Goal: Task Accomplishment & Management: Complete application form

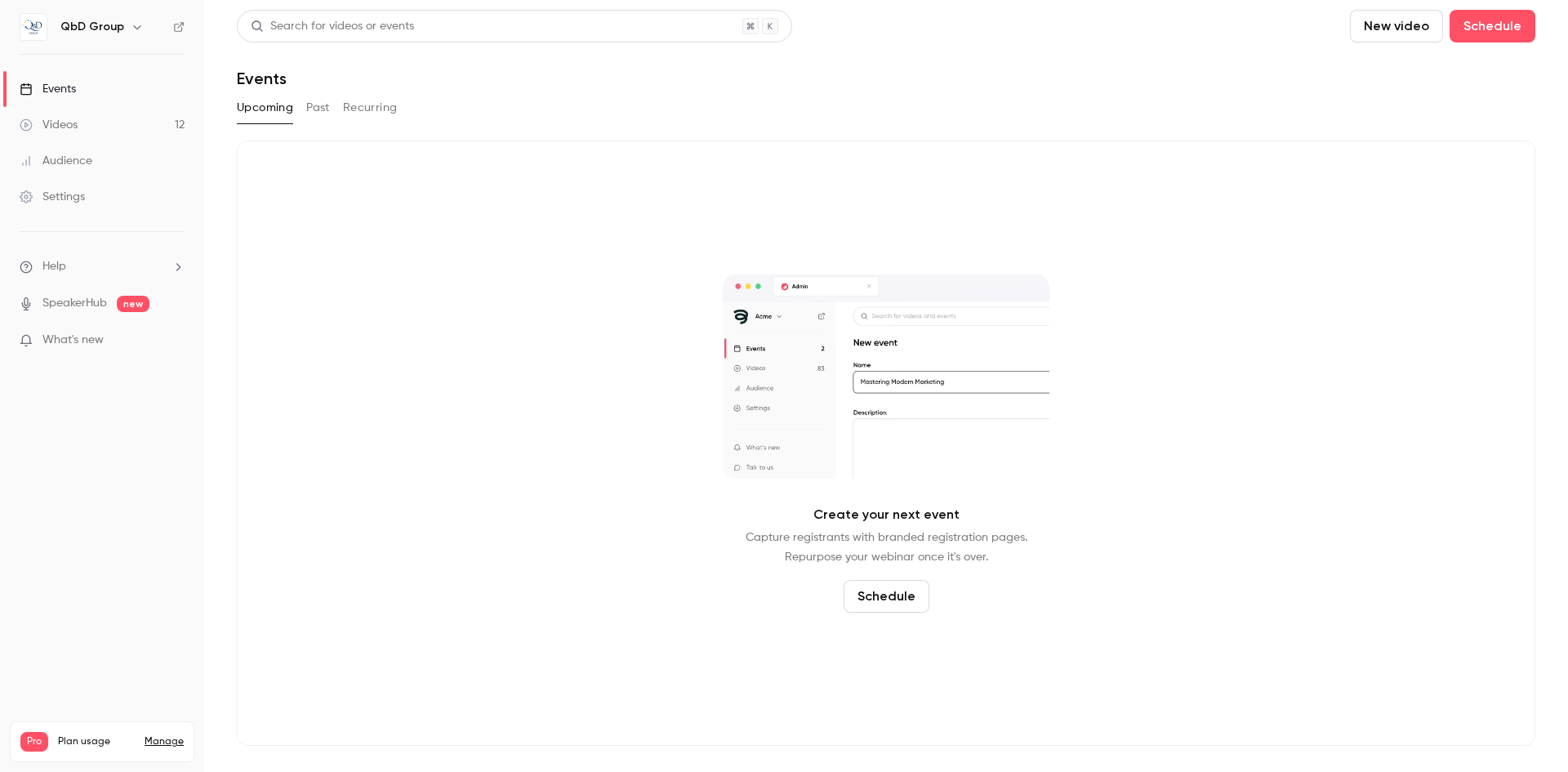
click at [96, 134] on link "Videos 12" at bounding box center [102, 124] width 204 height 36
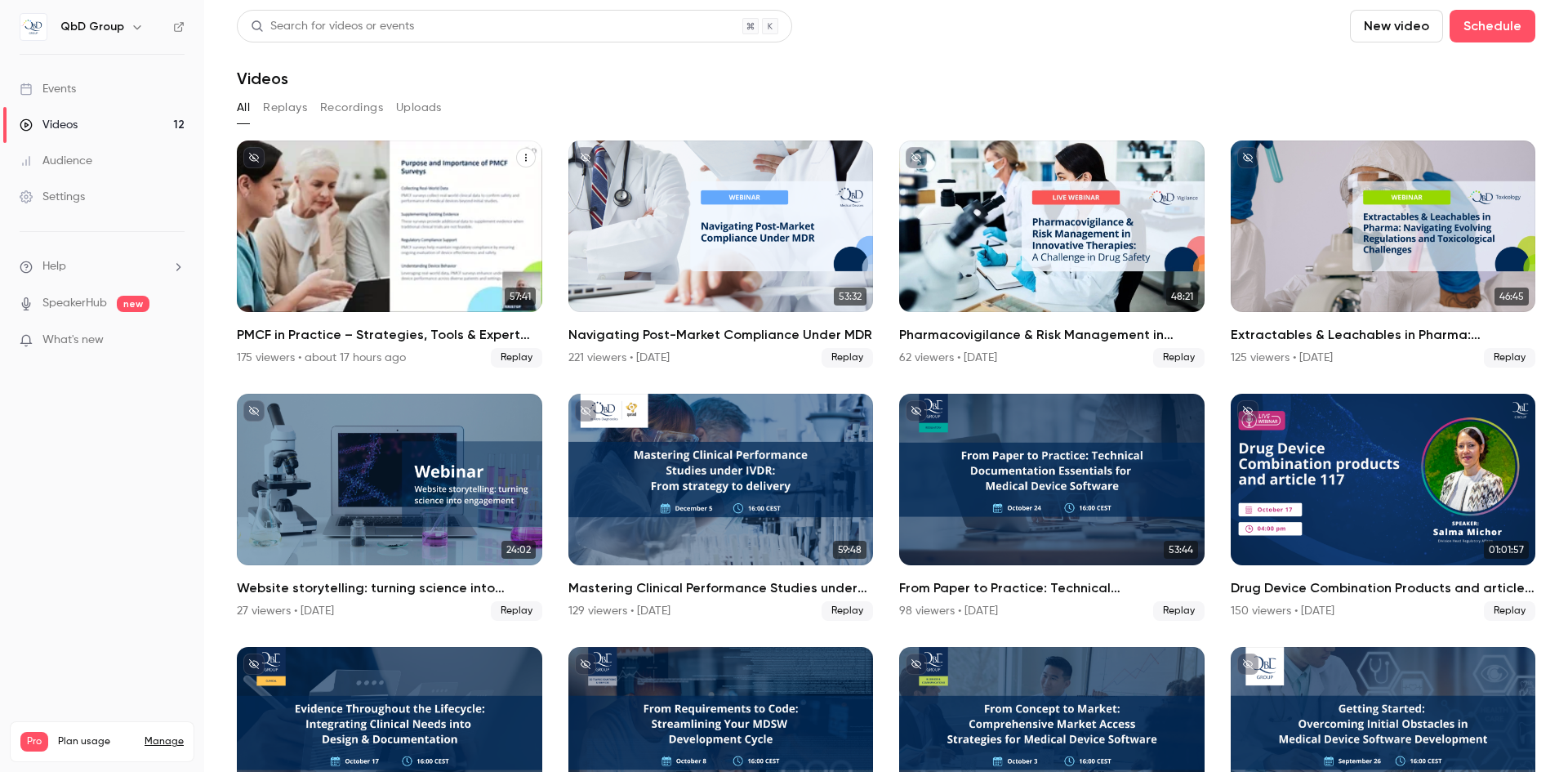
click at [318, 238] on div "PMCF in Practice – Strategies, Tools & Expert Insights" at bounding box center [390, 226] width 306 height 172
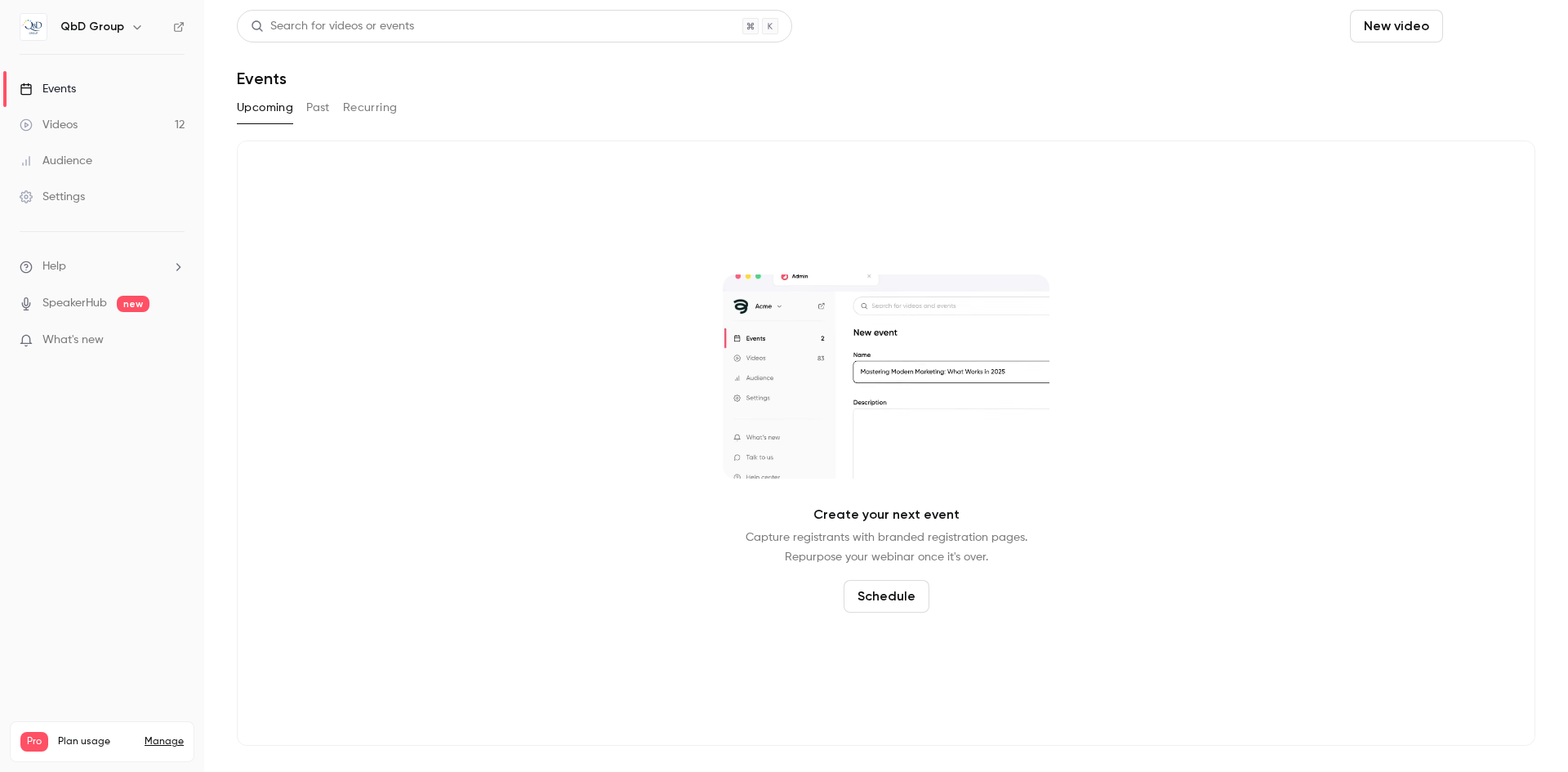
click at [1480, 35] on button "Schedule" at bounding box center [1493, 26] width 86 height 33
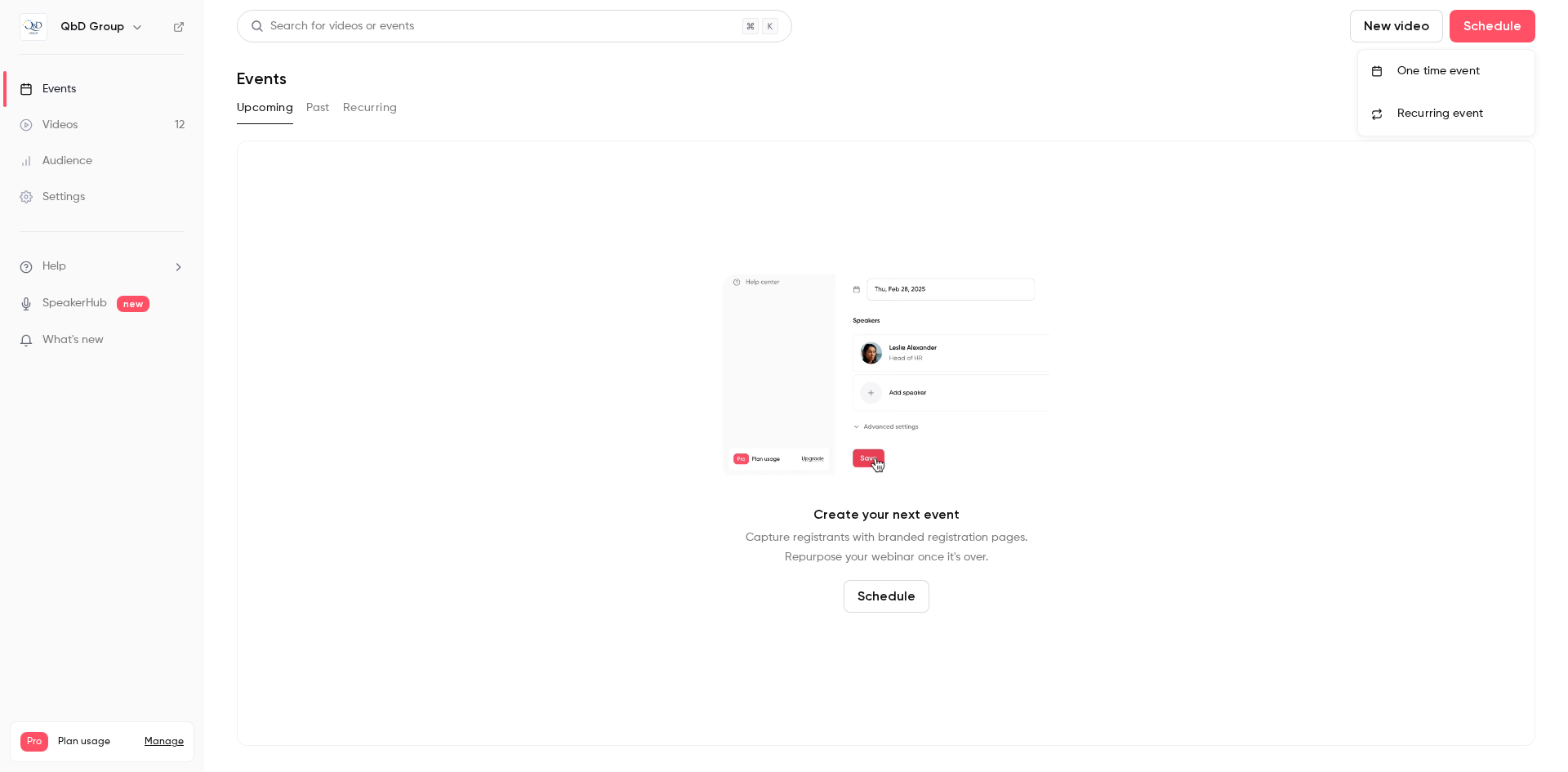
click at [1450, 79] on li "One time event" at bounding box center [1446, 71] width 176 height 42
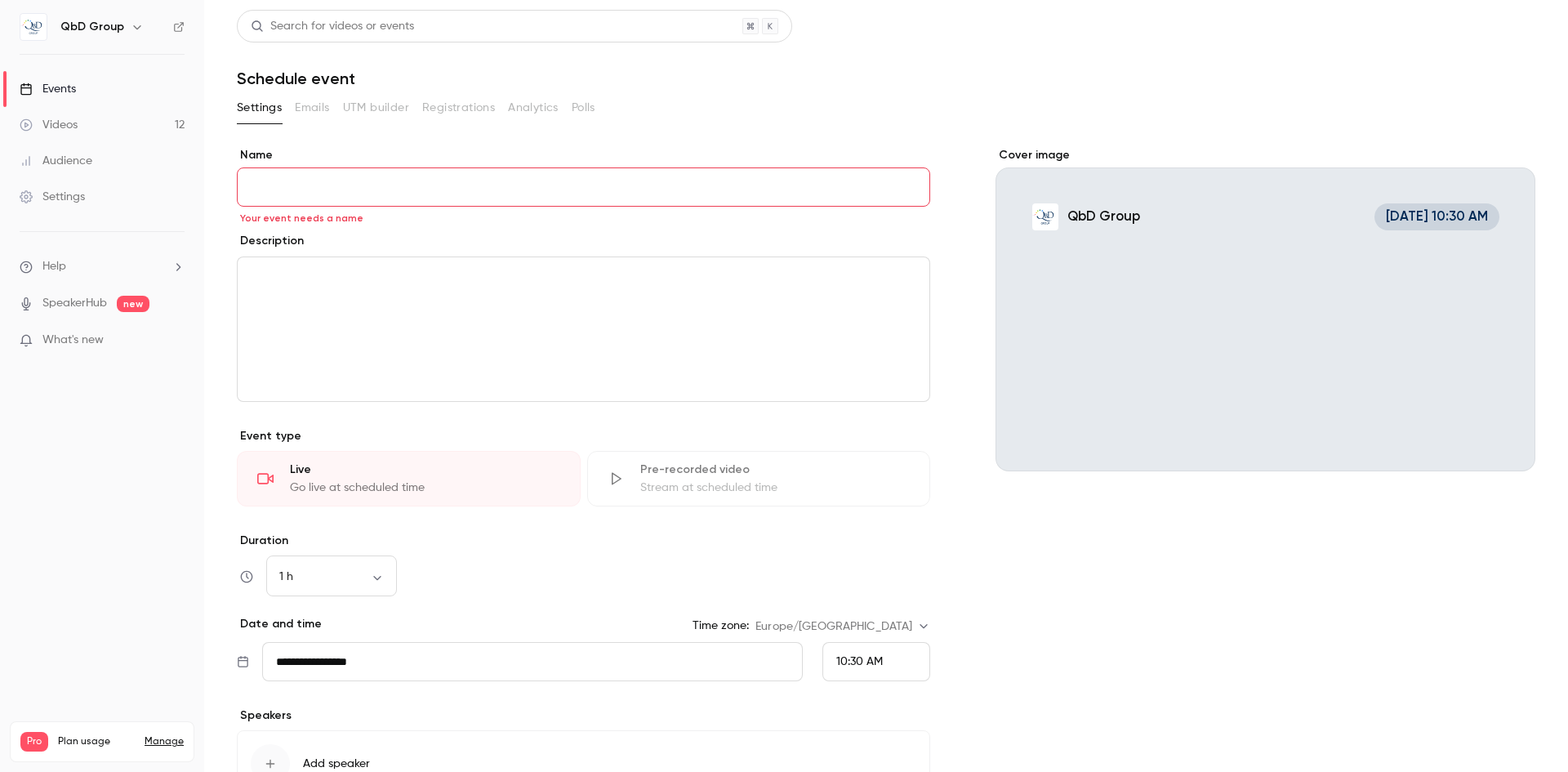
paste input "**********"
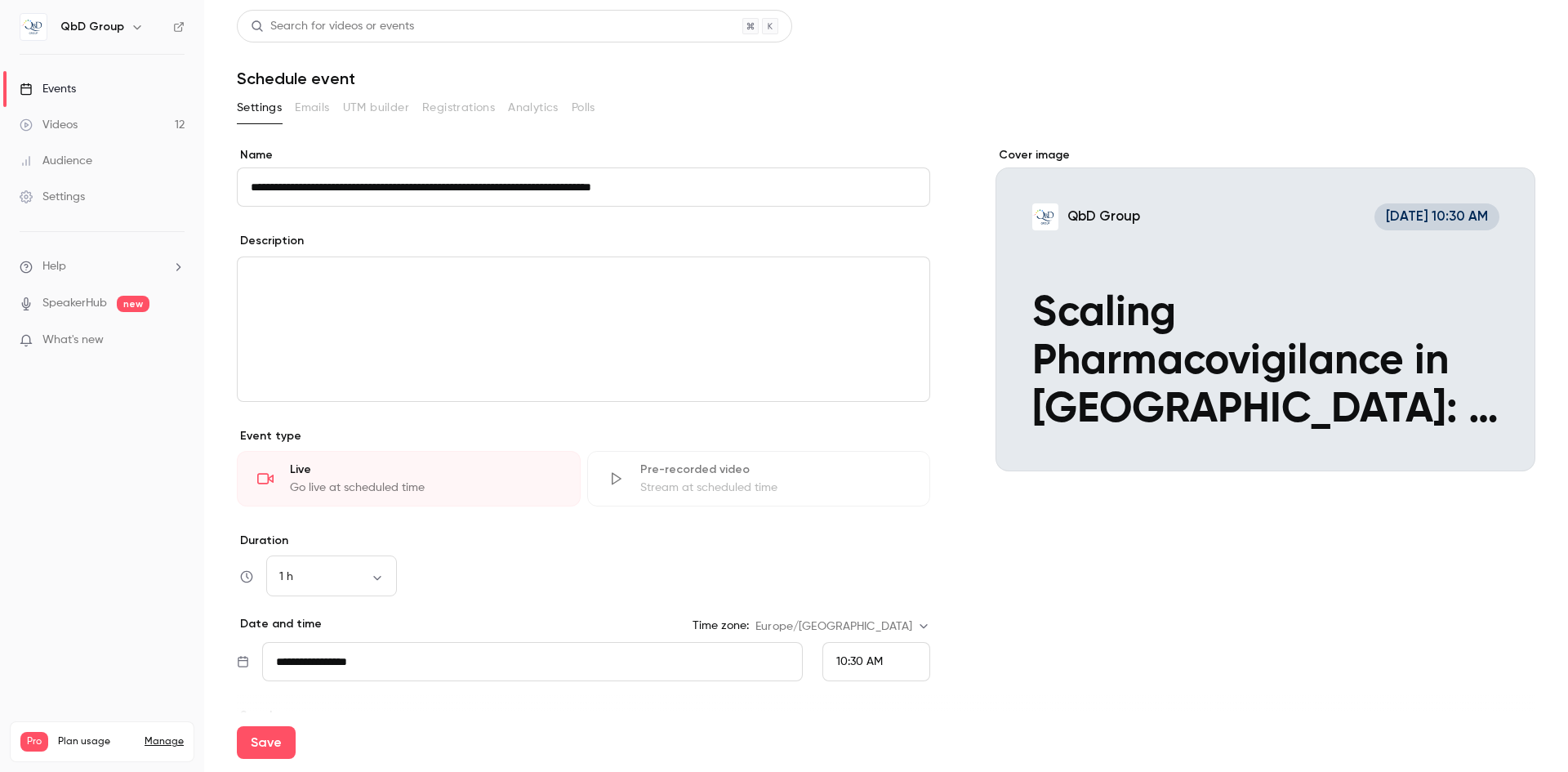
type input "**********"
click at [484, 340] on div "editor" at bounding box center [584, 329] width 692 height 144
click at [555, 280] on p "editor" at bounding box center [583, 277] width 665 height 19
paste div "editor"
click at [483, 313] on span "**********" at bounding box center [578, 296] width 655 height 51
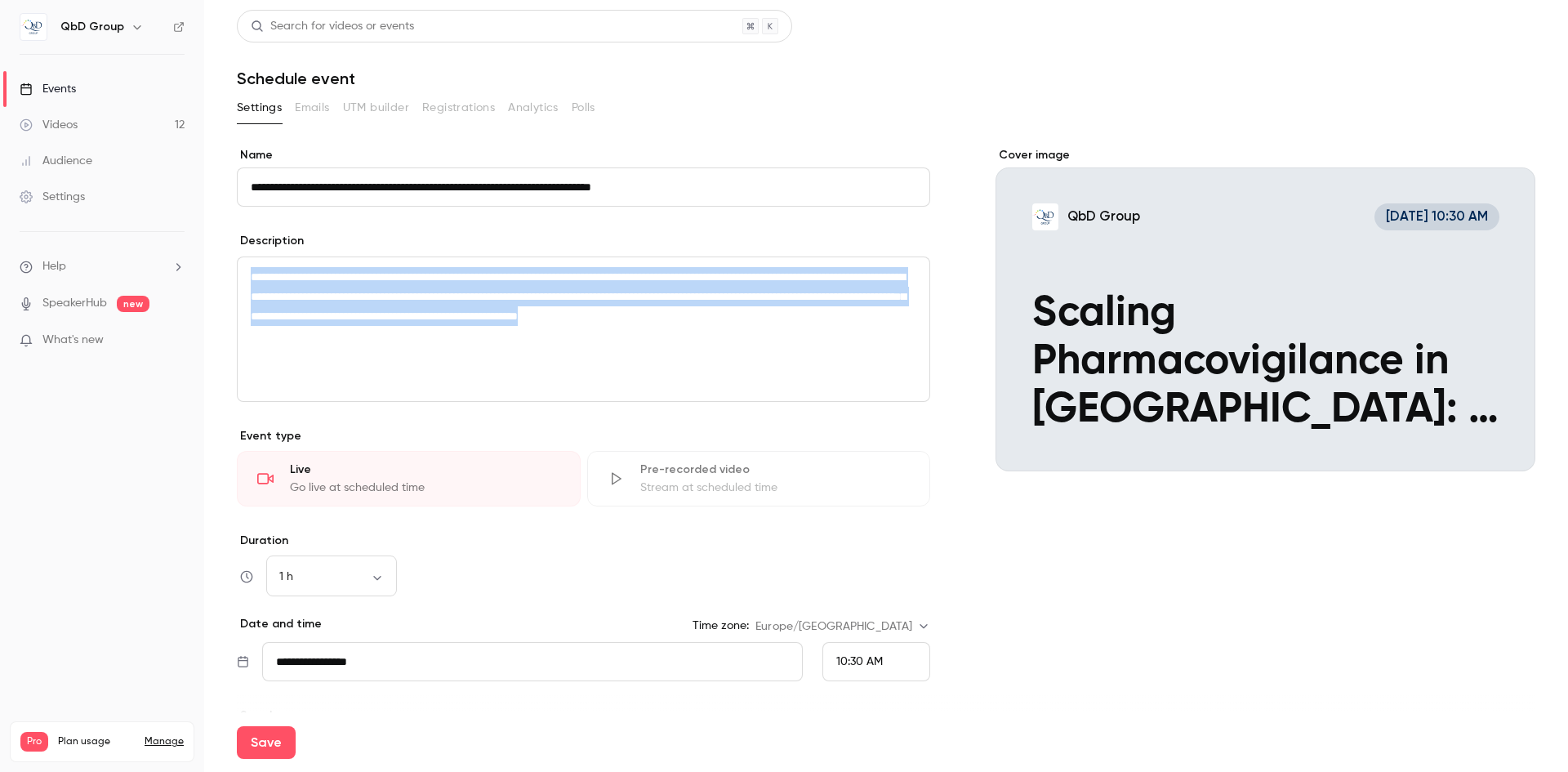
drag, startPoint x: 505, startPoint y: 362, endPoint x: 223, endPoint y: 225, distance: 313.5
click at [223, 225] on main "**********" at bounding box center [886, 386] width 1365 height 772
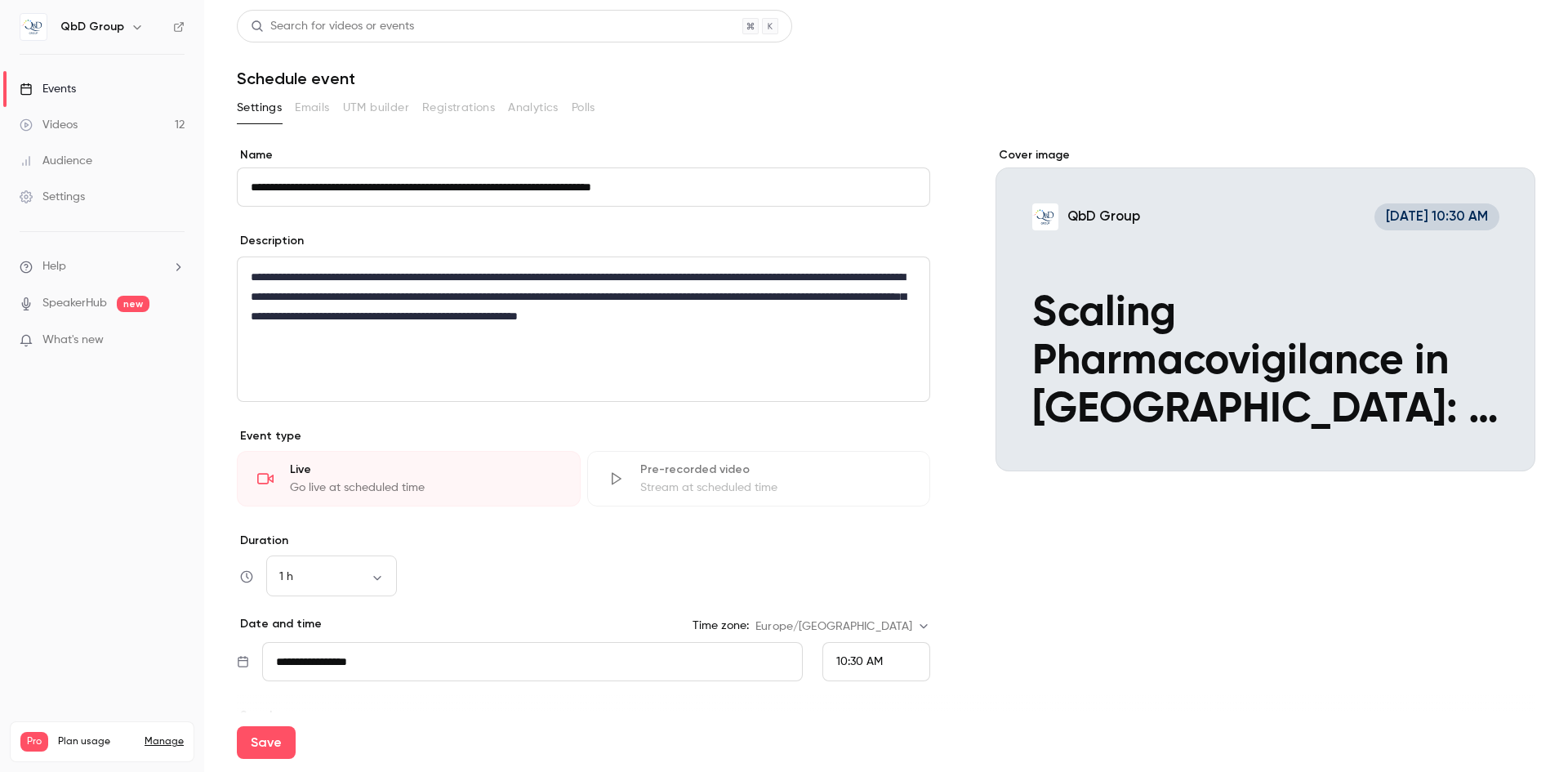
click at [350, 662] on input "**********" at bounding box center [532, 661] width 541 height 40
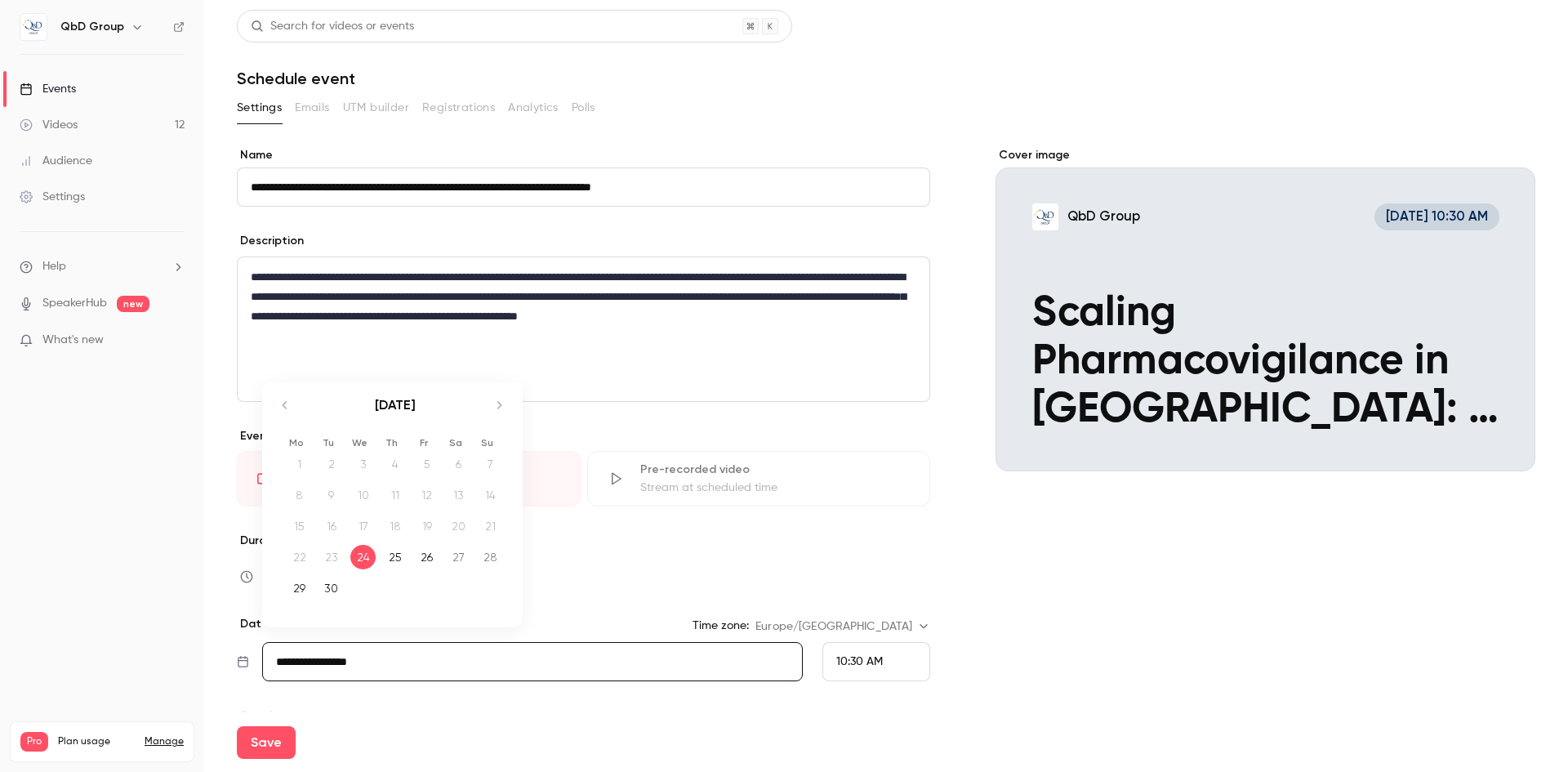
click at [495, 409] on icon "Move forward to switch to the next month." at bounding box center [499, 405] width 19 height 19
click at [397, 519] on div "13" at bounding box center [394, 525] width 25 height 24
type input "**********"
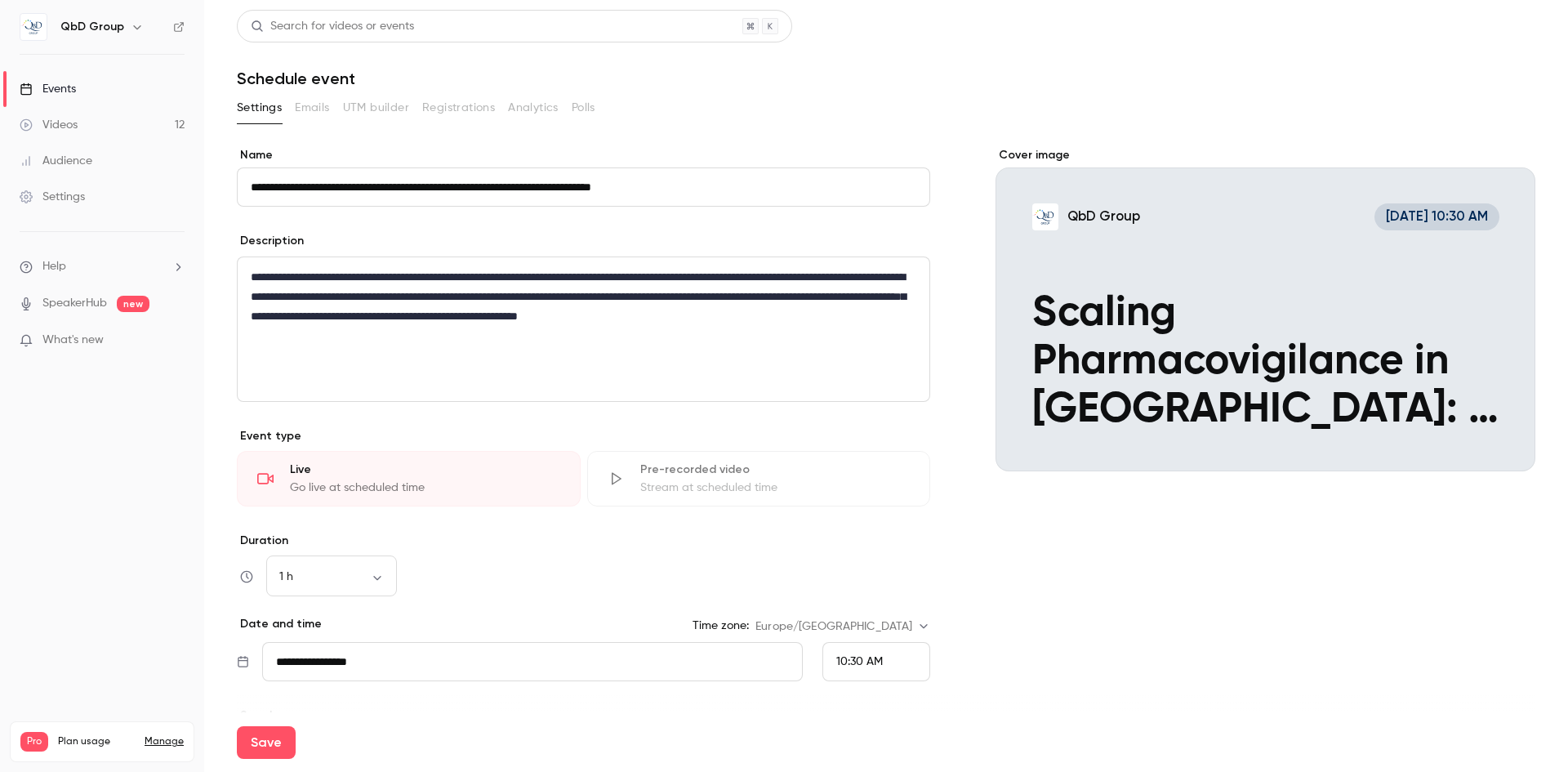
click at [838, 645] on div "10:30 AM" at bounding box center [877, 661] width 108 height 40
click at [865, 552] on span "4:00 PM" at bounding box center [852, 550] width 43 height 12
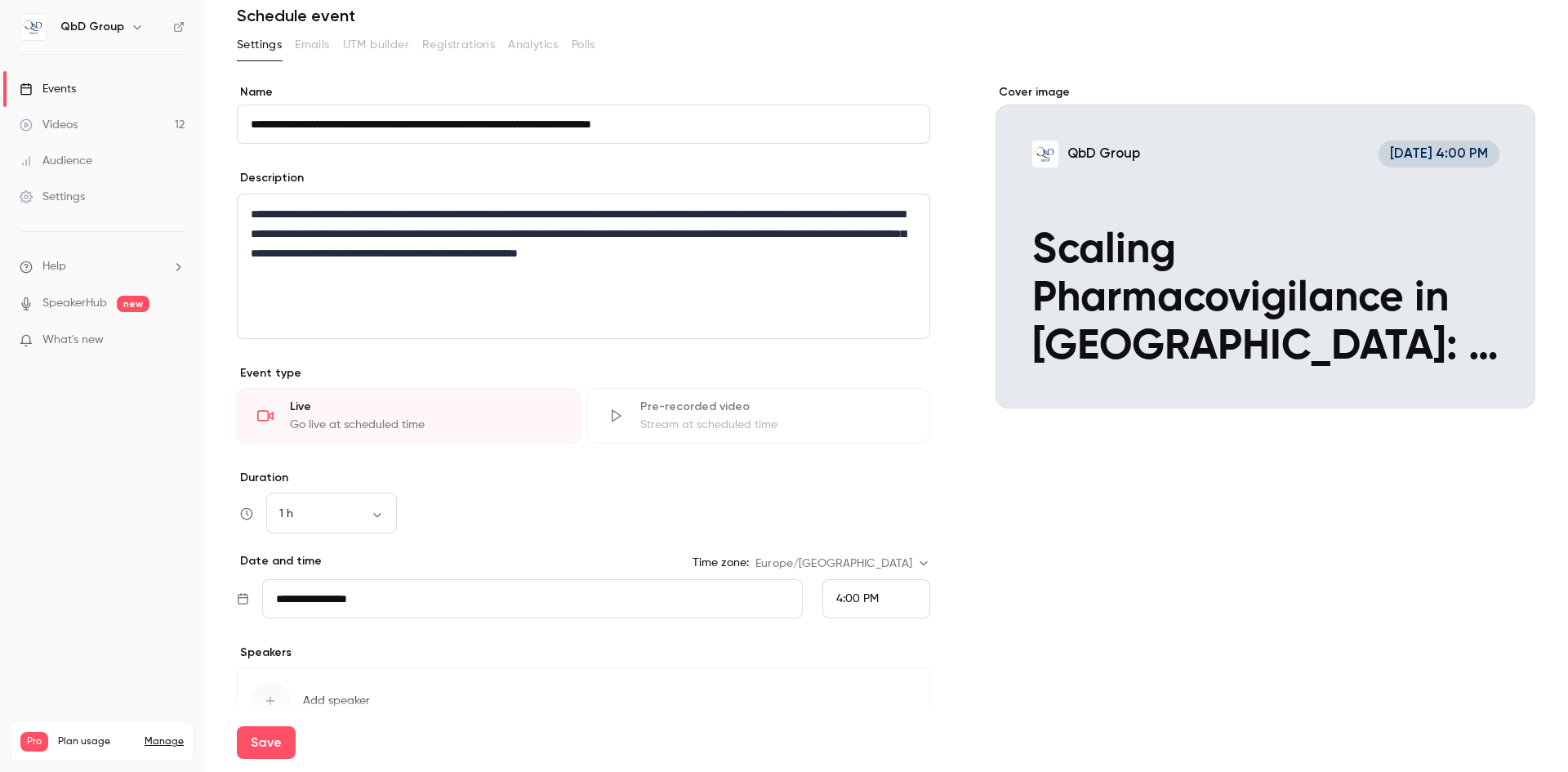
scroll to position [156, 0]
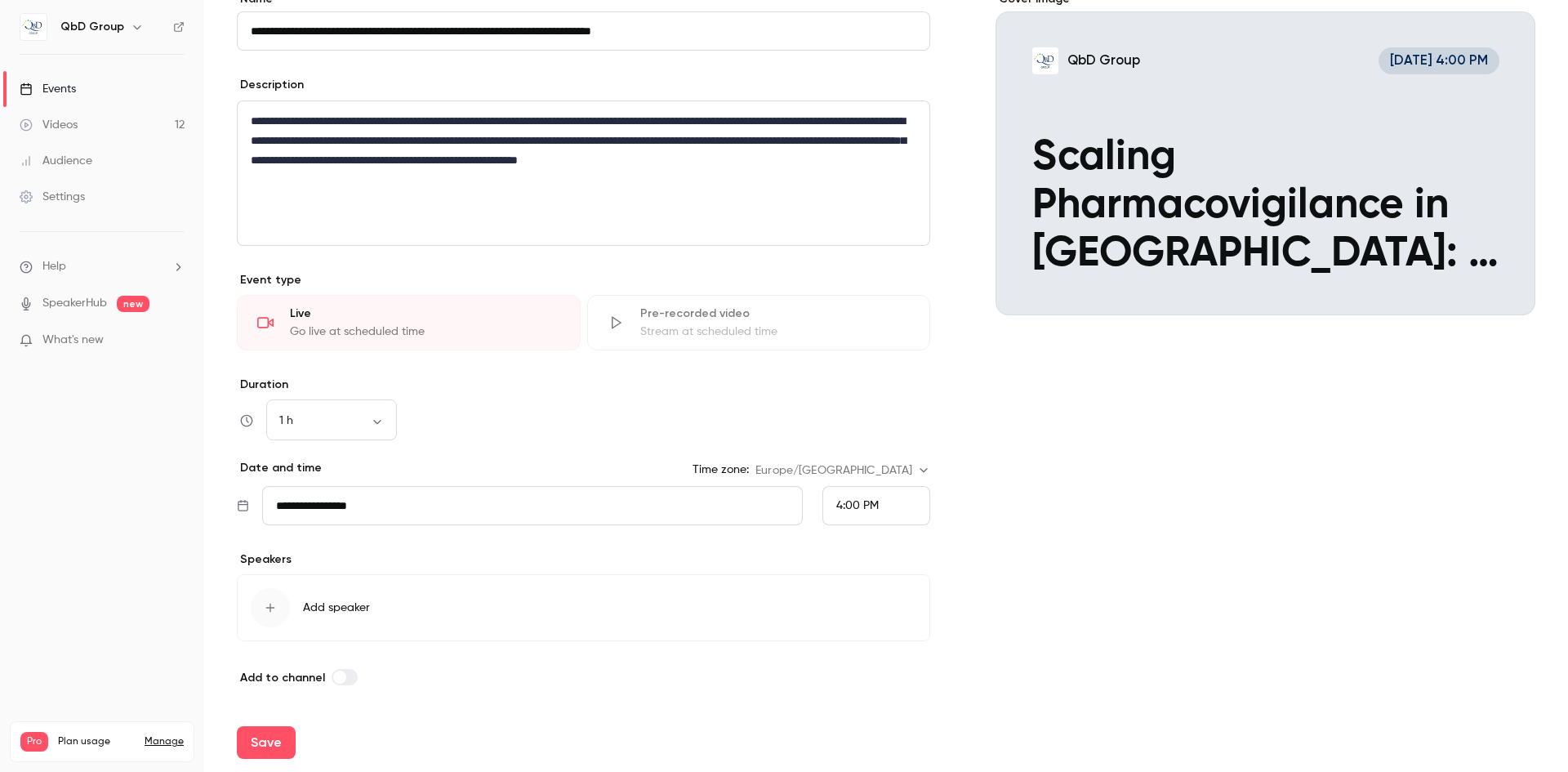
click at [270, 600] on icon "button" at bounding box center [271, 607] width 14 height 13
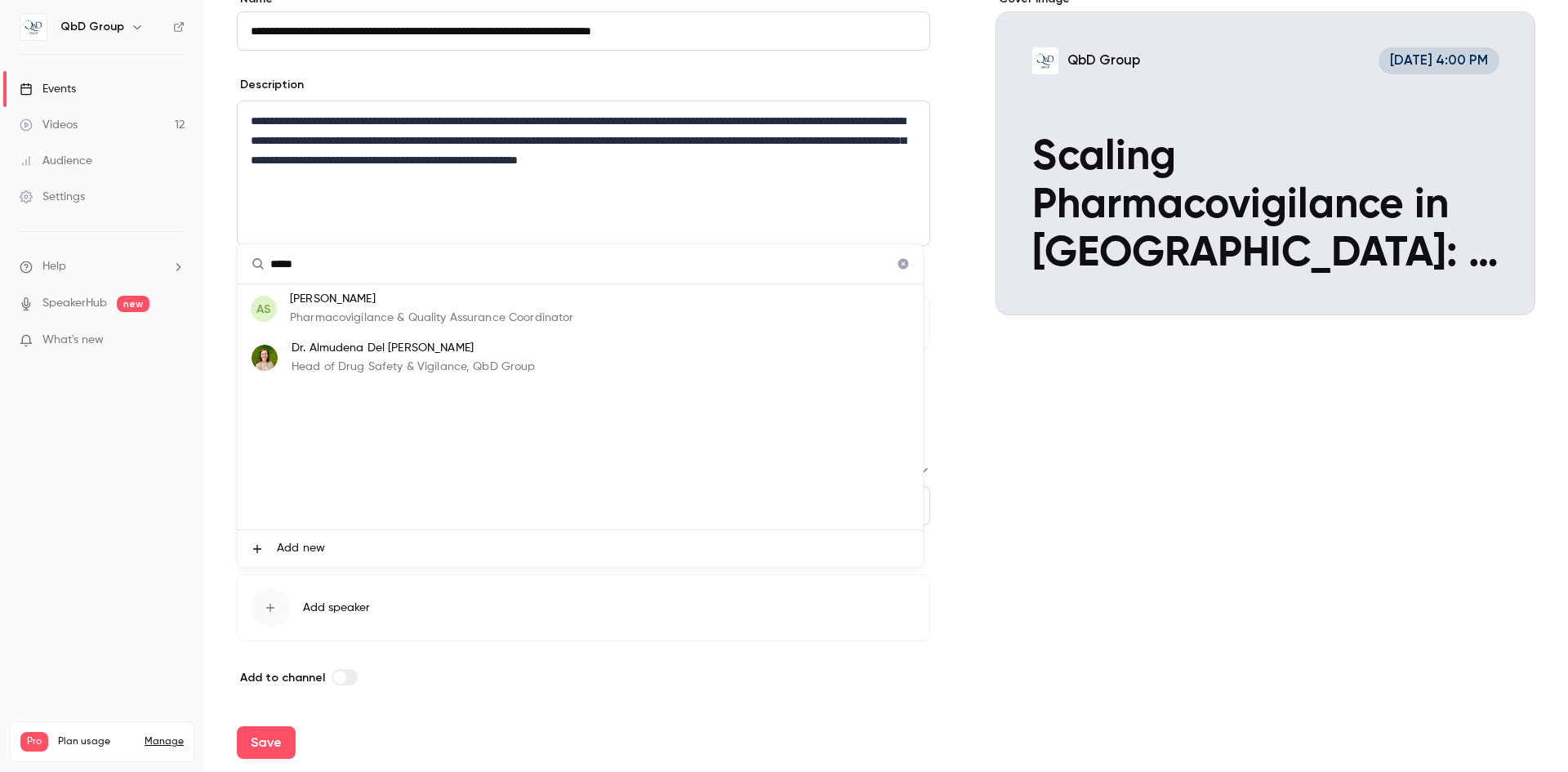
type input "*****"
click at [347, 350] on p "Dr. Almudena Del Castillo Saiz" at bounding box center [413, 348] width 244 height 17
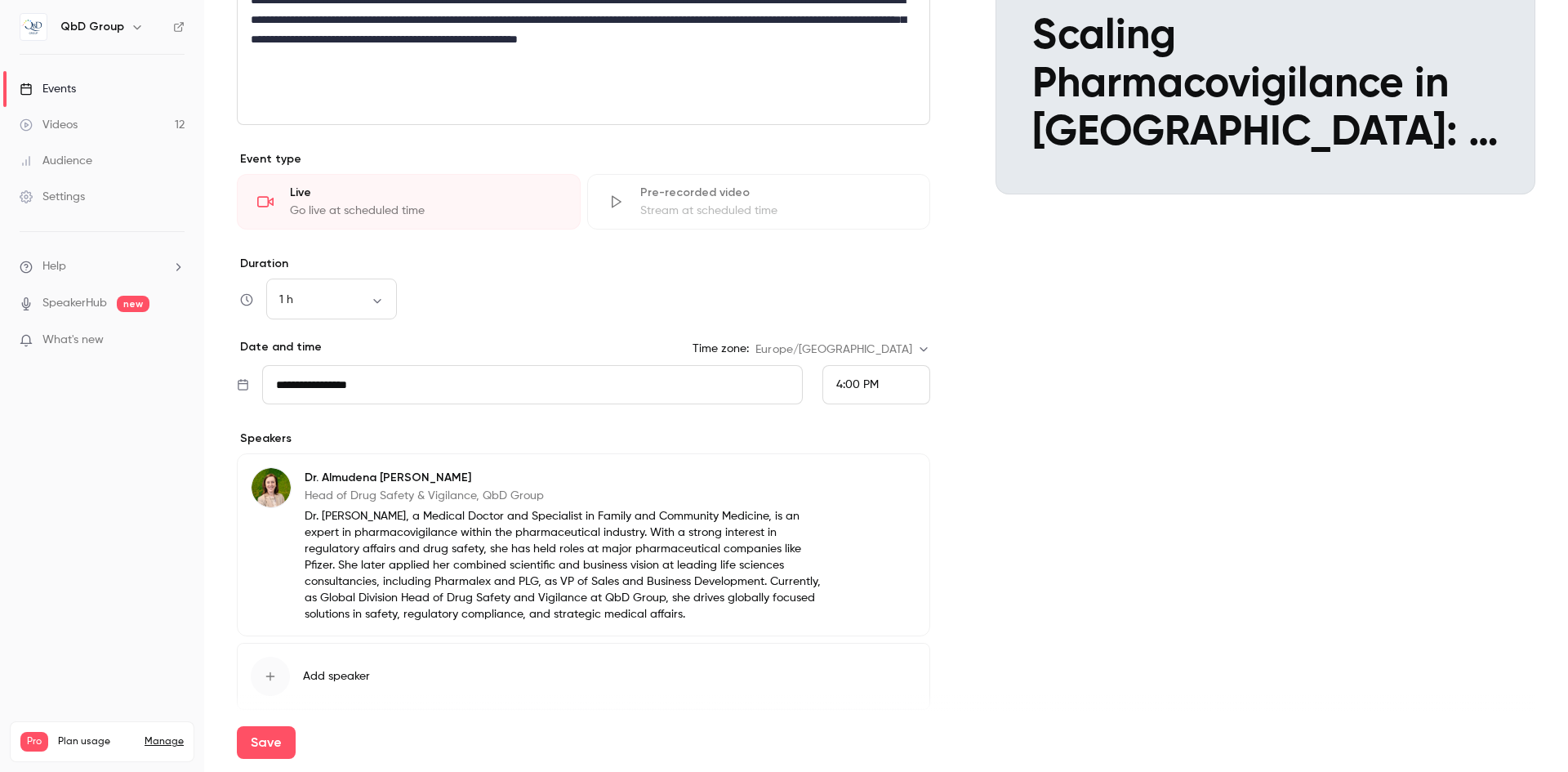
scroll to position [345, 0]
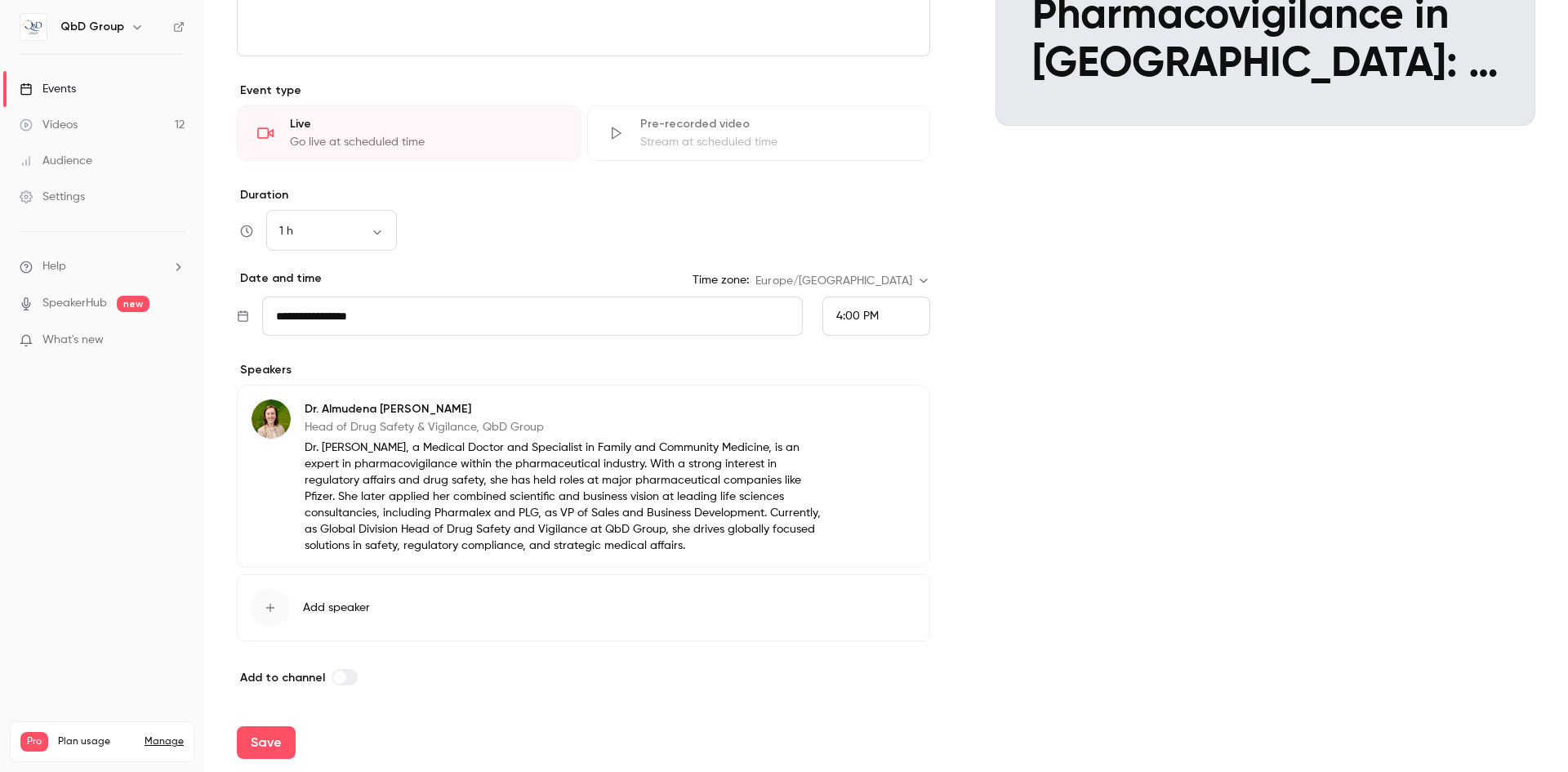
click at [318, 412] on p "Dr. Almudena Del Castillo Saiz" at bounding box center [564, 409] width 520 height 16
click at [291, 600] on button "Add speaker" at bounding box center [583, 607] width 693 height 67
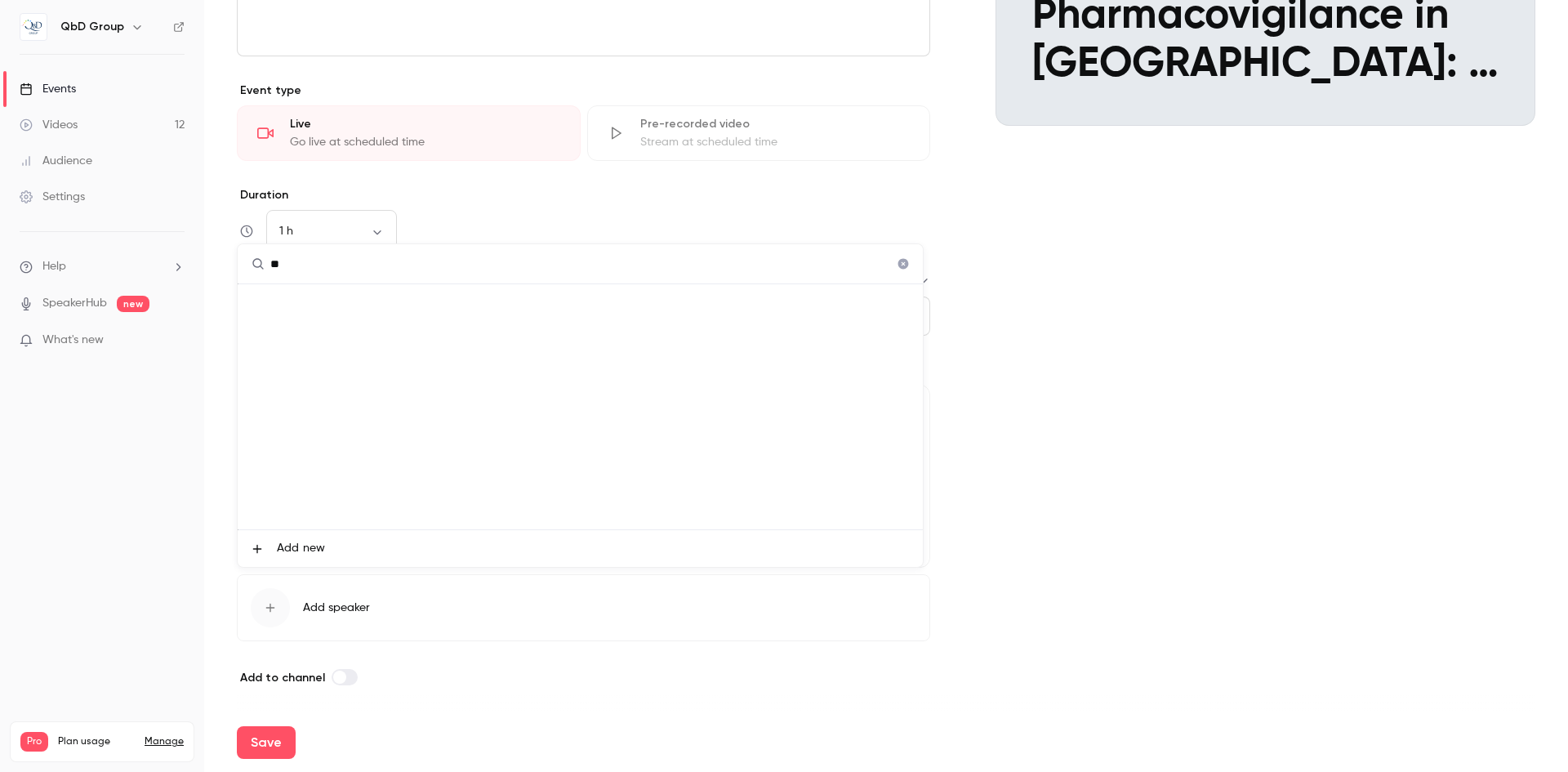
type input "*"
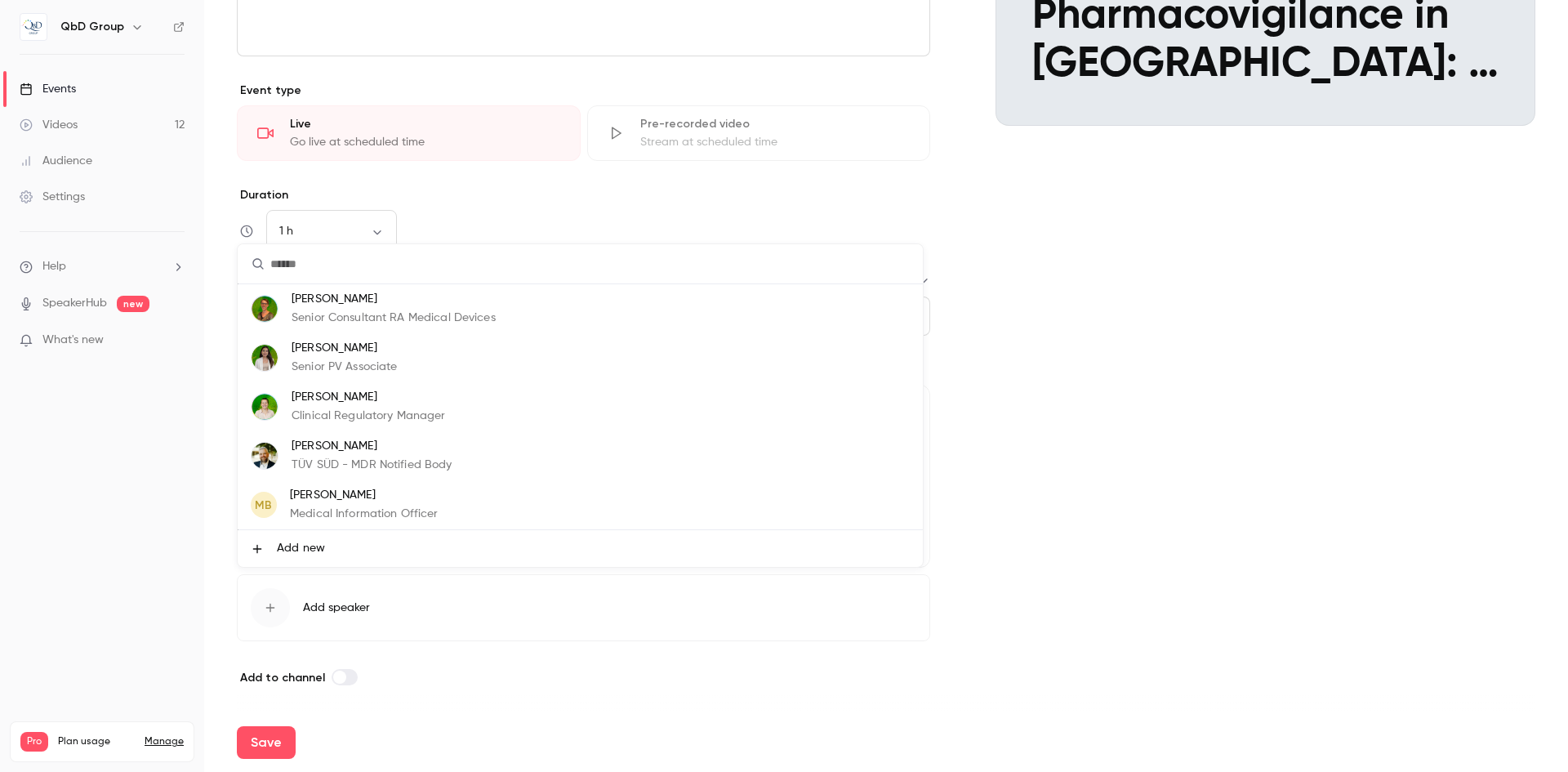
drag, startPoint x: 335, startPoint y: 618, endPoint x: 316, endPoint y: 575, distance: 47.0
click at [316, 575] on div at bounding box center [784, 386] width 1568 height 772
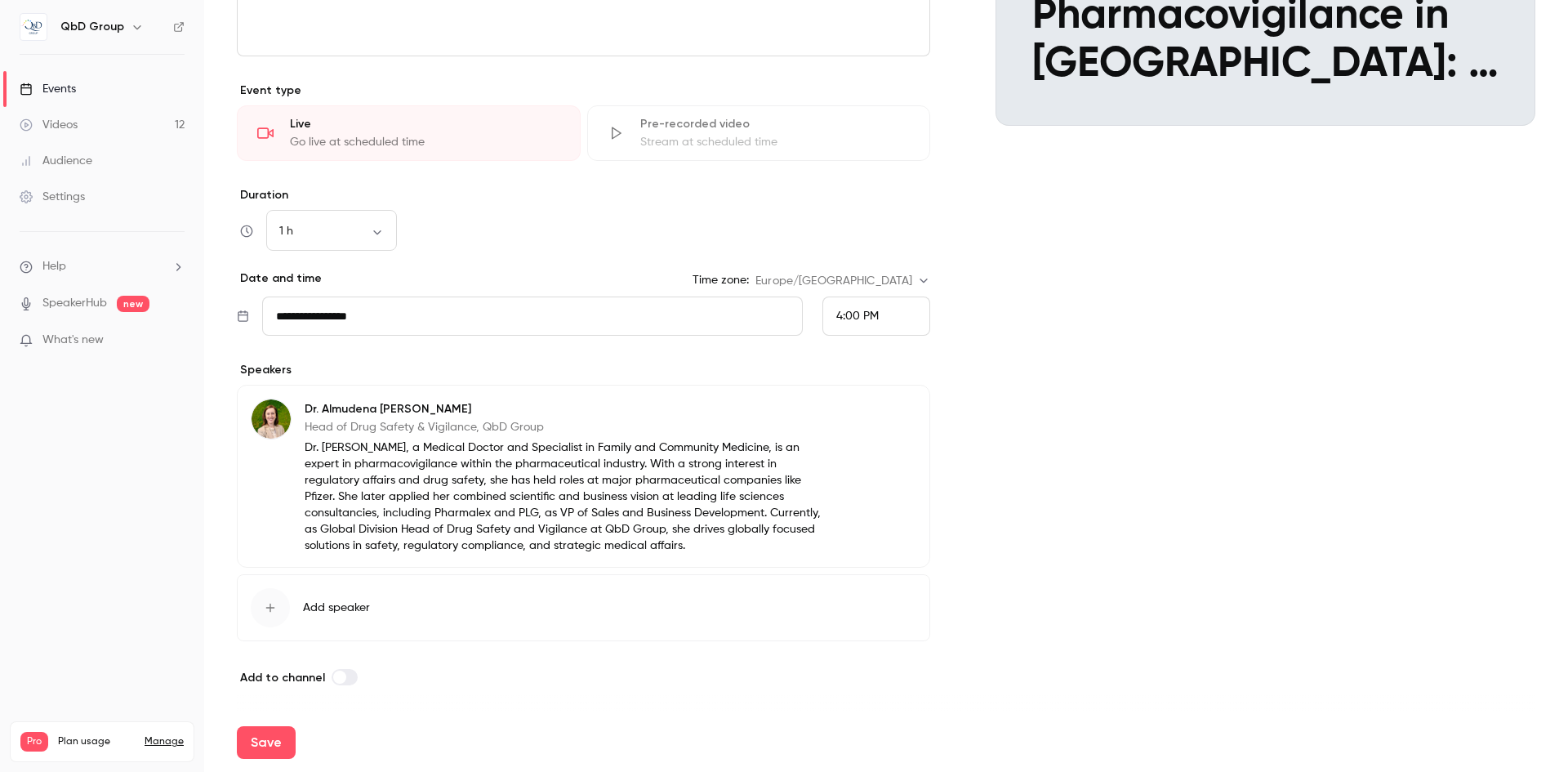
click at [322, 599] on button "Add speaker" at bounding box center [583, 607] width 693 height 67
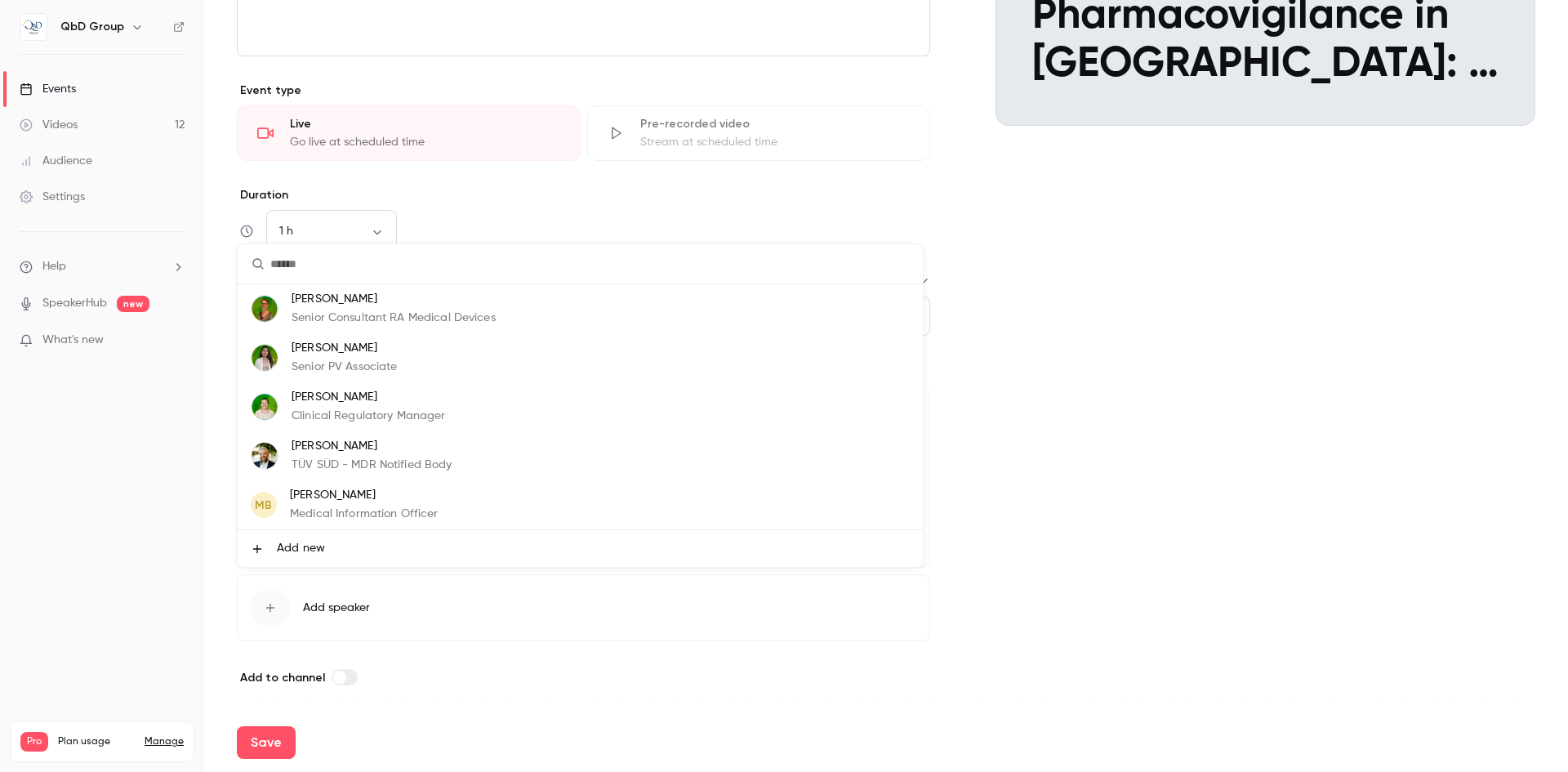
click at [300, 557] on li "Add new" at bounding box center [581, 548] width 686 height 37
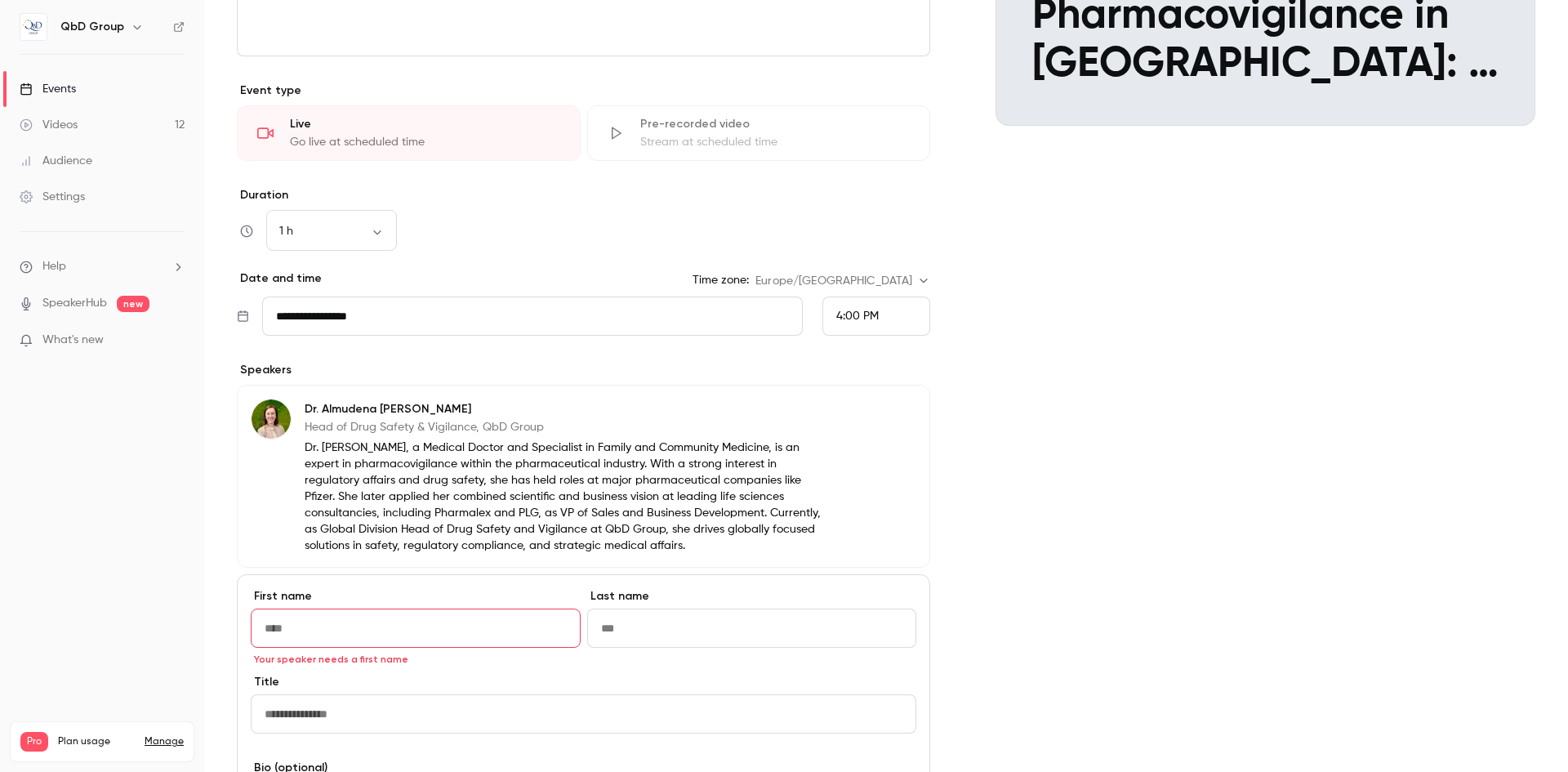
click at [410, 633] on input "First name" at bounding box center [416, 627] width 330 height 40
type input "******"
paste input "*****"
type input "*****"
click at [377, 705] on input "Title" at bounding box center [583, 713] width 665 height 40
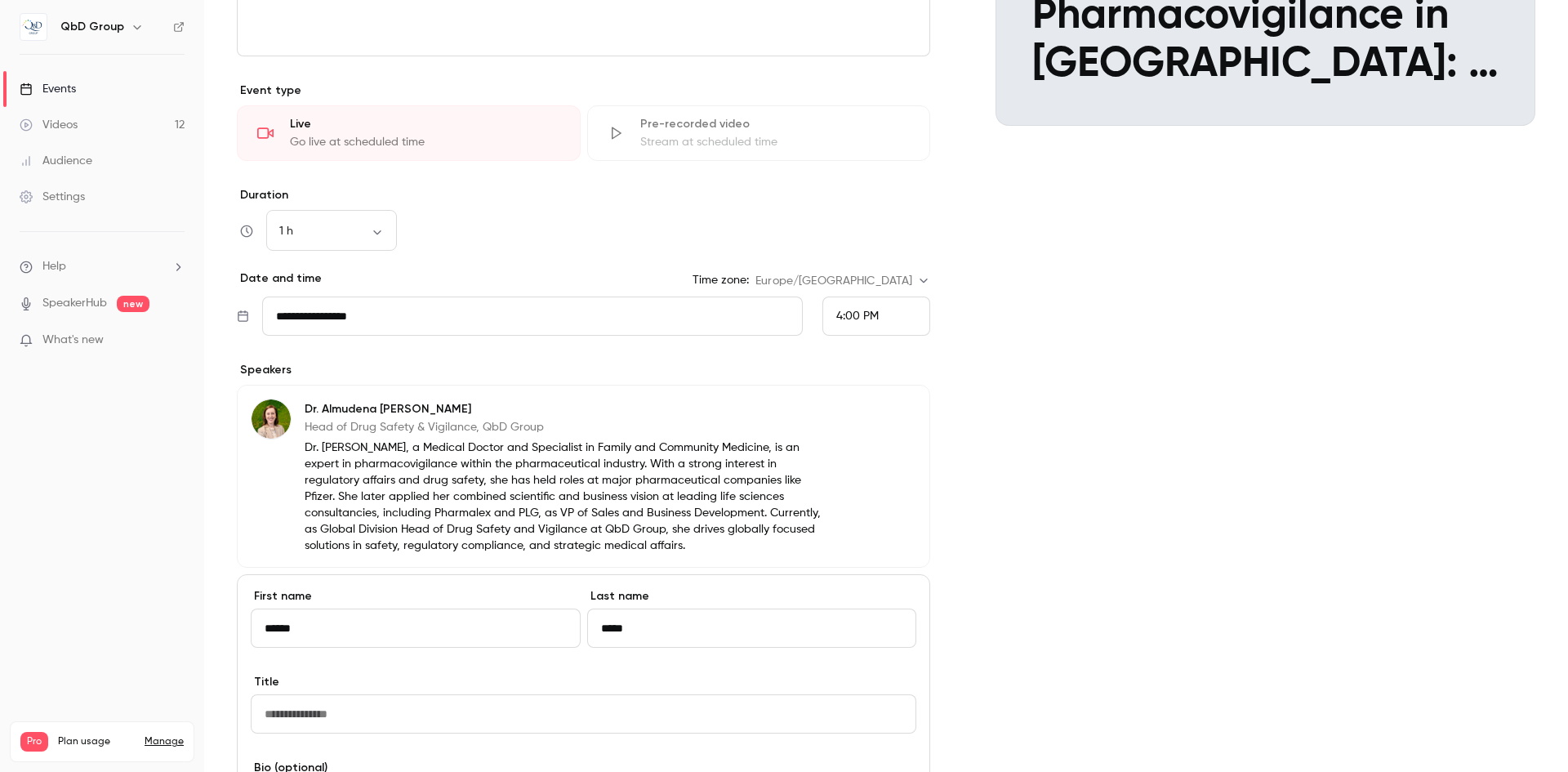
paste input "**********"
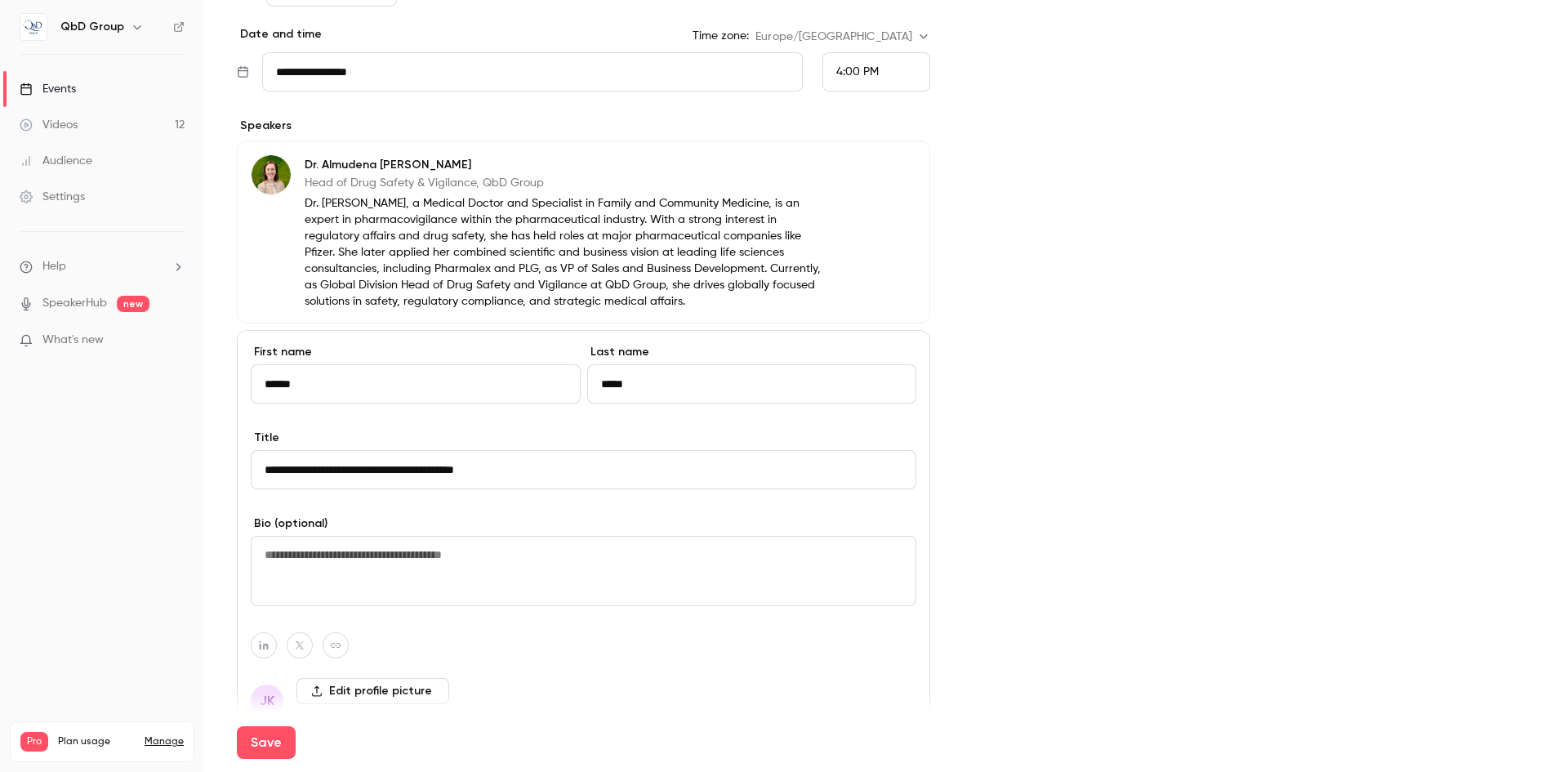
scroll to position [590, 0]
type input "**********"
click at [461, 566] on textarea at bounding box center [583, 570] width 665 height 70
paste textarea "**********"
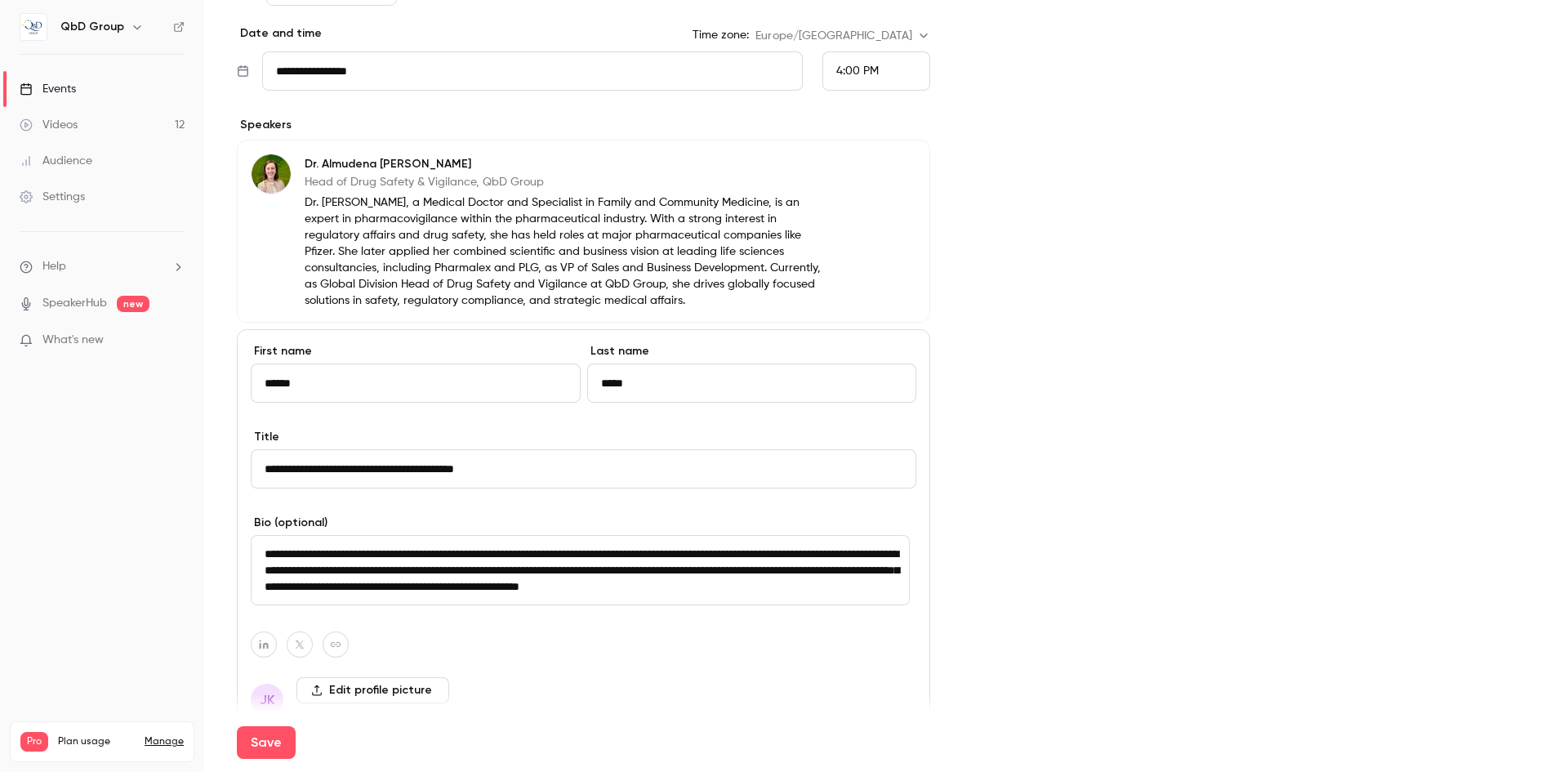
scroll to position [70, 0]
type textarea "**********"
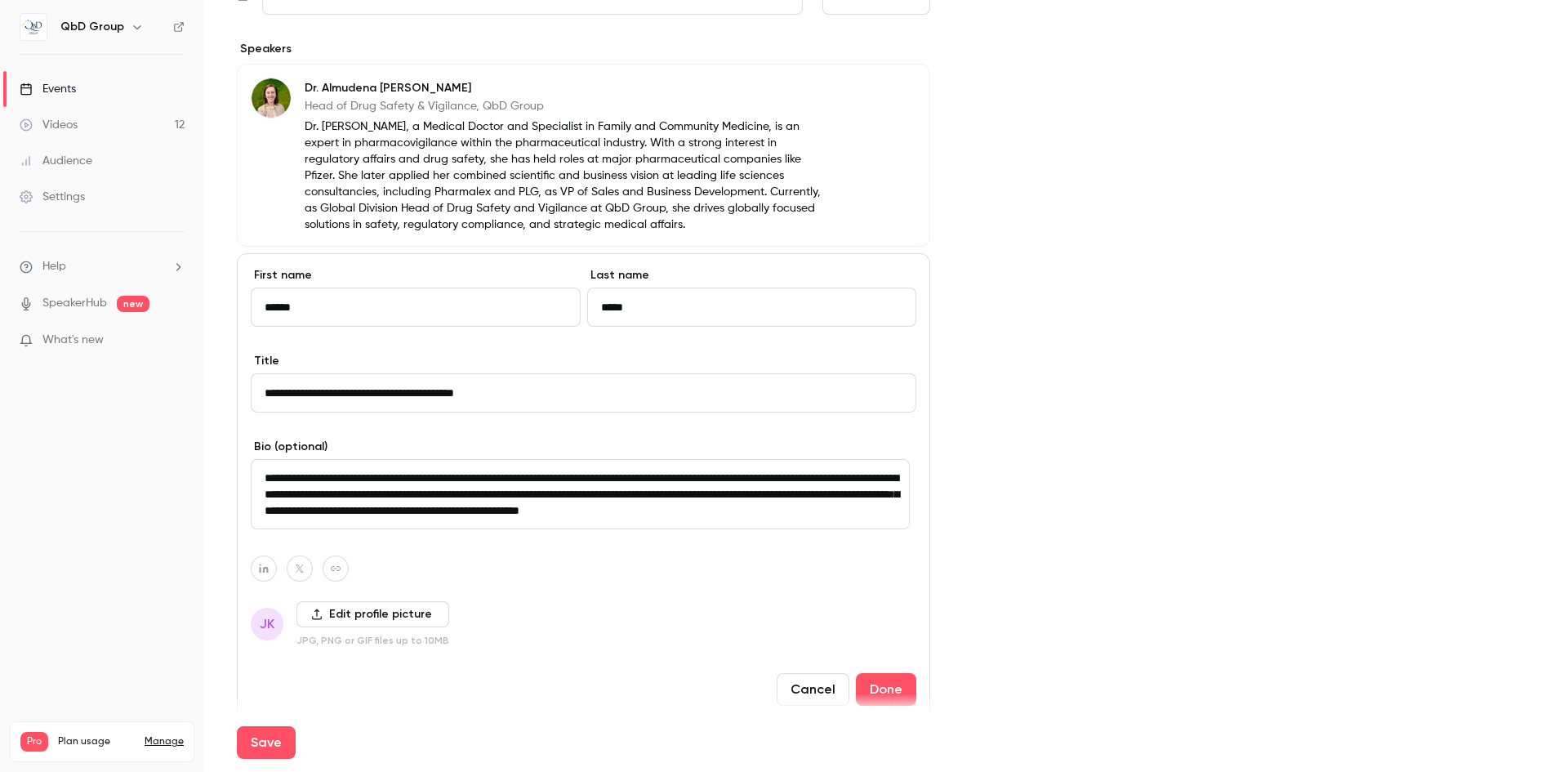
scroll to position [745, 0]
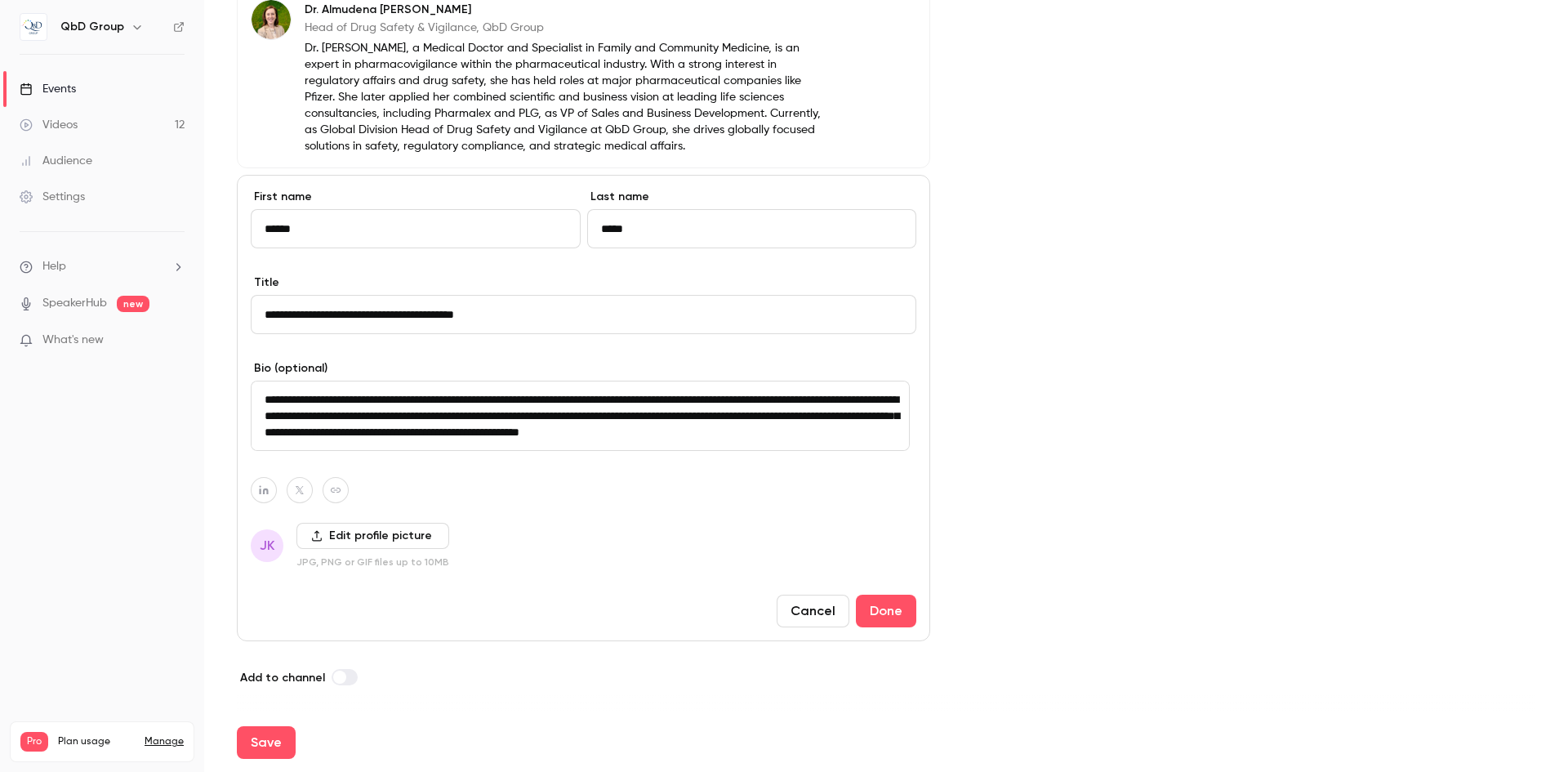
click at [270, 544] on span "JK" at bounding box center [266, 546] width 14 height 19
click at [322, 542] on label "Edit profile picture" at bounding box center [373, 535] width 152 height 26
click at [0, 0] on input "Edit profile picture" at bounding box center [0, 0] width 0 height 0
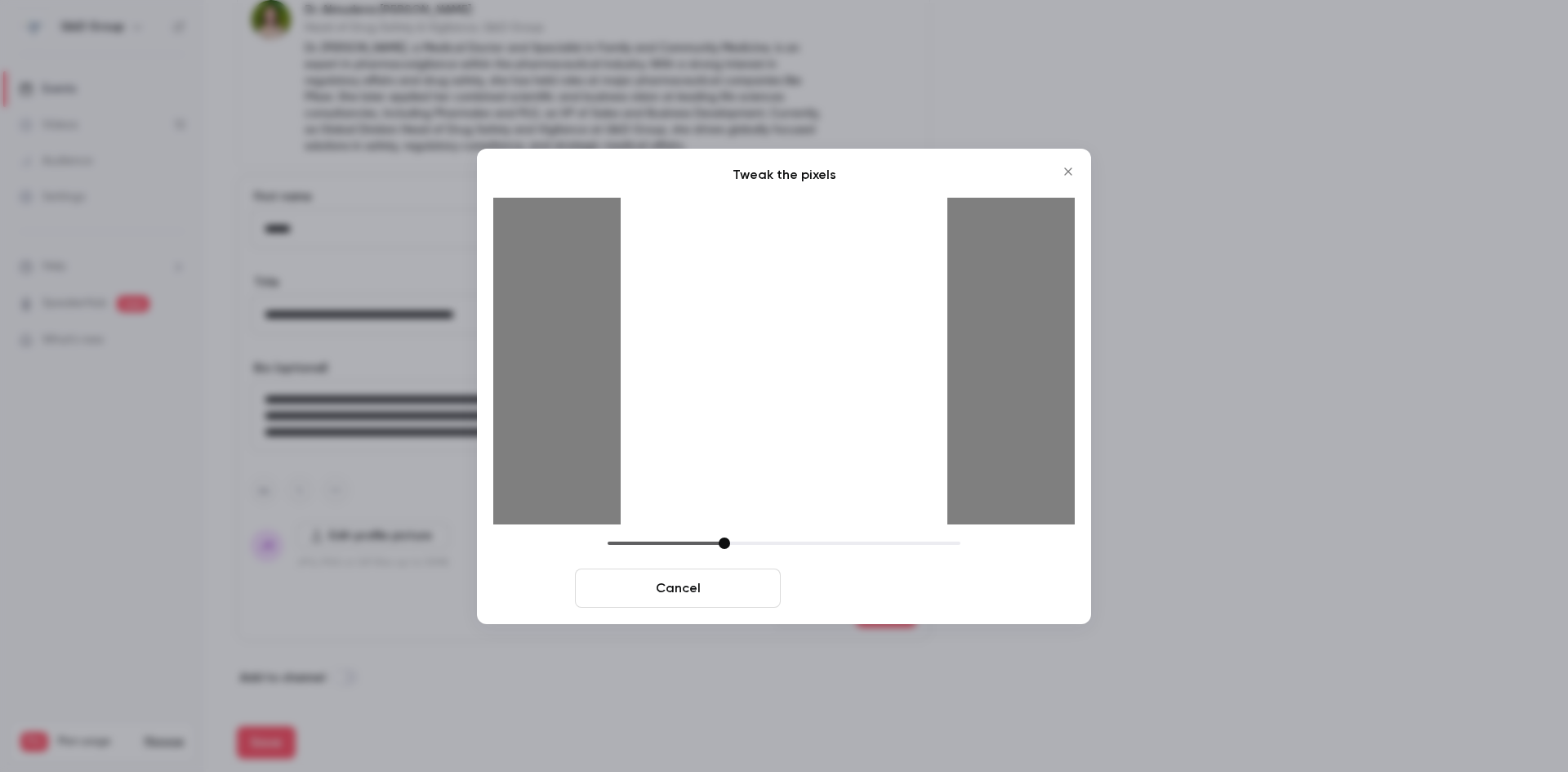
click at [865, 595] on button "Crop and save" at bounding box center [890, 588] width 205 height 40
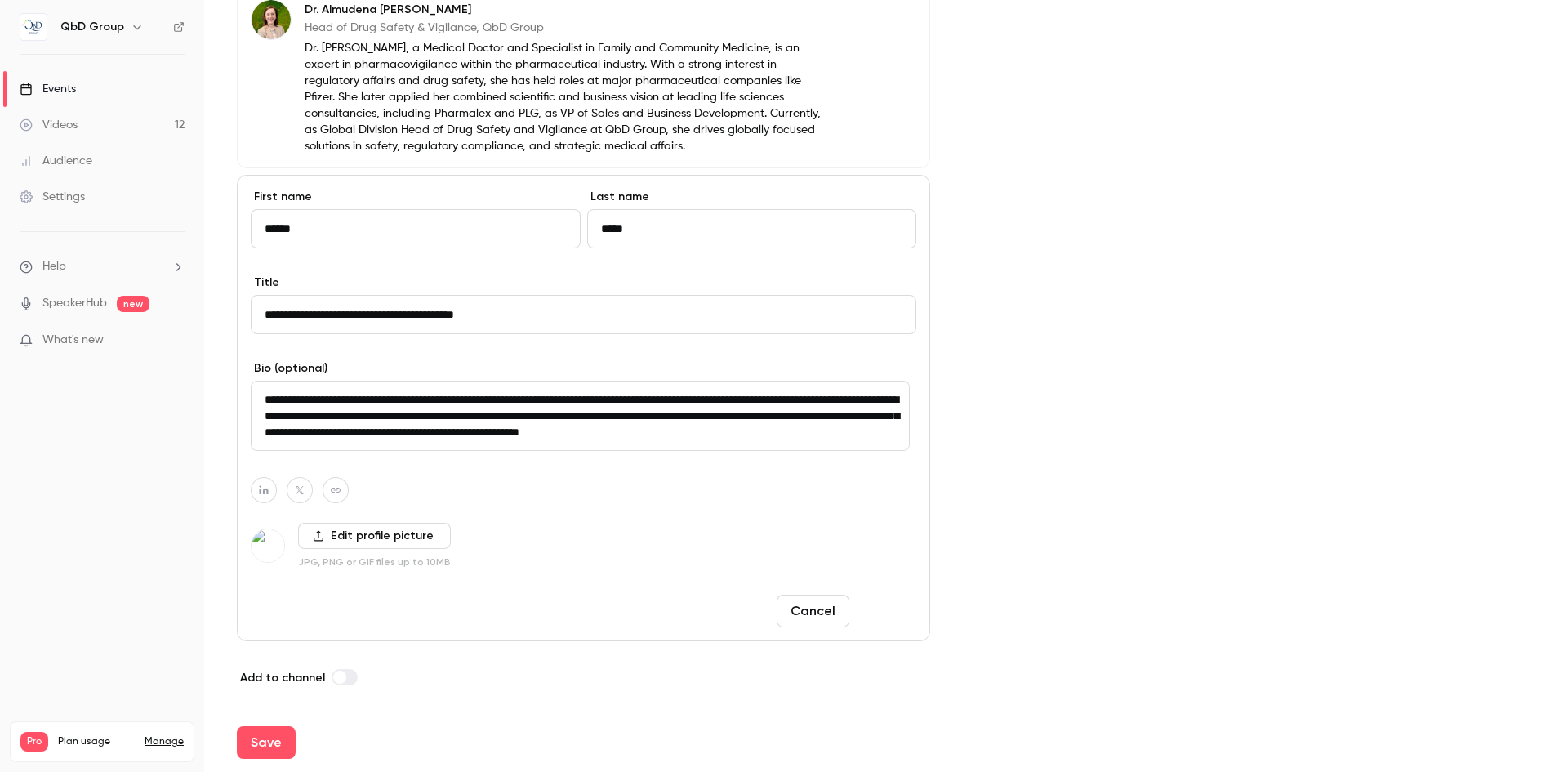
click at [863, 610] on button "Done" at bounding box center [886, 611] width 61 height 33
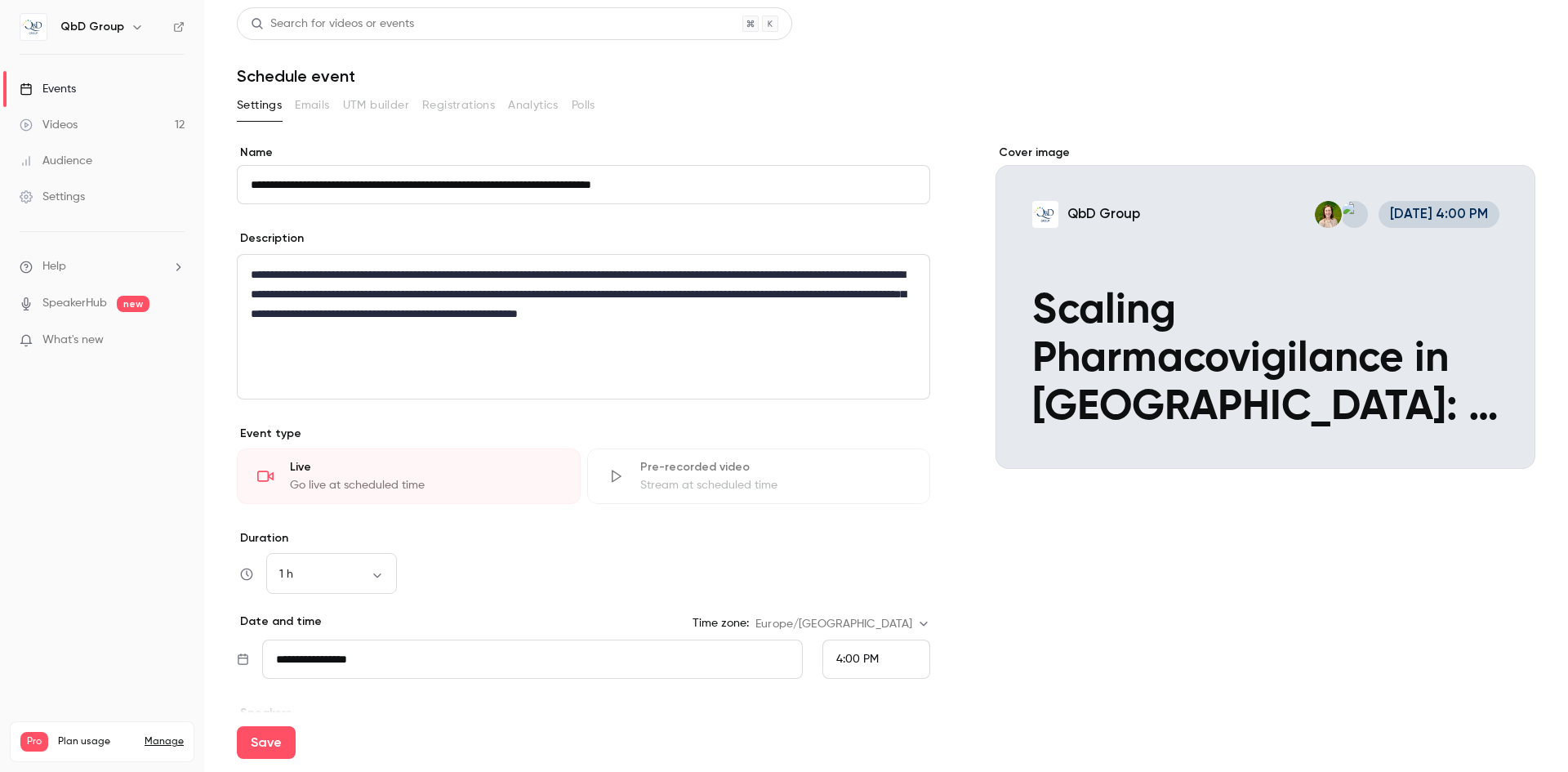
scroll to position [0, 0]
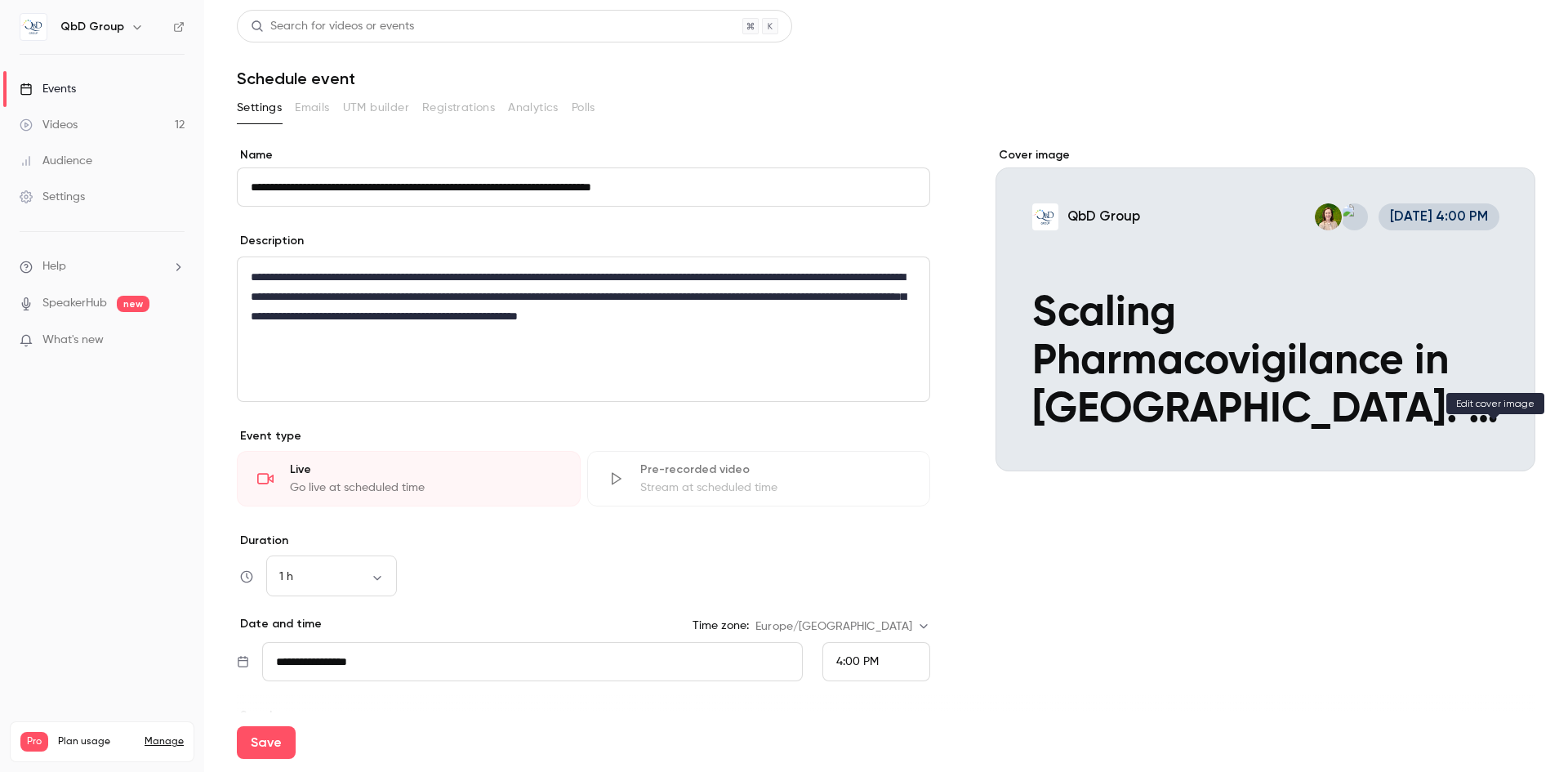
click at [1498, 439] on icon "Cover image" at bounding box center [1506, 442] width 18 height 13
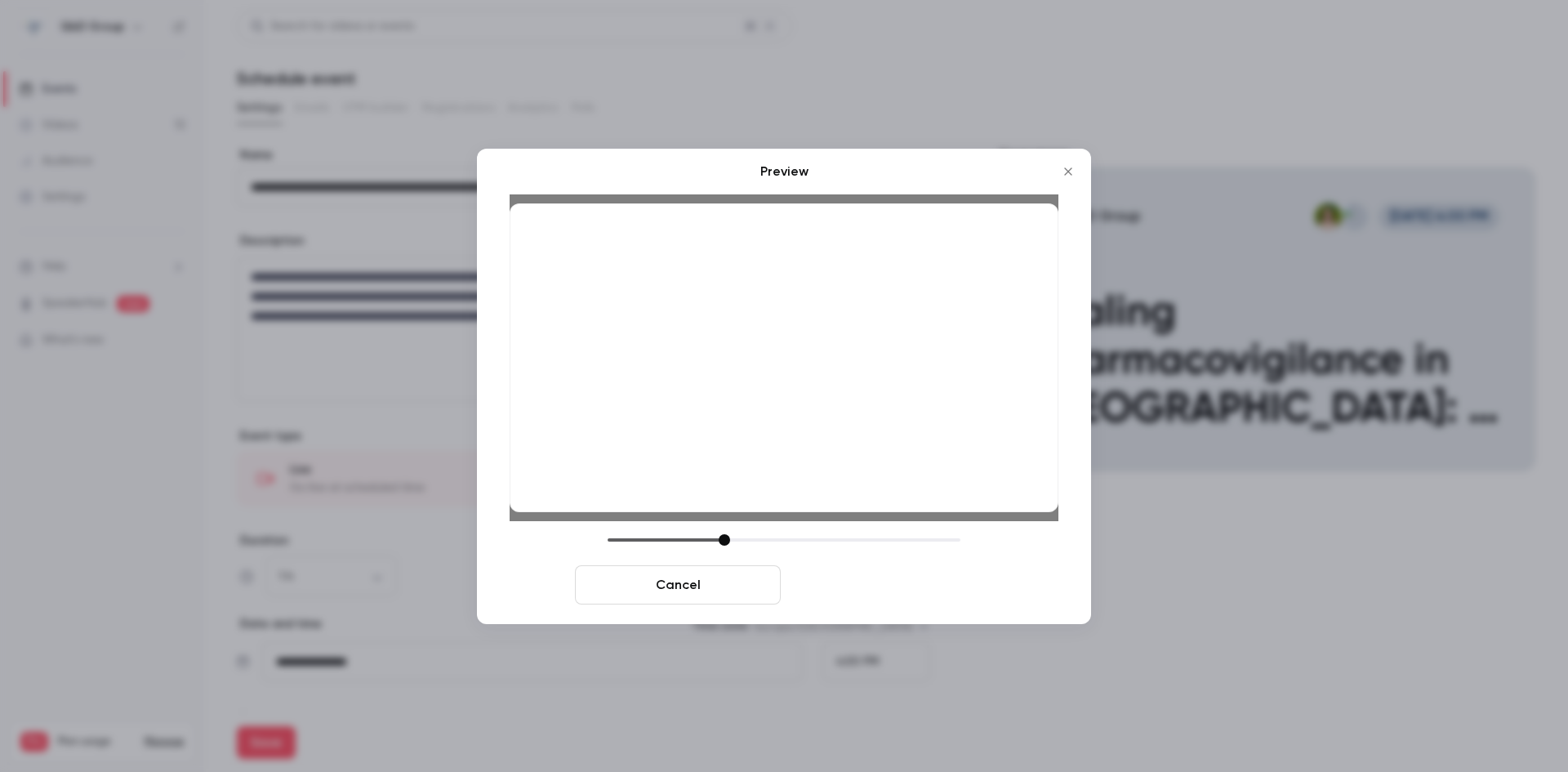
click at [842, 589] on button "Save cover" at bounding box center [890, 584] width 205 height 40
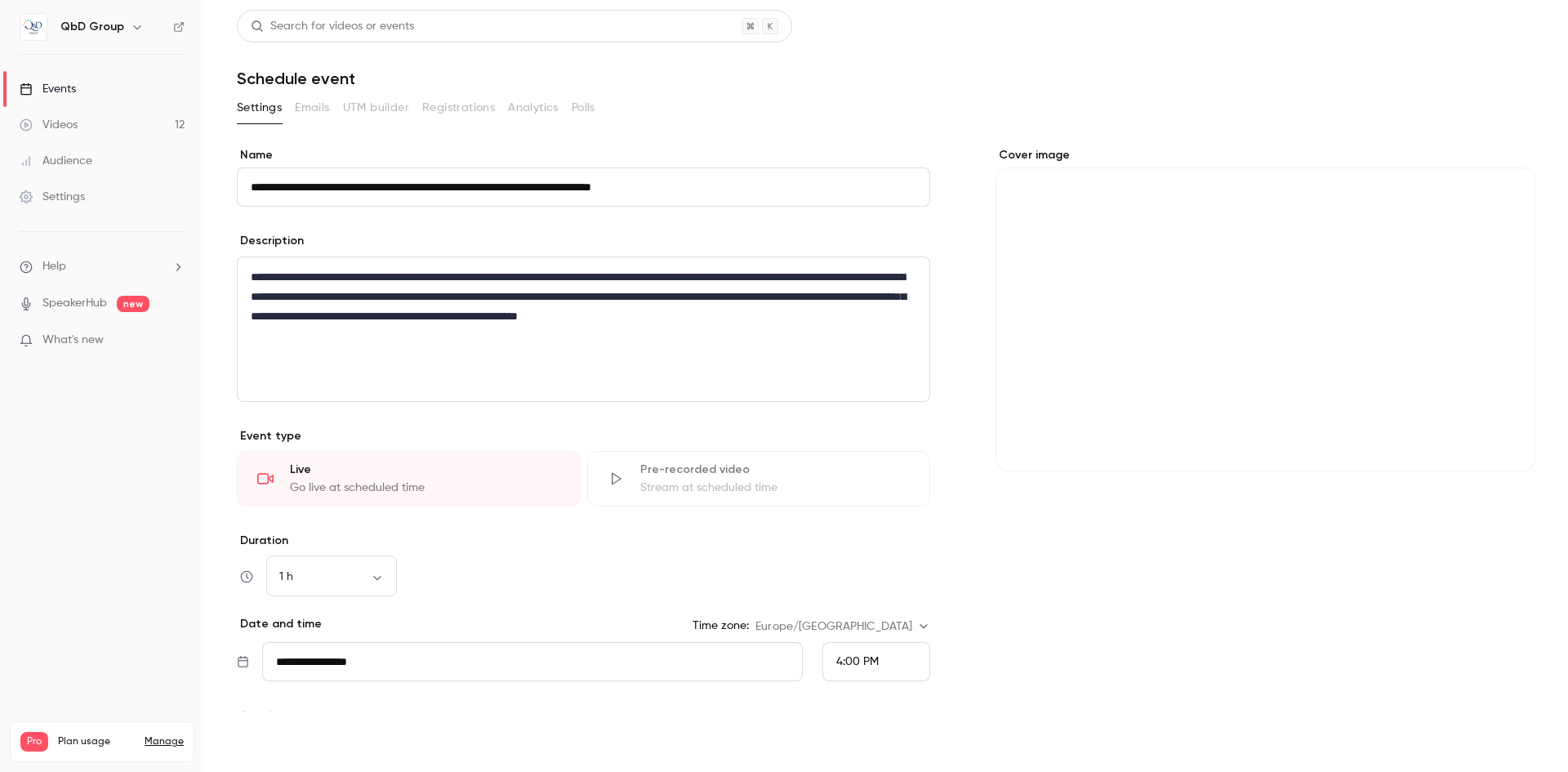
click at [264, 750] on button "Save" at bounding box center [266, 742] width 59 height 33
type input "**********"
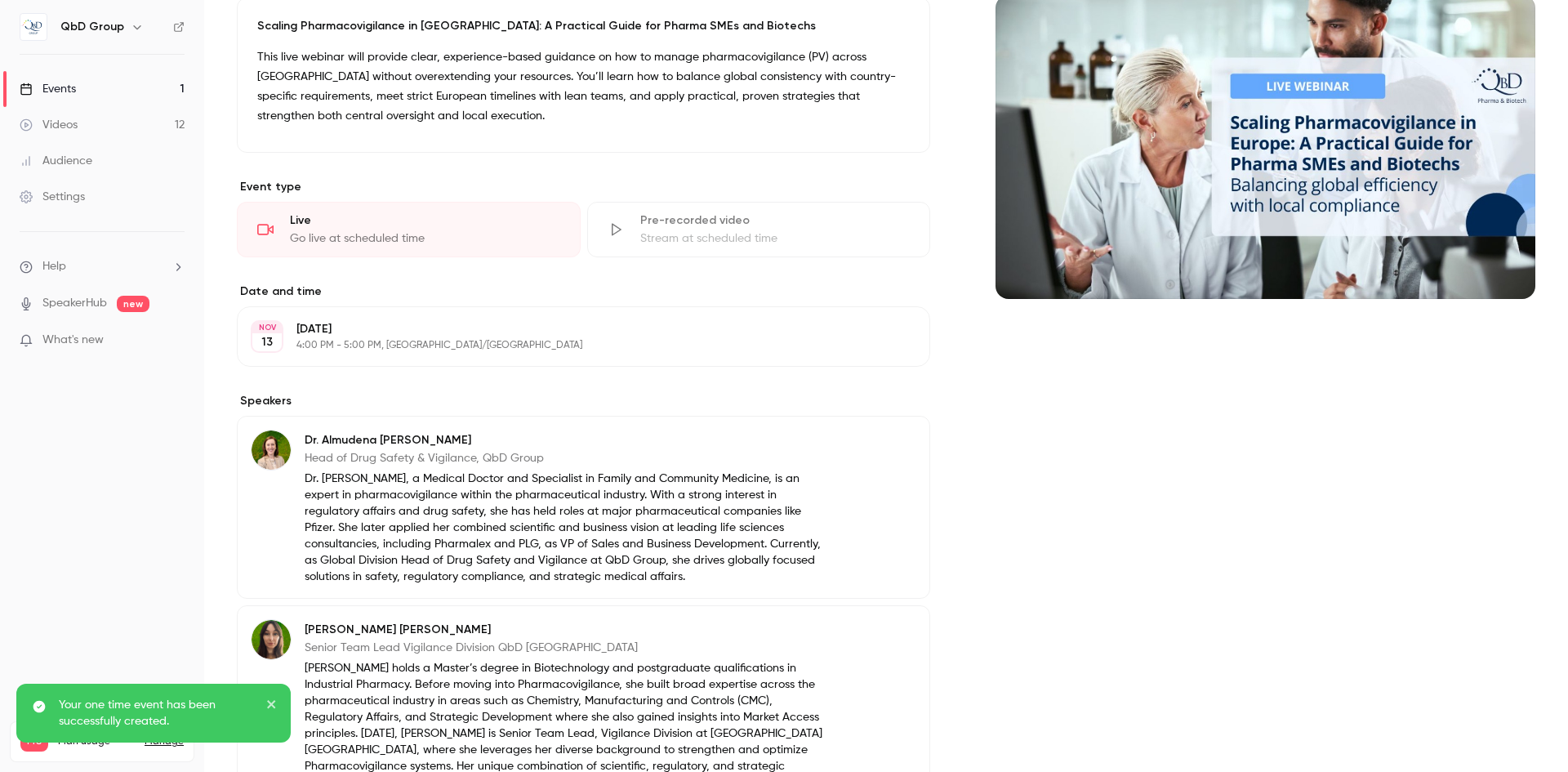
scroll to position [380, 0]
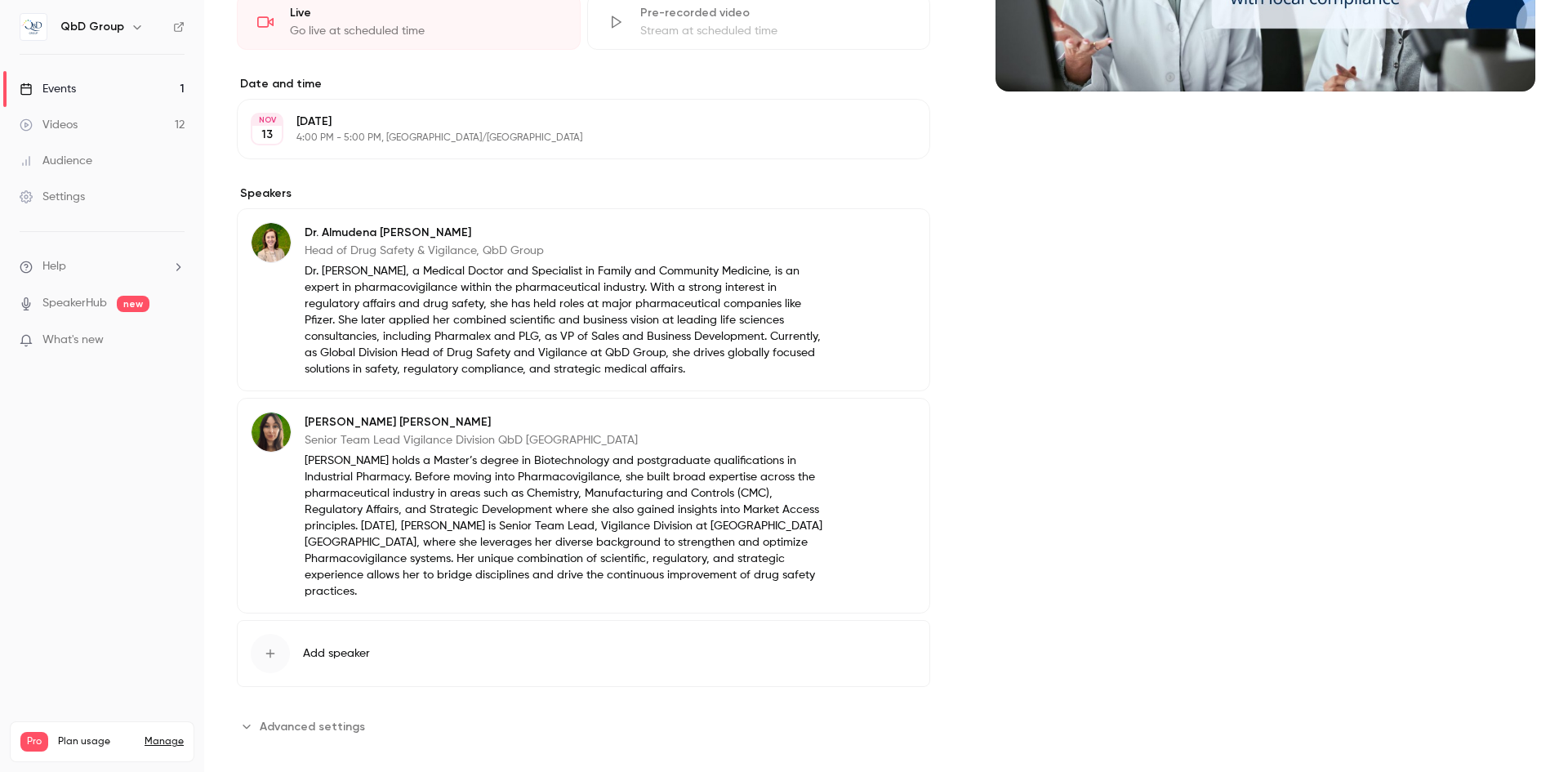
click at [65, 88] on div "Events" at bounding box center [47, 89] width 56 height 16
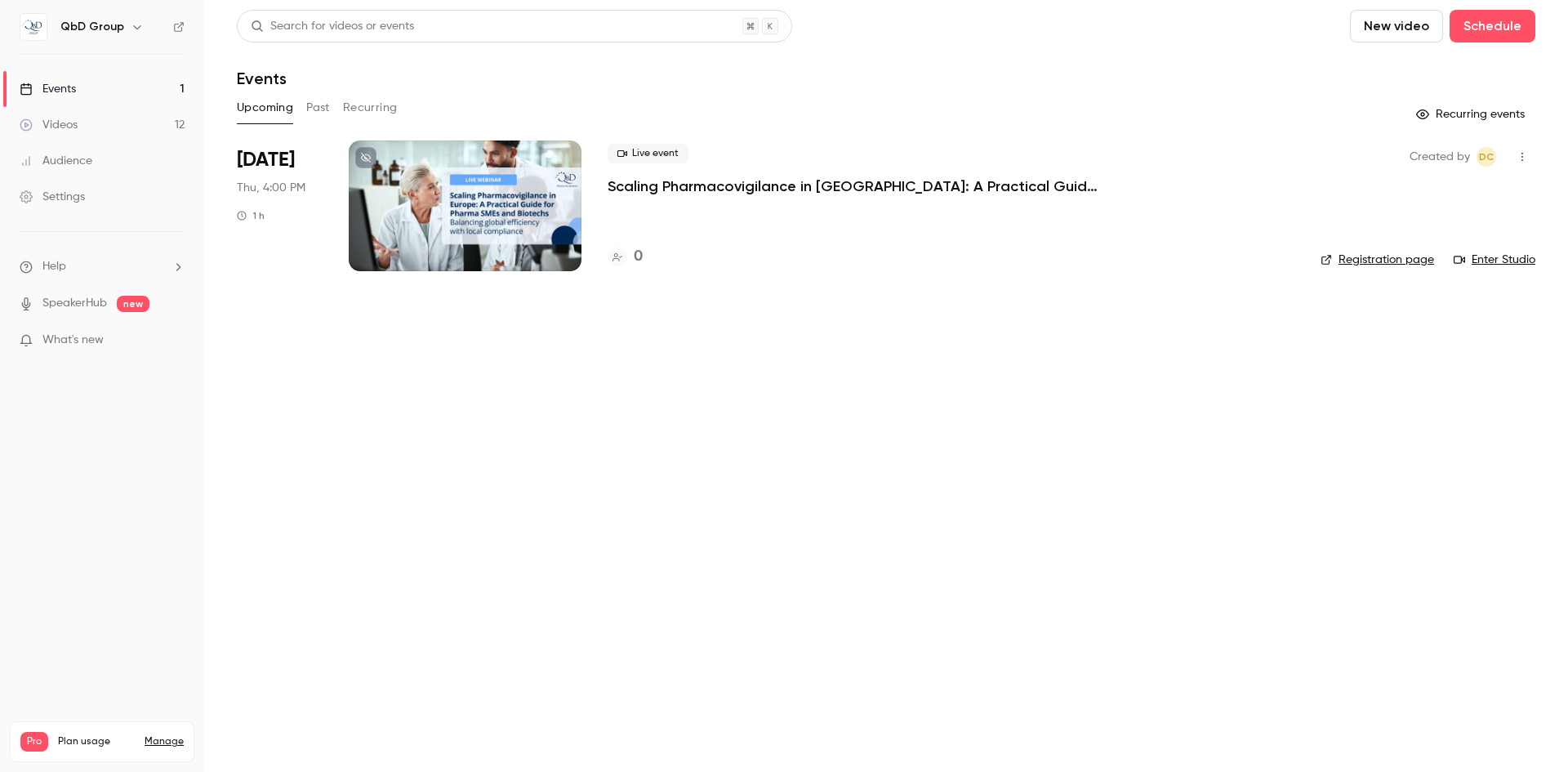
click at [765, 184] on p "Scaling Pharmacovigilance in [GEOGRAPHIC_DATA]: A Practical Guide for Pharma SM…" at bounding box center [852, 186] width 490 height 19
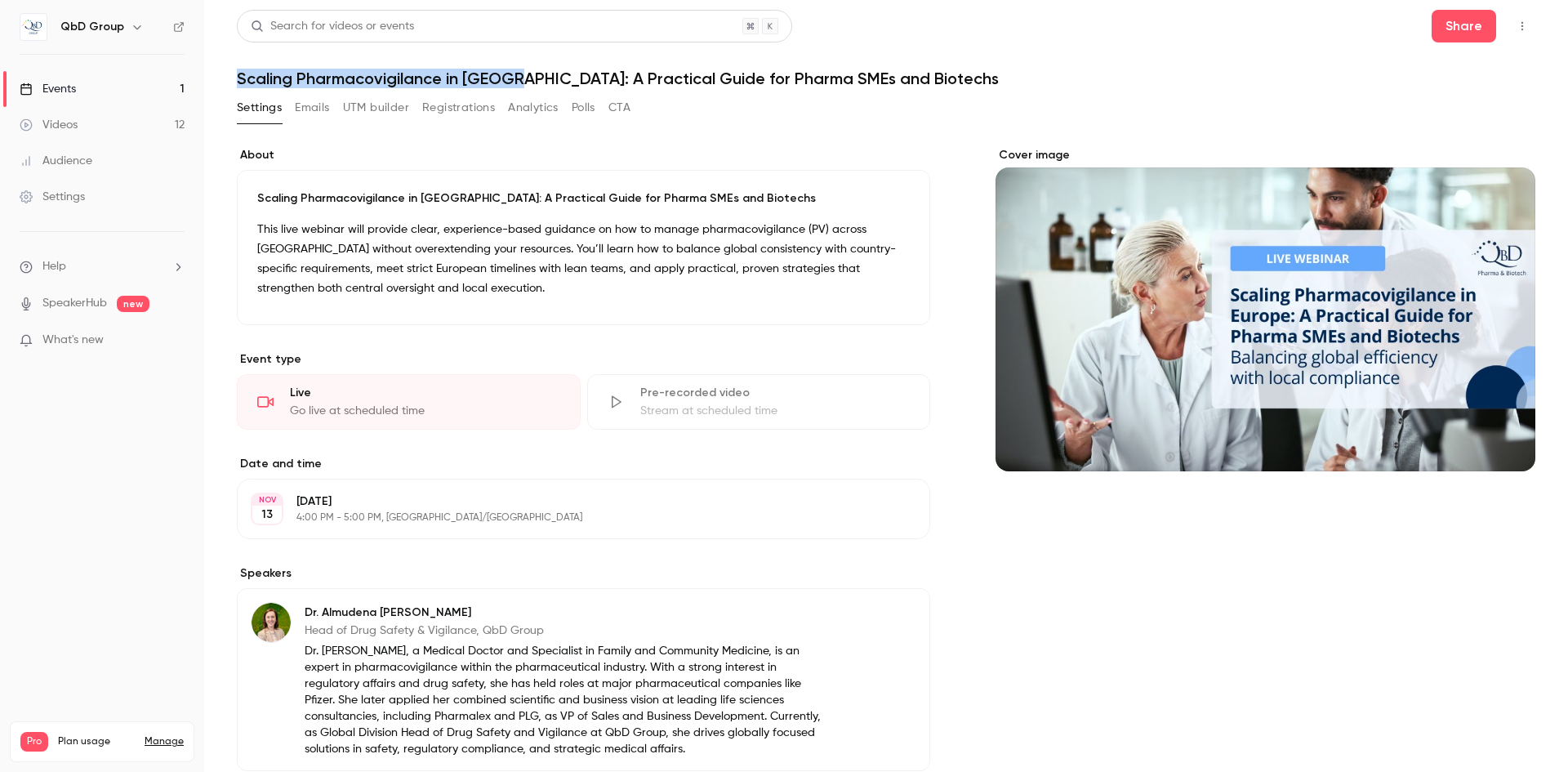
drag, startPoint x: 514, startPoint y: 82, endPoint x: 227, endPoint y: 72, distance: 287.2
click at [227, 72] on main "Search for videos or events Share Scaling Pharmacovigilance in Europe: A Practi…" at bounding box center [886, 386] width 1365 height 772
copy h1 "Scaling Pharmacovigilance in Europe"
click at [70, 93] on div "Events" at bounding box center [47, 89] width 56 height 16
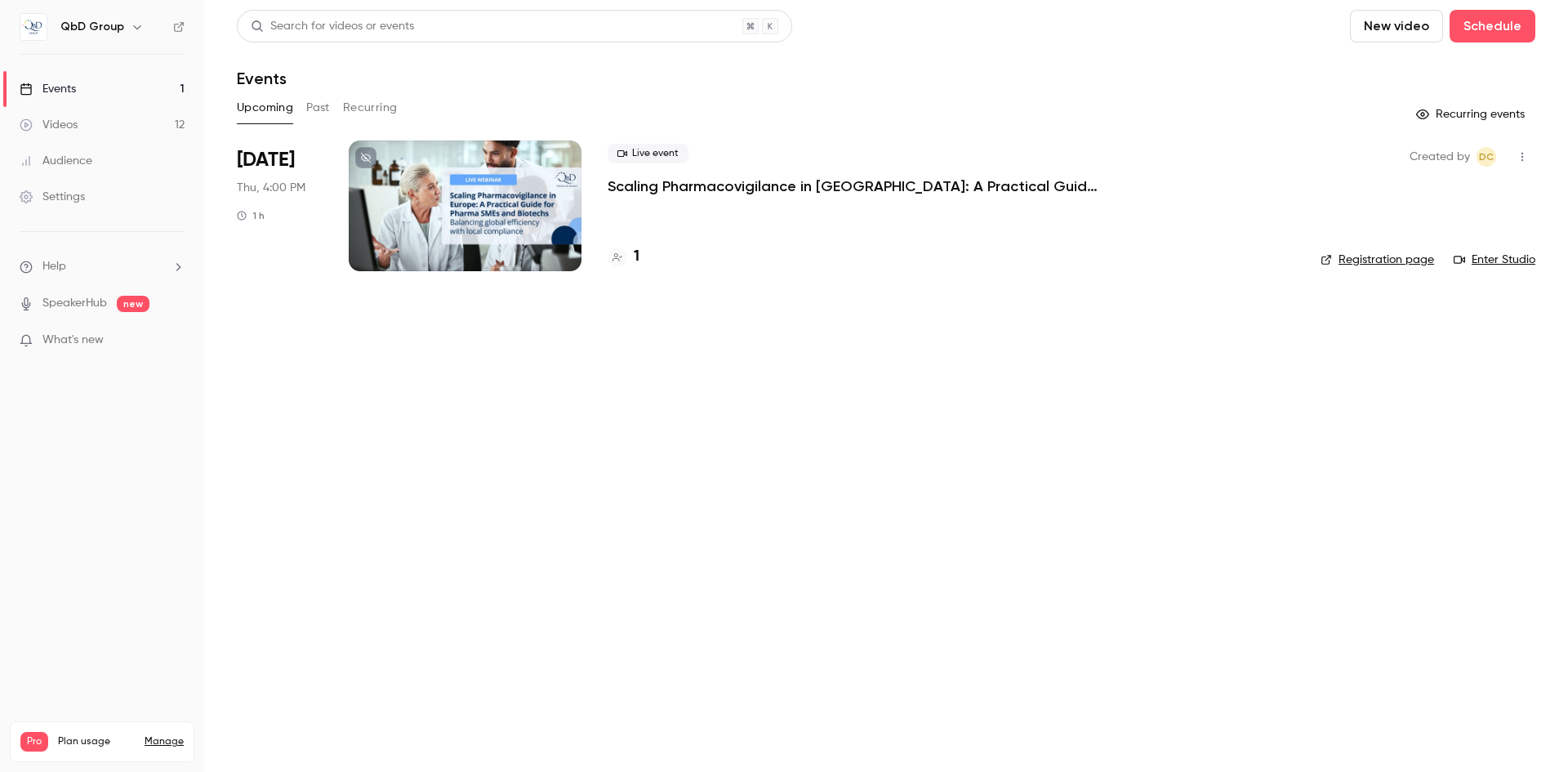
click at [1527, 153] on icon "button" at bounding box center [1523, 157] width 14 height 12
click at [1422, 194] on div "Share" at bounding box center [1459, 198] width 124 height 16
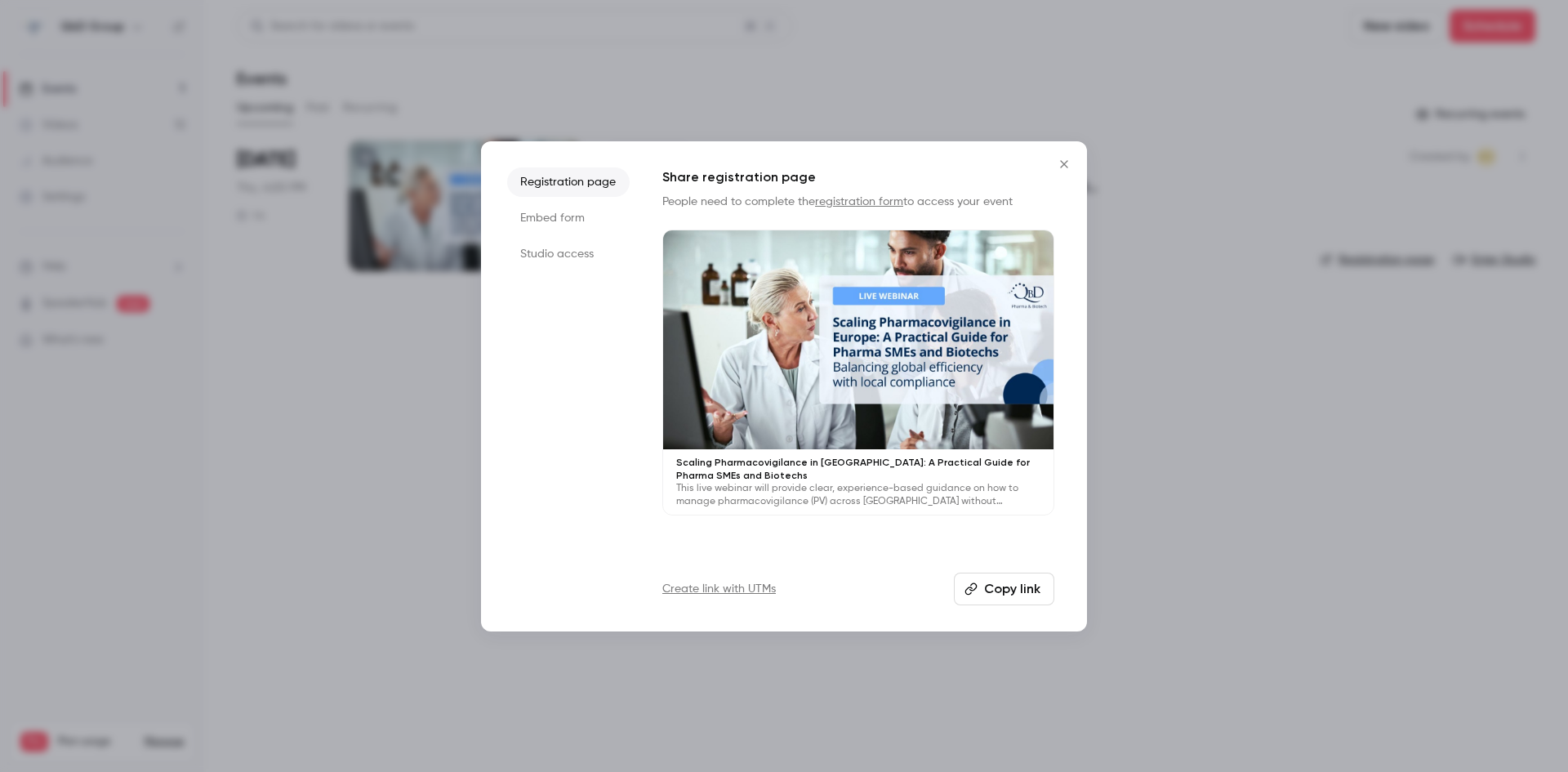
click at [997, 585] on button "Copy link" at bounding box center [1004, 589] width 100 height 33
click at [1073, 170] on icon "Close" at bounding box center [1065, 164] width 19 height 13
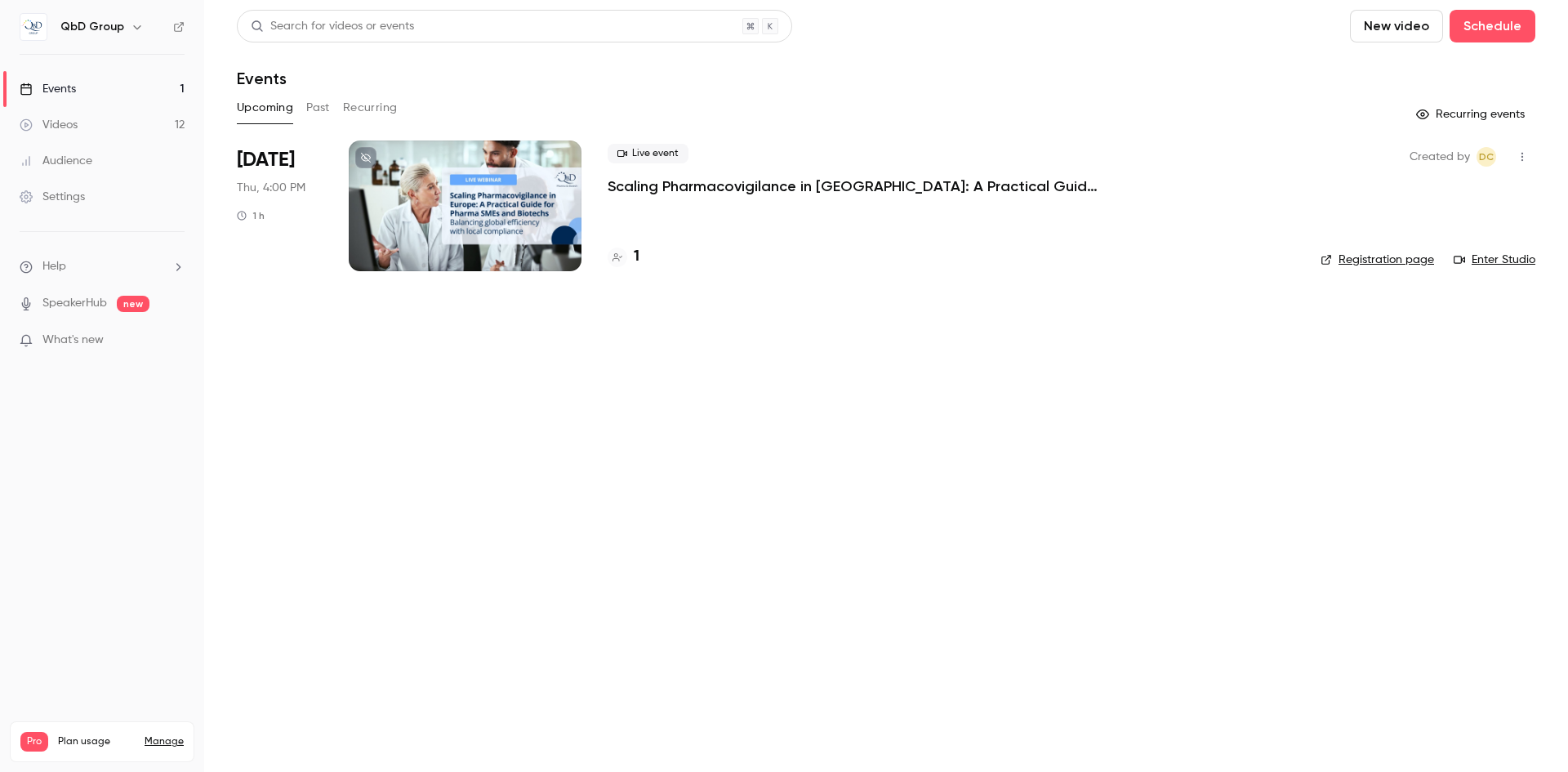
click at [79, 127] on link "Videos 12" at bounding box center [102, 124] width 204 height 36
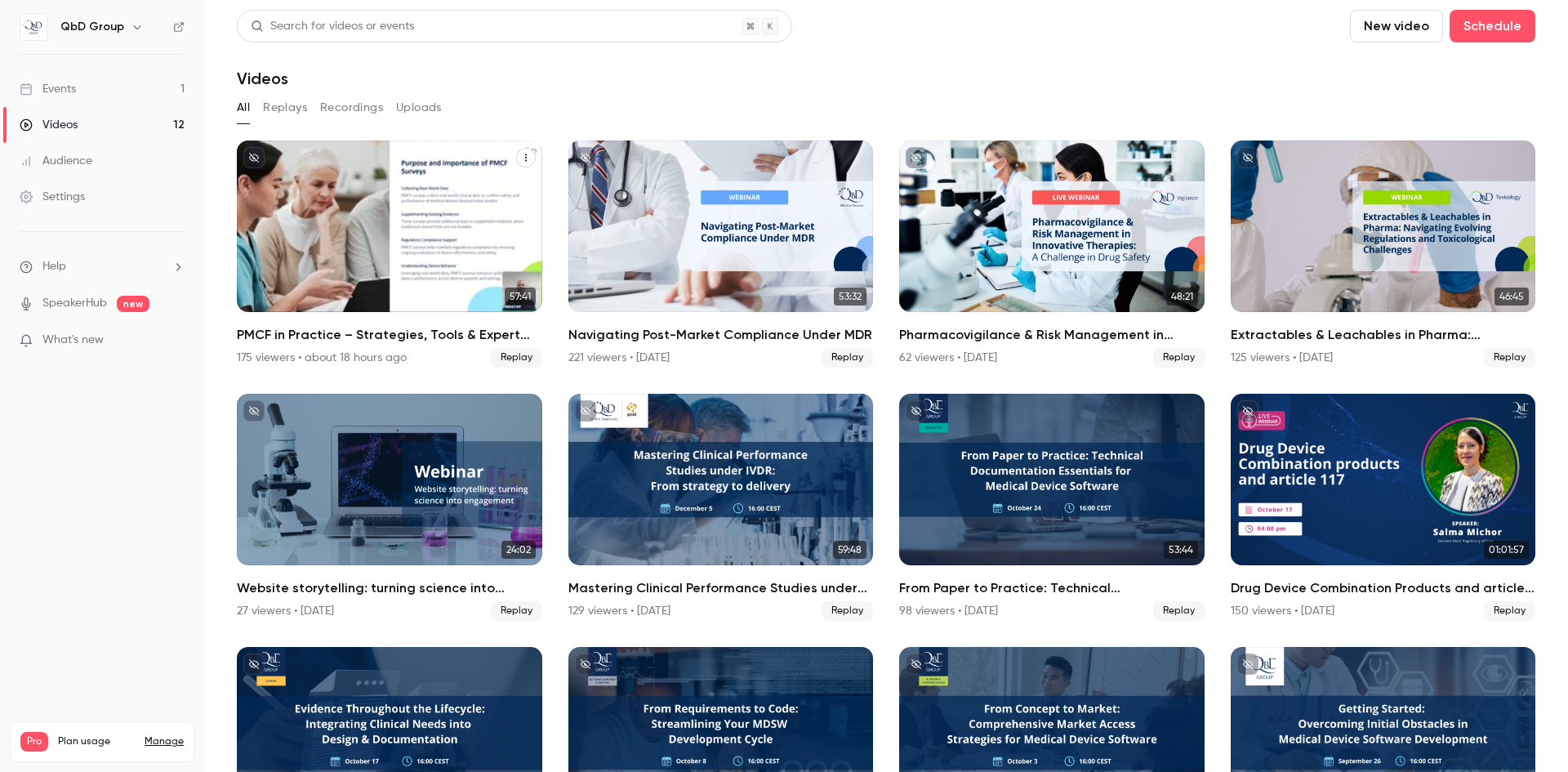
click at [373, 232] on div "PMCF in Practice – Strategies, Tools & Expert Insights" at bounding box center [390, 226] width 306 height 172
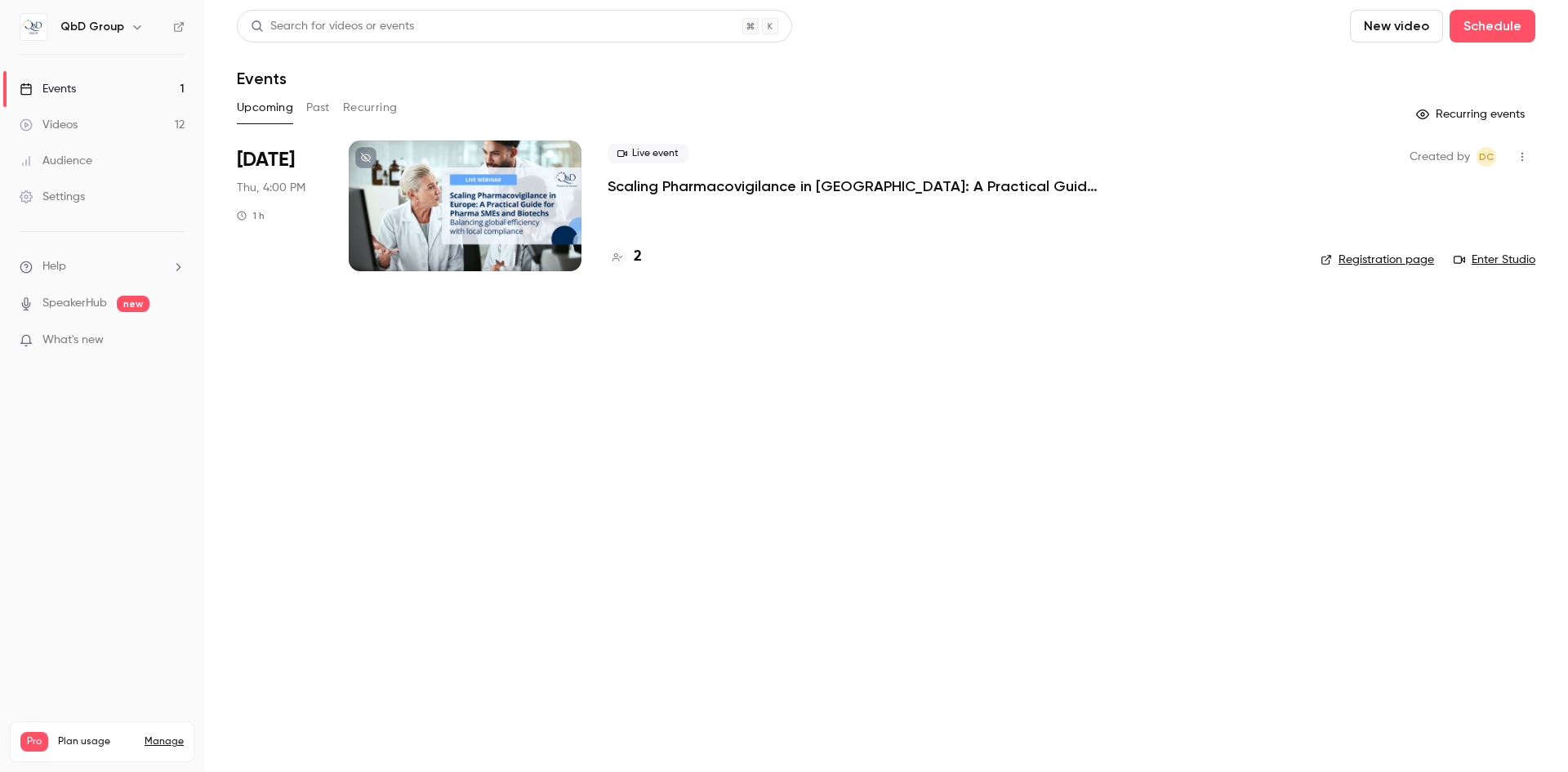
click at [1516, 157] on icon "button" at bounding box center [1523, 157] width 14 height 12
click at [536, 208] on div at bounding box center [784, 386] width 1568 height 772
click at [663, 179] on p "Scaling Pharmacovigilance in [GEOGRAPHIC_DATA]: A Practical Guide for Pharma SM…" at bounding box center [852, 186] width 490 height 19
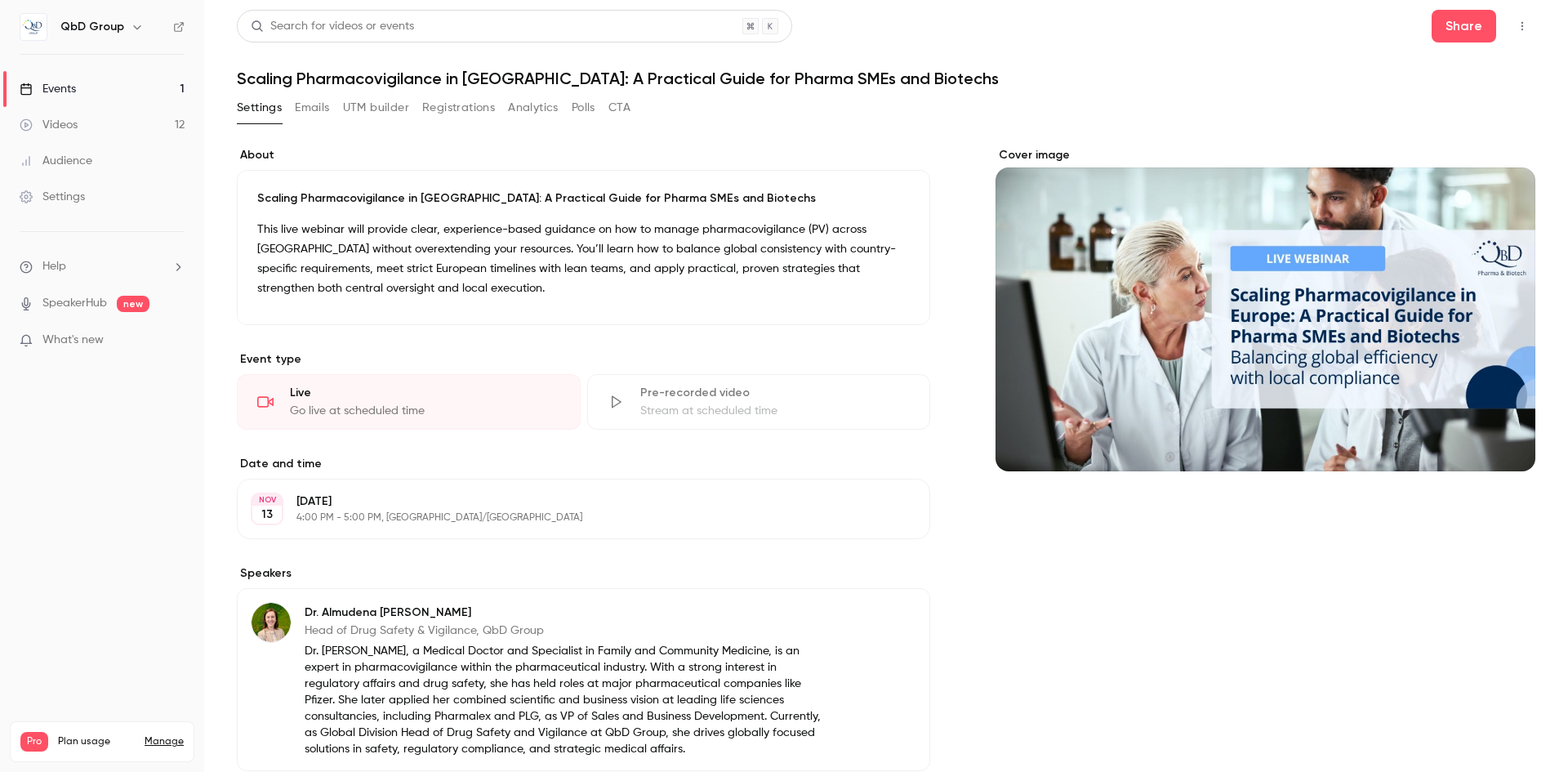
click at [321, 111] on button "Emails" at bounding box center [312, 107] width 35 height 26
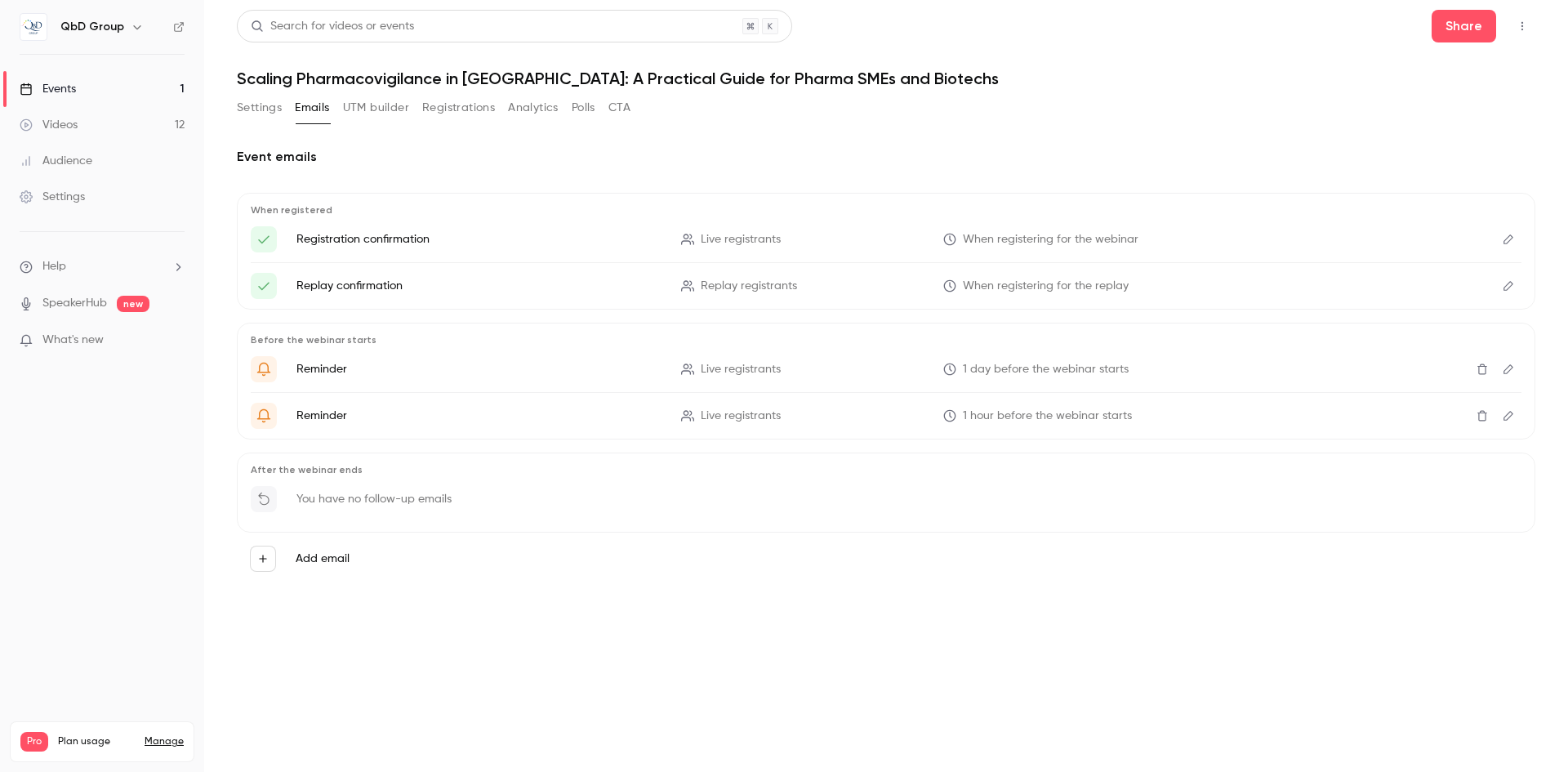
click at [435, 112] on button "Registrations" at bounding box center [458, 107] width 72 height 26
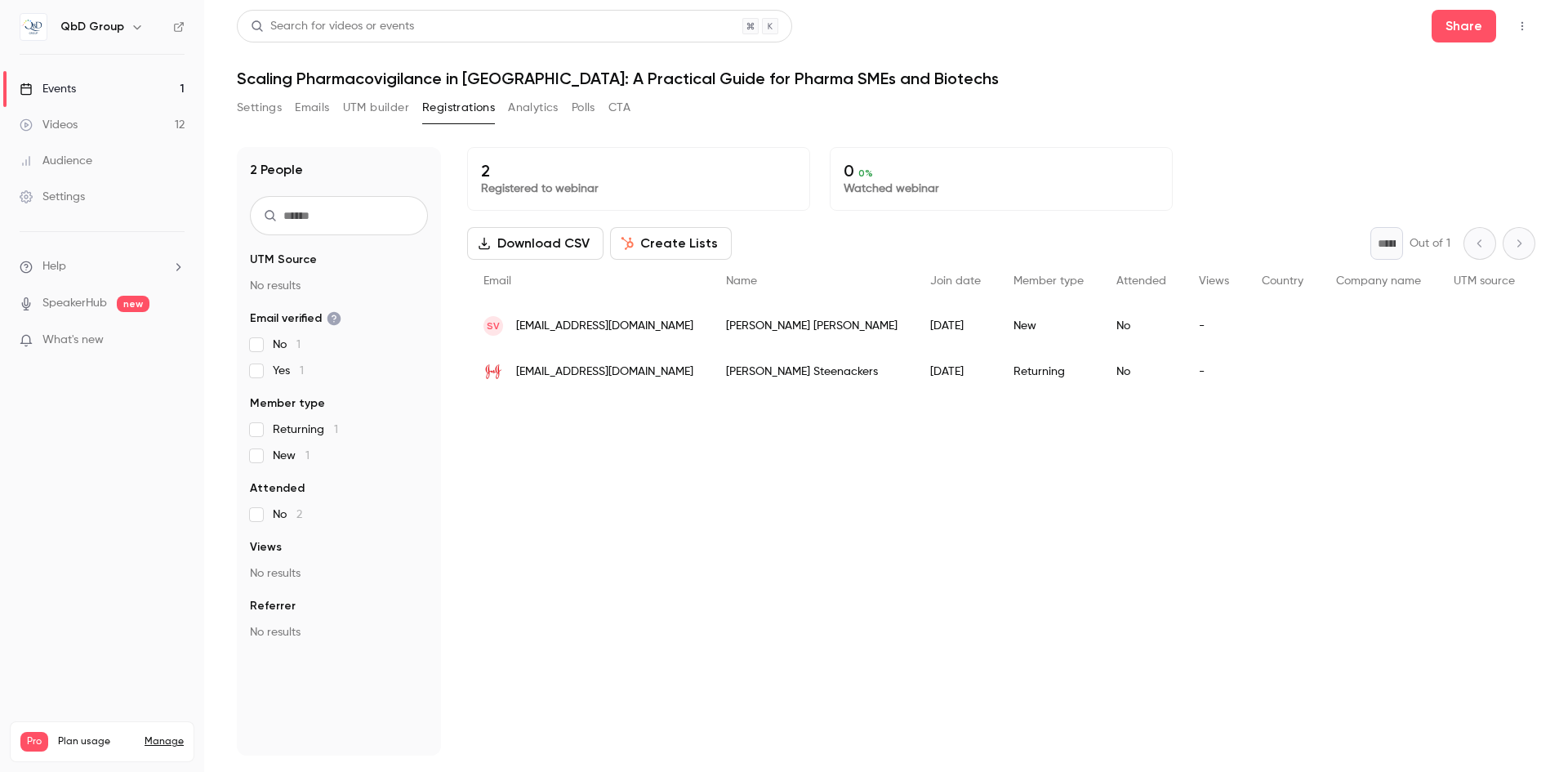
click at [552, 115] on button "Analytics" at bounding box center [533, 107] width 51 height 26
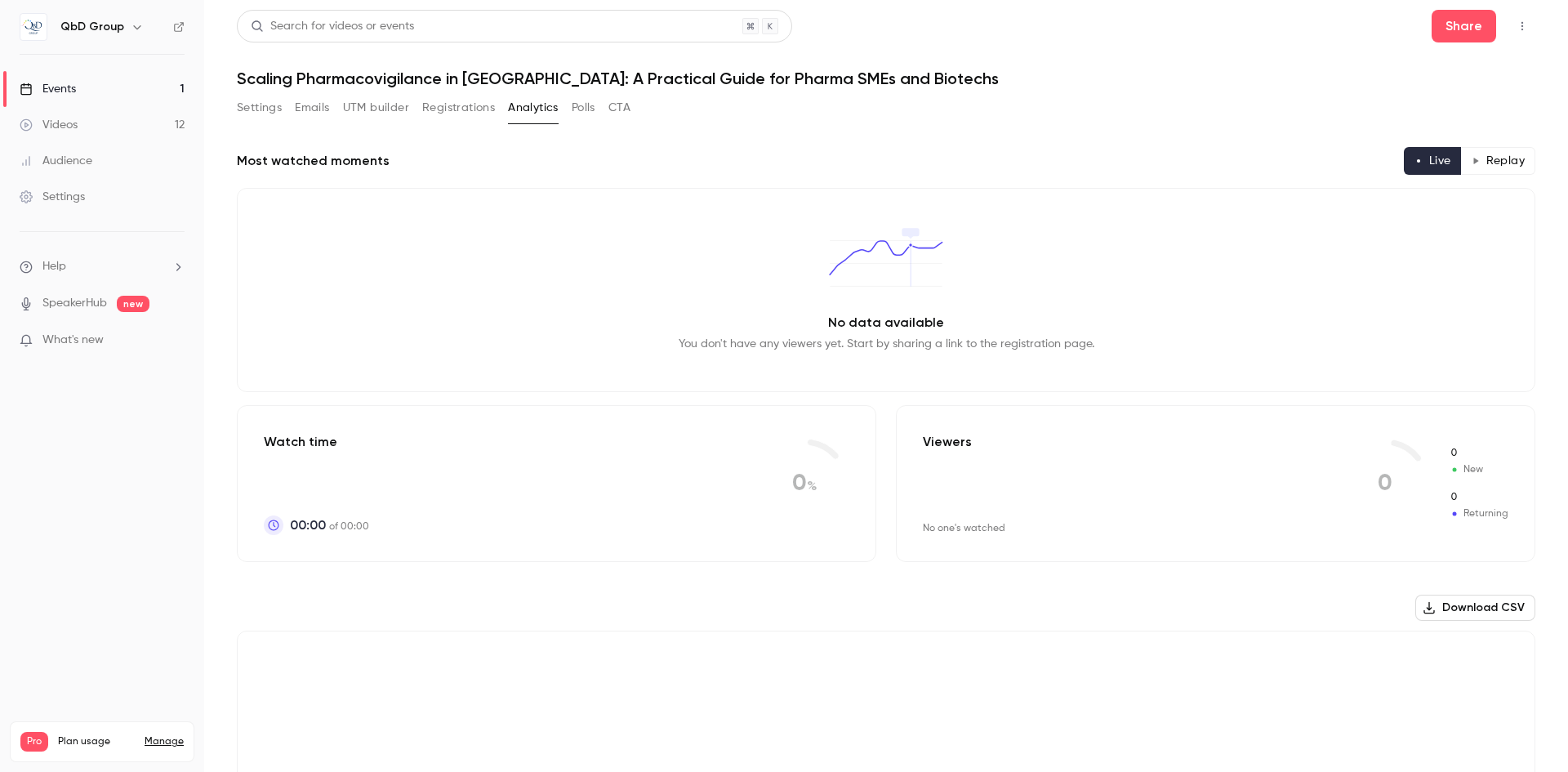
click at [588, 104] on button "Polls" at bounding box center [583, 107] width 24 height 26
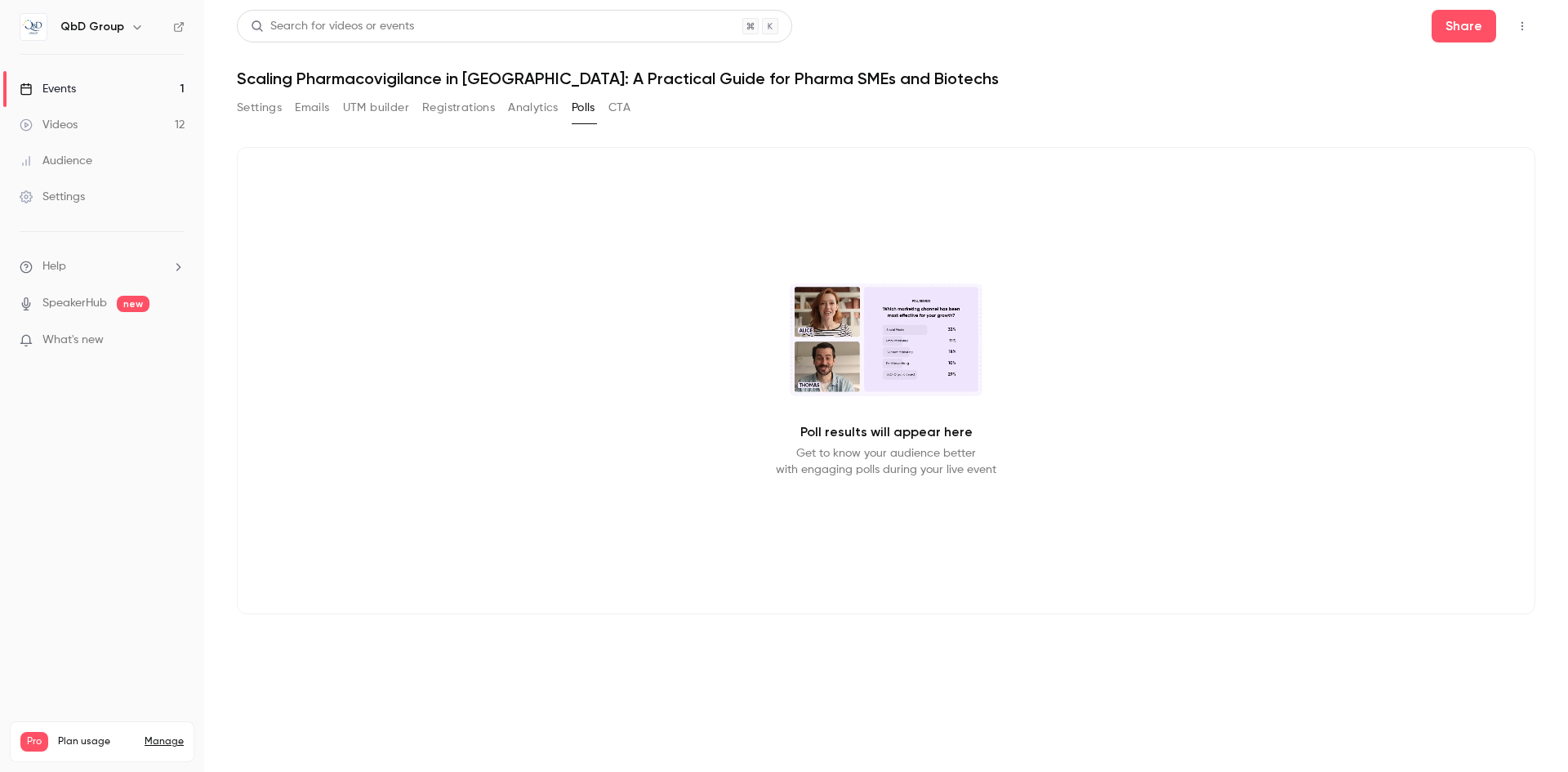
click at [275, 101] on button "Settings" at bounding box center [259, 107] width 45 height 26
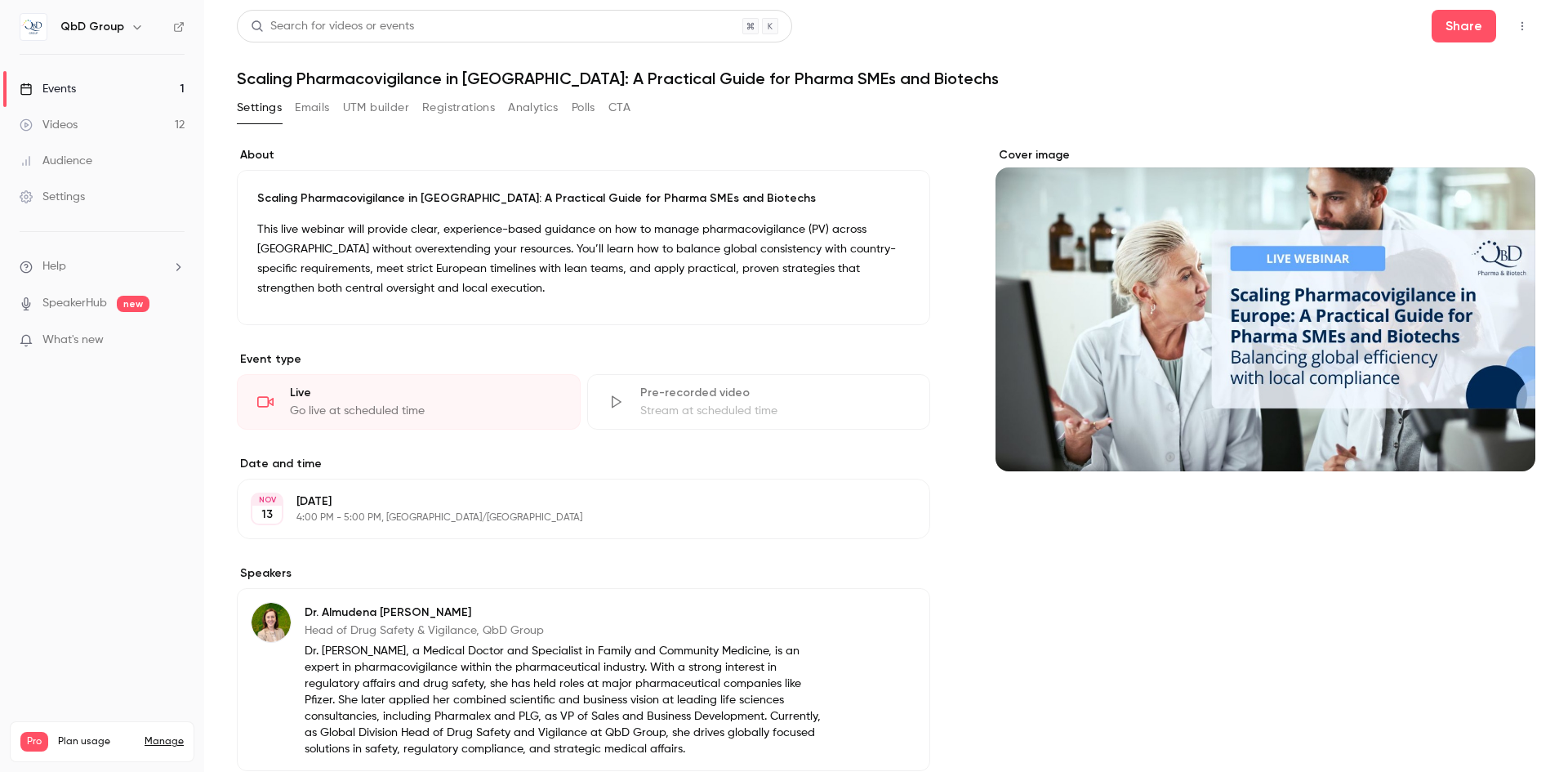
click at [314, 102] on button "Emails" at bounding box center [312, 107] width 35 height 26
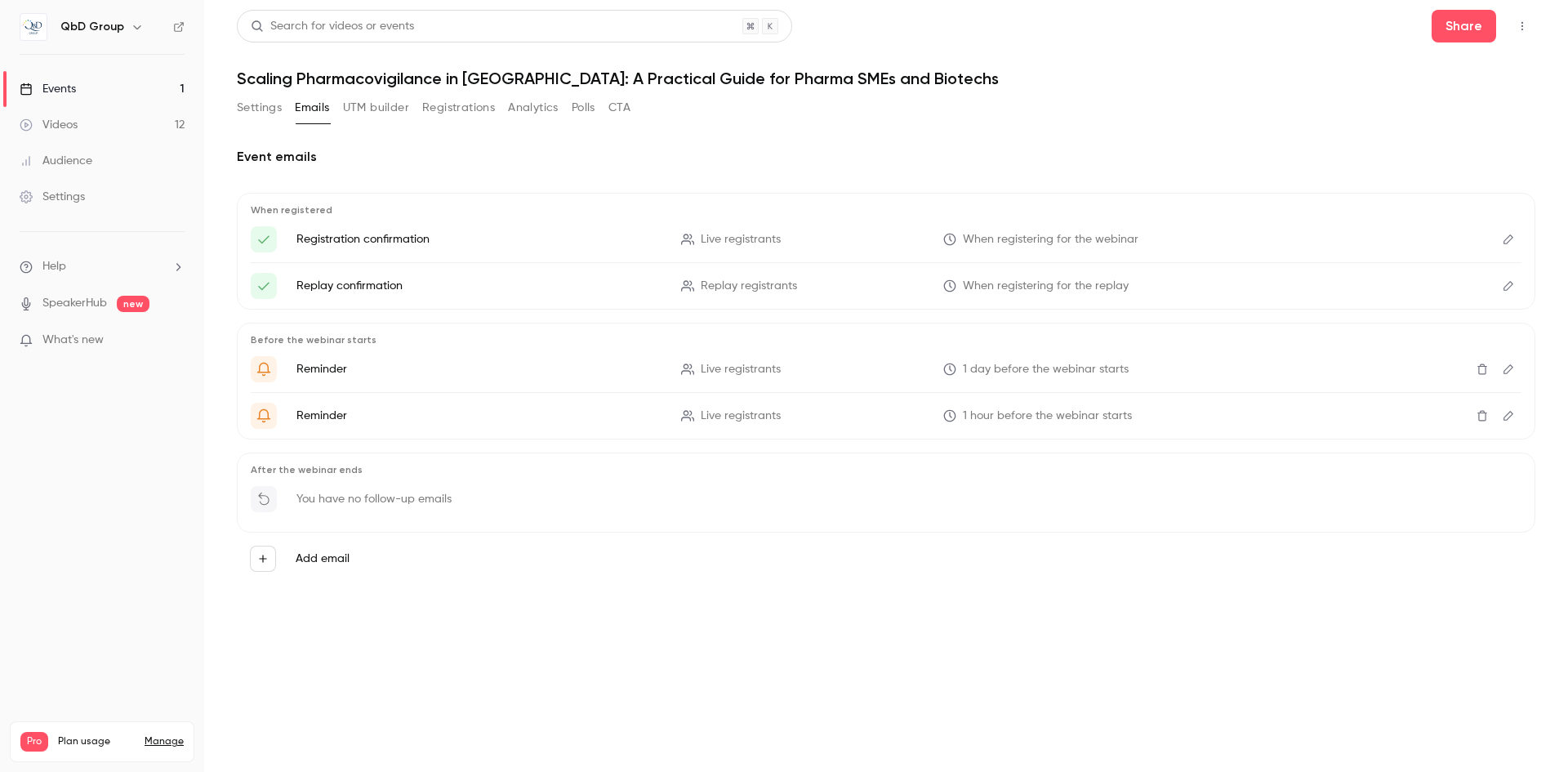
click at [1515, 28] on button "button" at bounding box center [1522, 26] width 26 height 26
click at [468, 115] on div at bounding box center [784, 386] width 1568 height 772
click at [467, 112] on button "Registrations" at bounding box center [458, 107] width 72 height 26
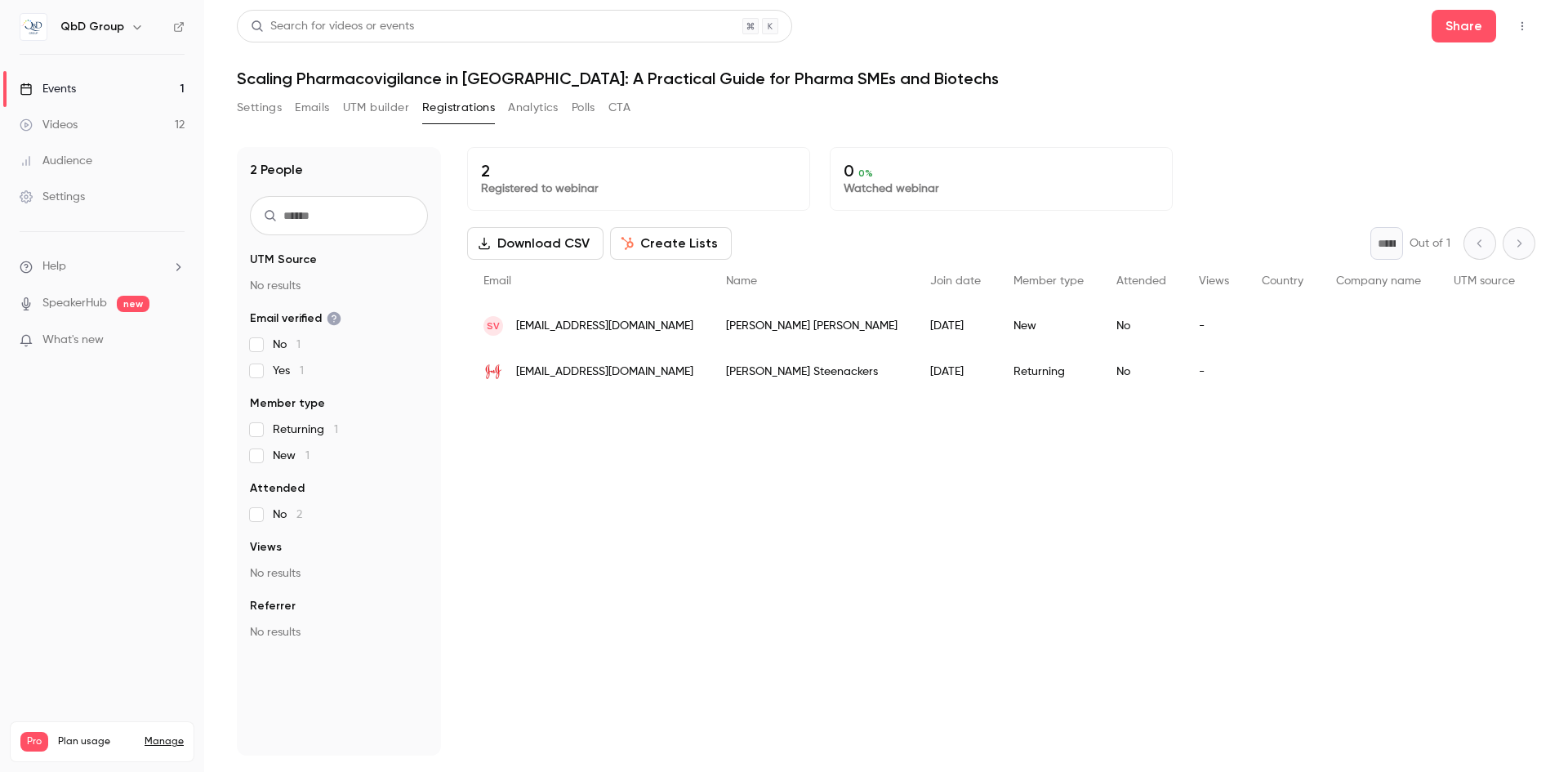
click at [1518, 26] on icon "button" at bounding box center [1523, 26] width 14 height 12
click at [707, 229] on div at bounding box center [784, 386] width 1568 height 772
click at [701, 231] on button "Create Lists" at bounding box center [671, 243] width 122 height 33
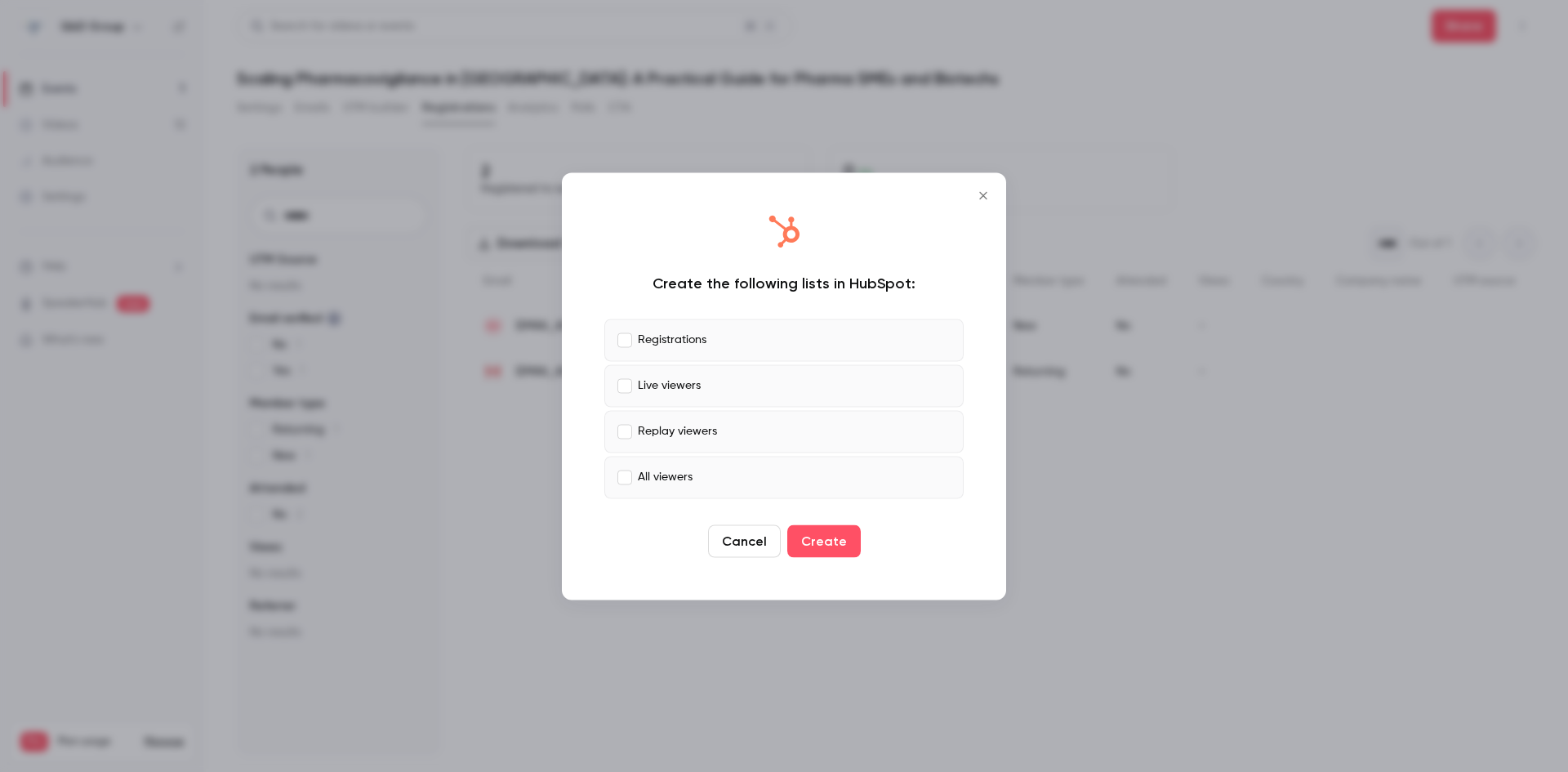
click at [982, 198] on icon "Close" at bounding box center [984, 196] width 19 height 13
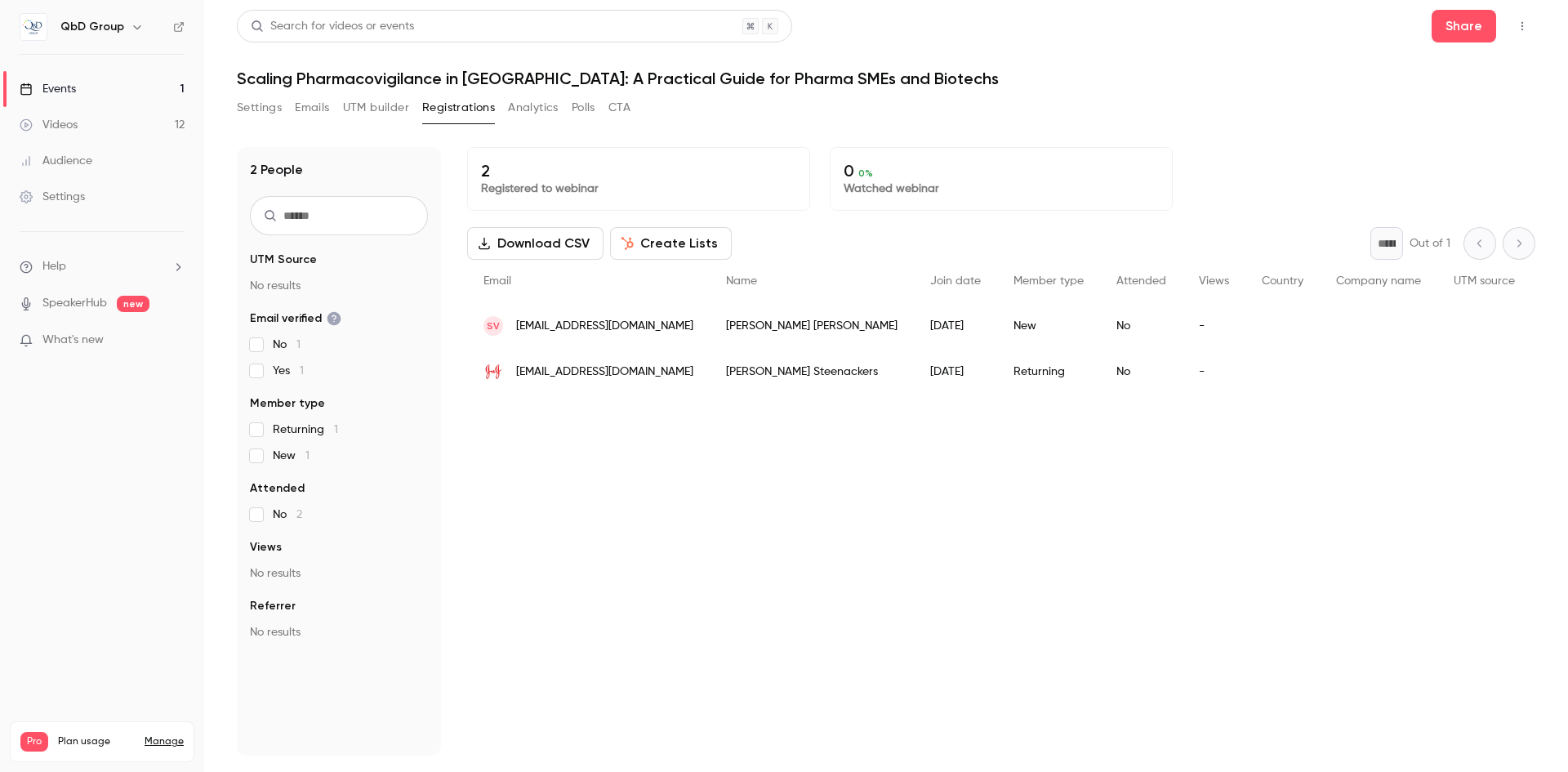
click at [107, 348] on p "What's new" at bounding box center [89, 340] width 139 height 17
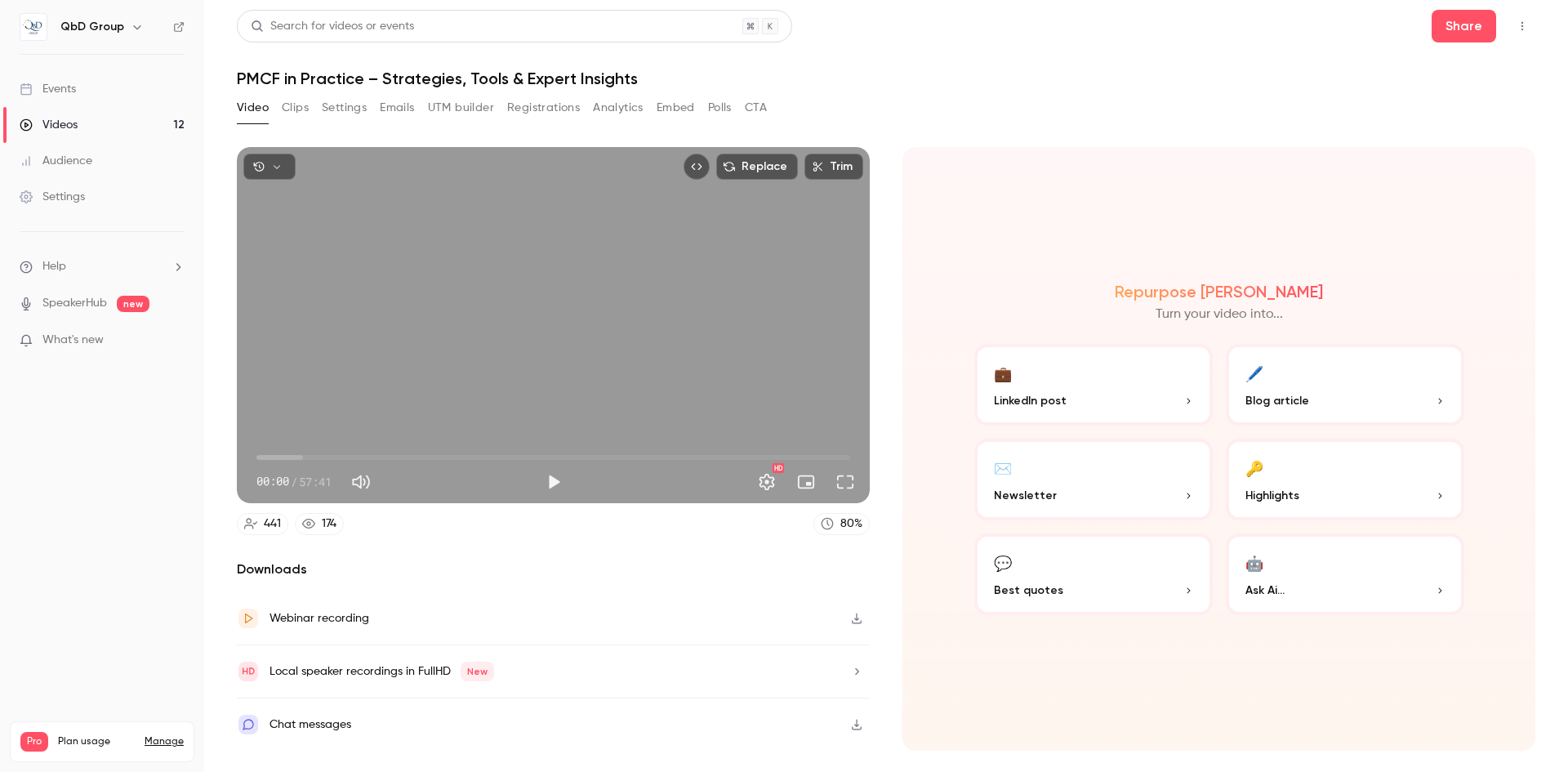
click at [60, 95] on div "Events" at bounding box center [47, 89] width 56 height 16
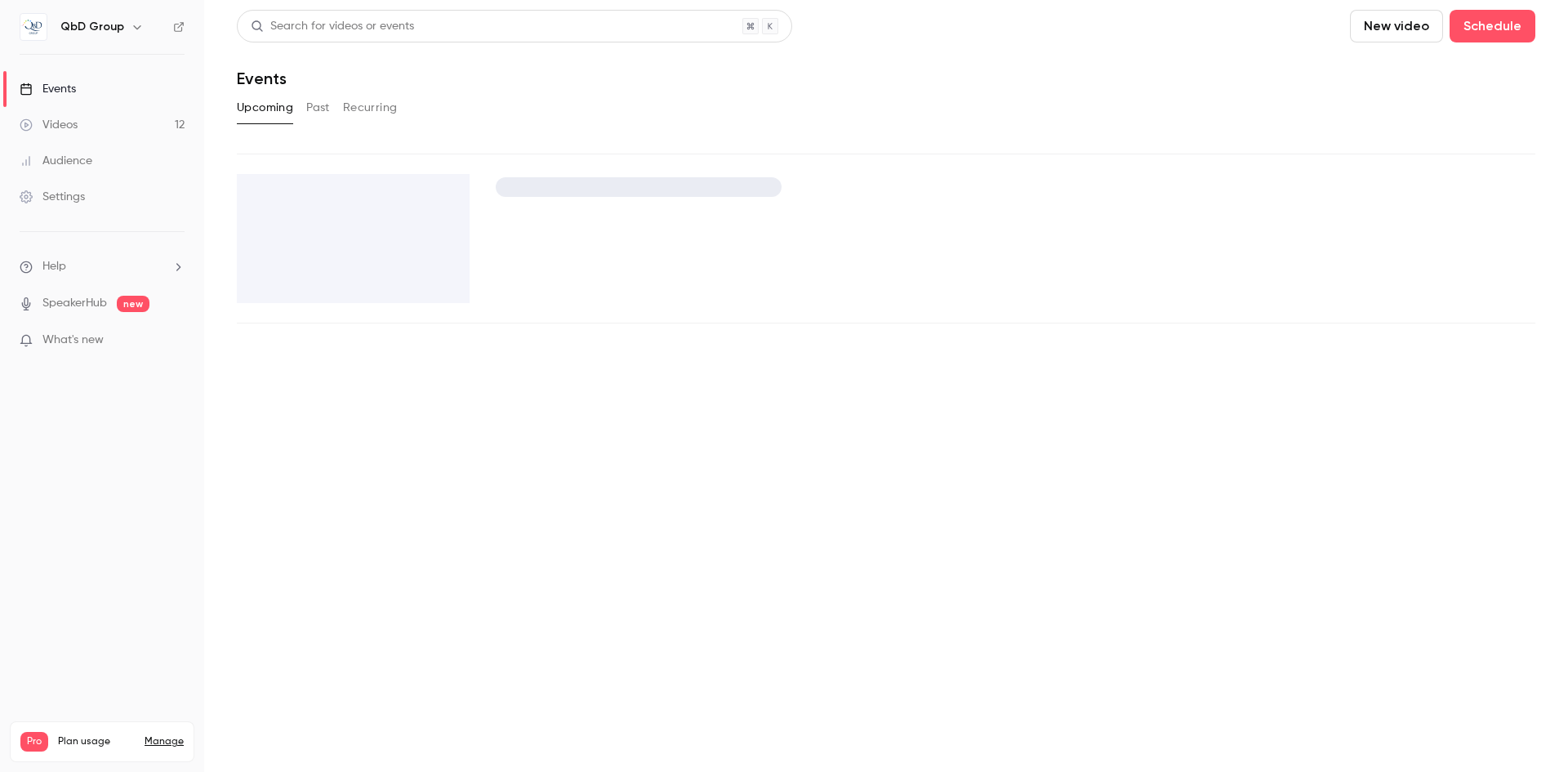
click at [56, 125] on div "Videos" at bounding box center [48, 124] width 58 height 16
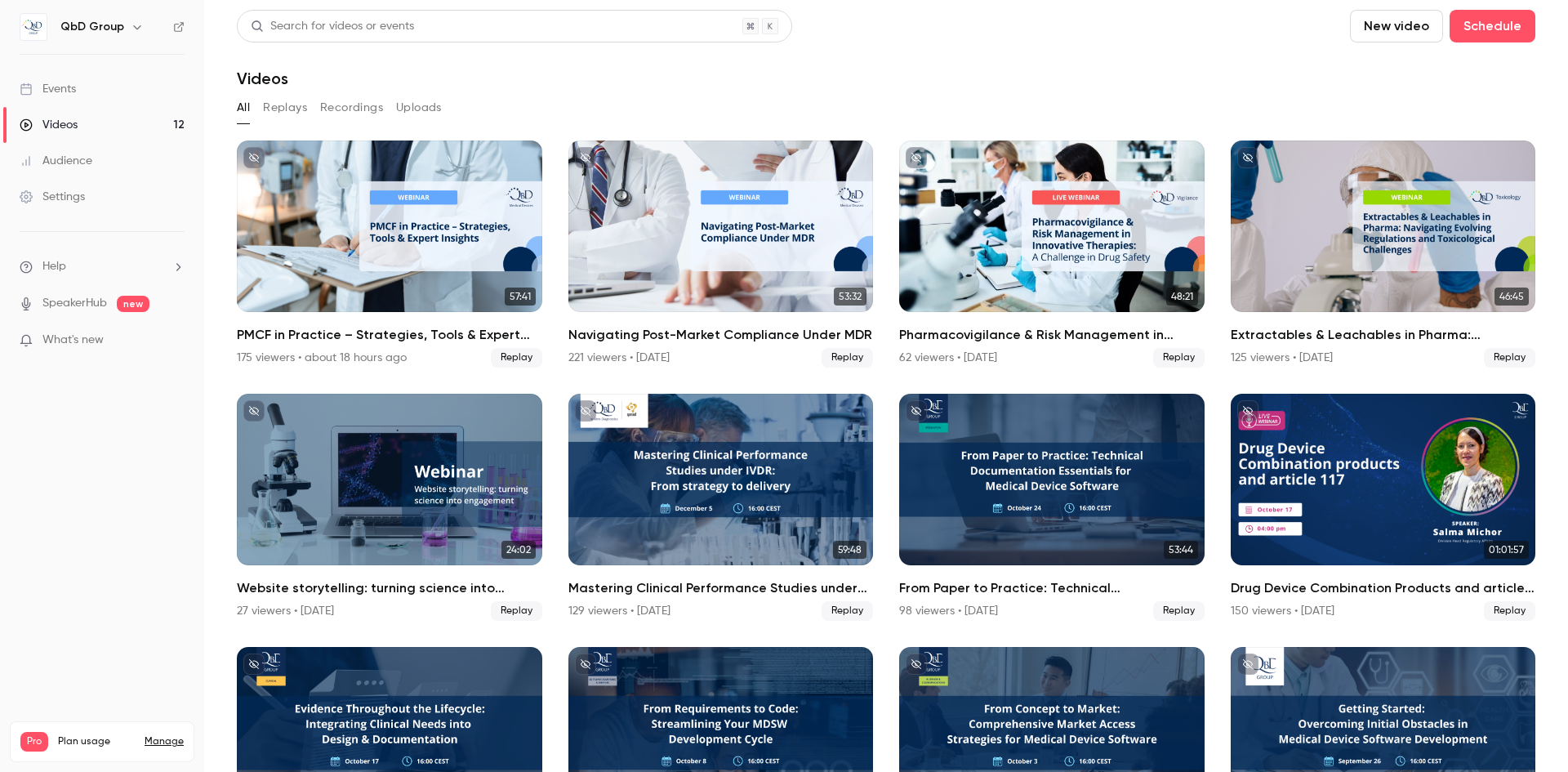
click at [62, 99] on link "Events" at bounding box center [102, 89] width 204 height 36
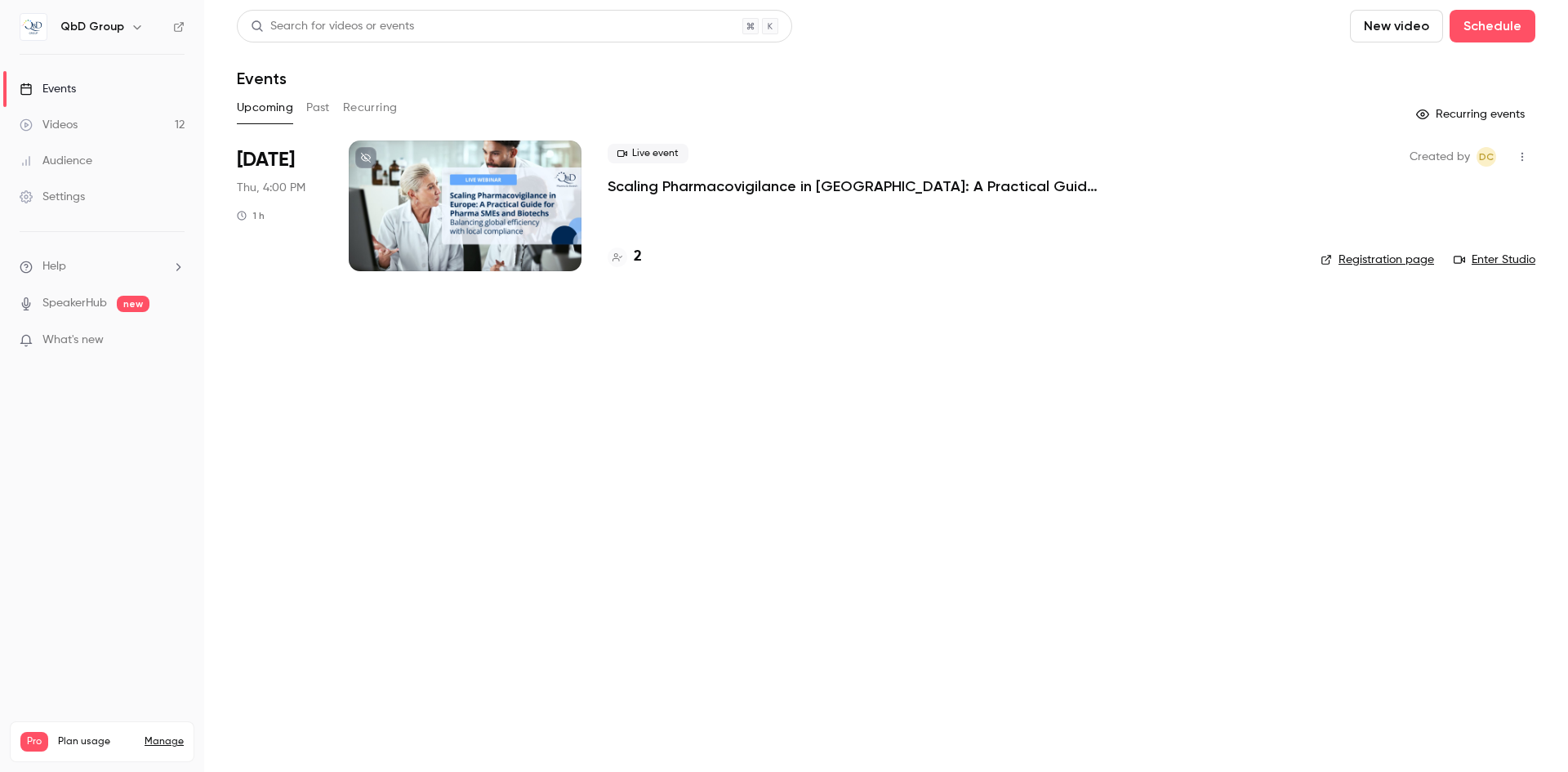
click at [392, 227] on div at bounding box center [465, 206] width 232 height 131
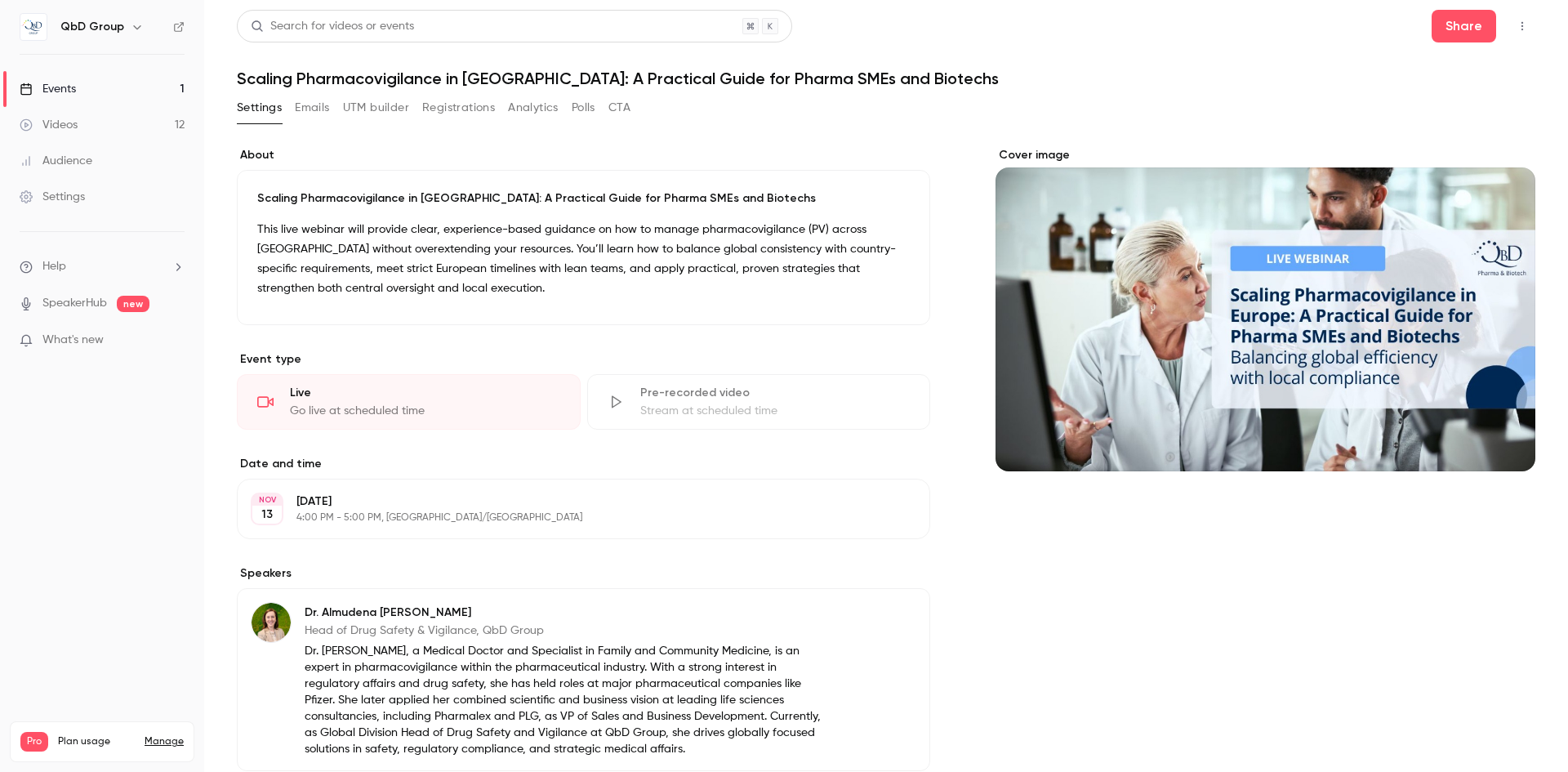
click at [323, 105] on button "Emails" at bounding box center [312, 107] width 35 height 26
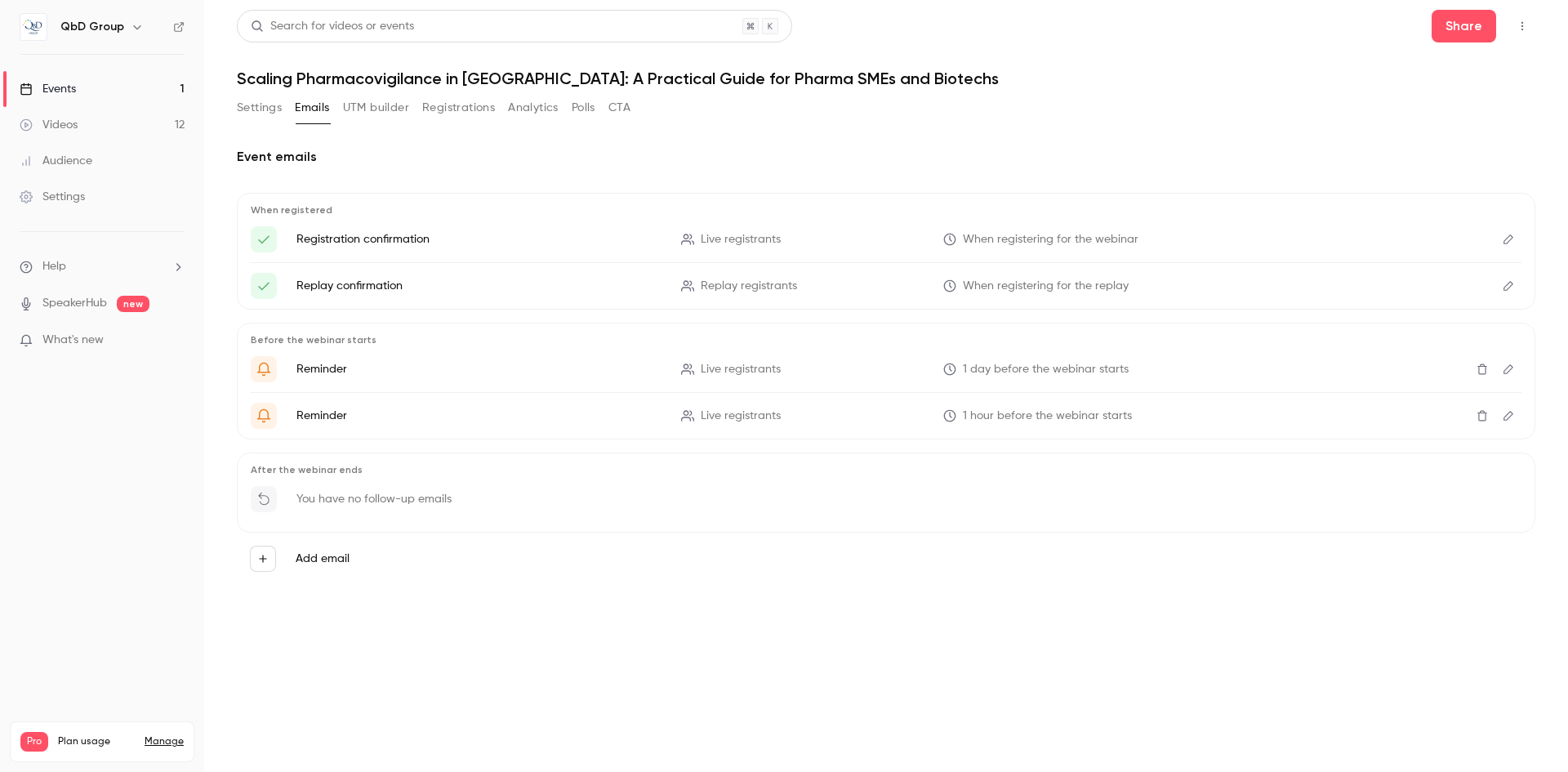
click at [456, 110] on button "Registrations" at bounding box center [458, 107] width 72 height 26
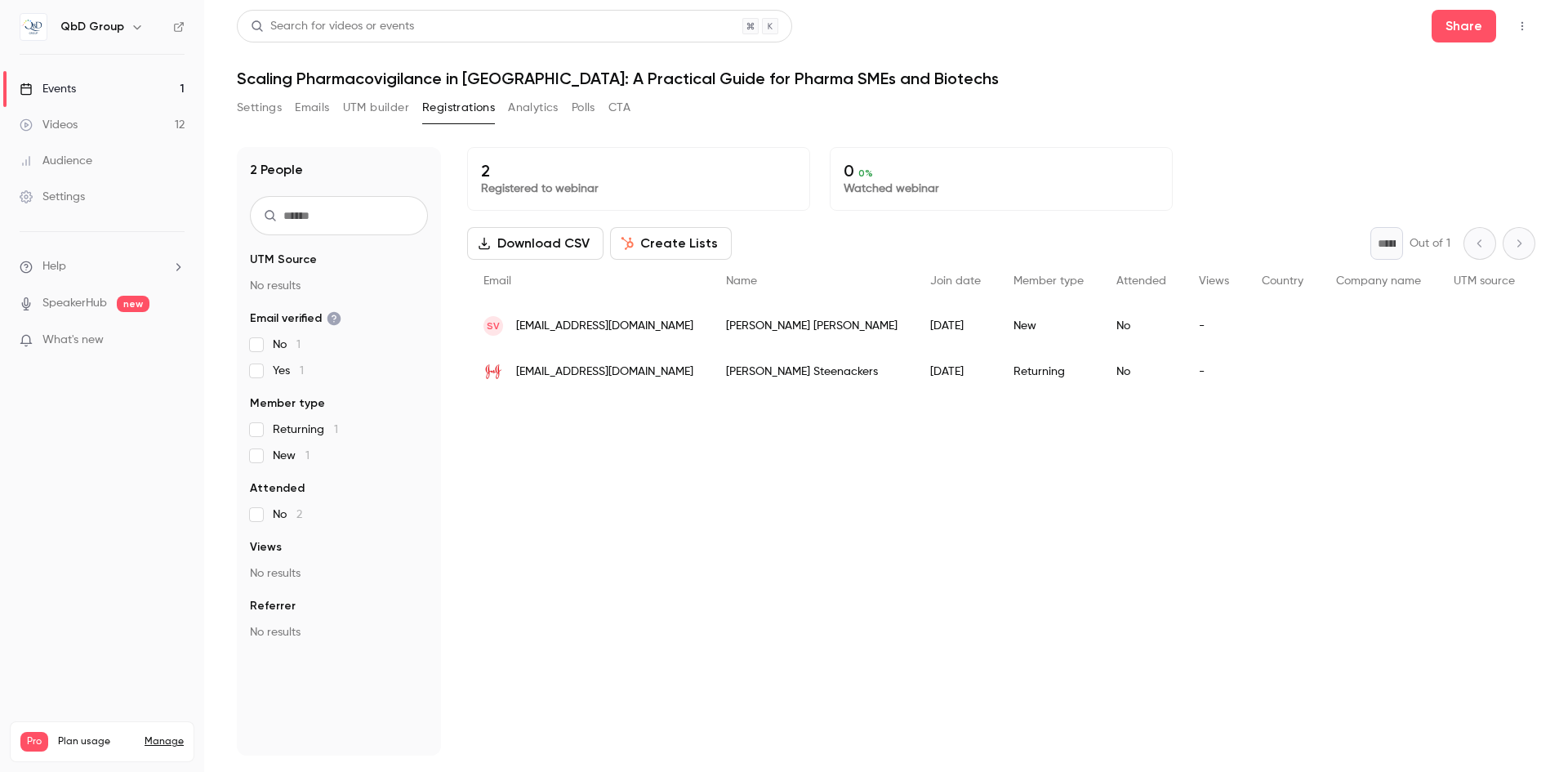
click at [665, 253] on button "Create Lists" at bounding box center [671, 243] width 122 height 33
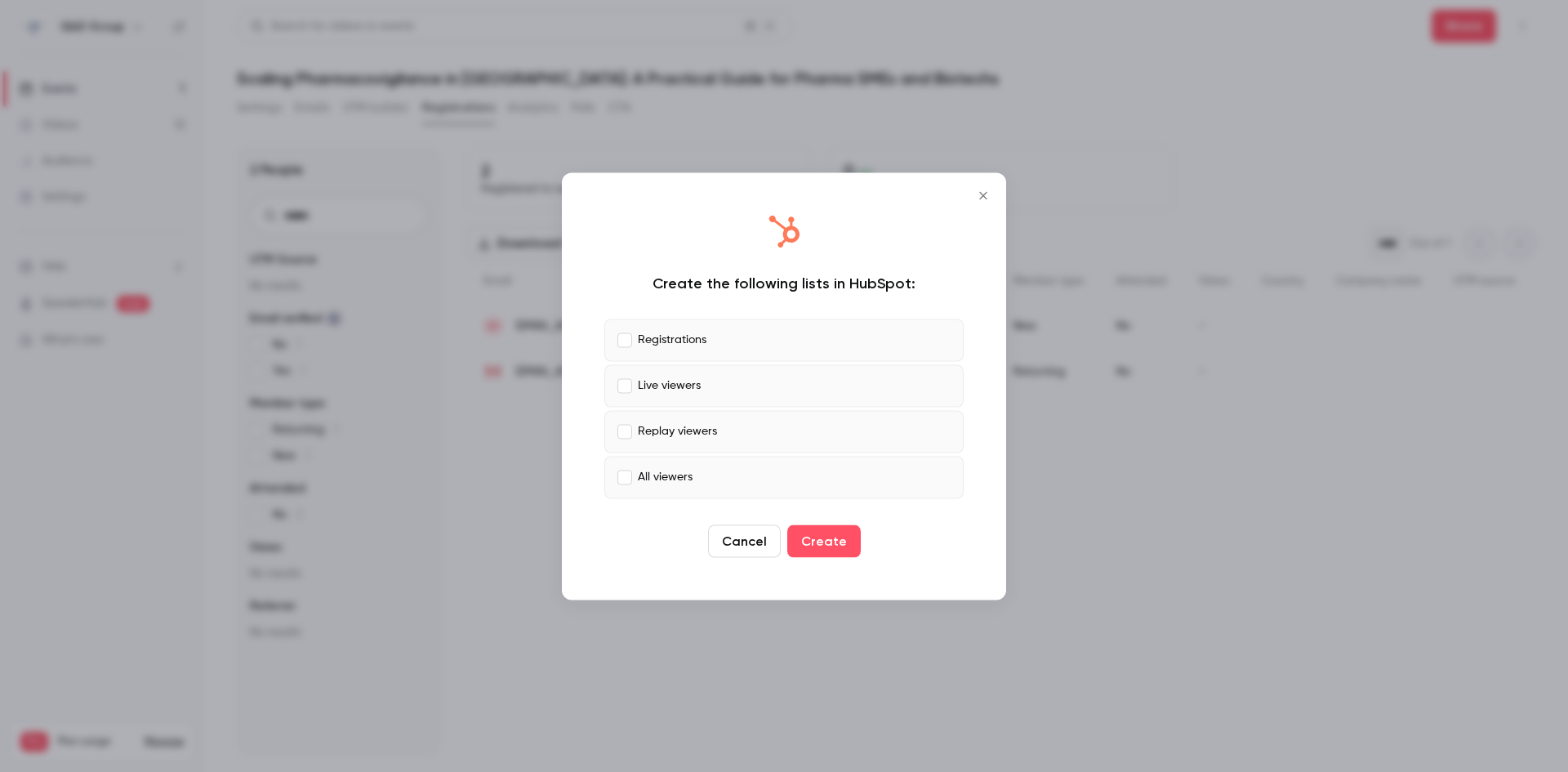
click at [982, 193] on icon "Close" at bounding box center [984, 196] width 19 height 13
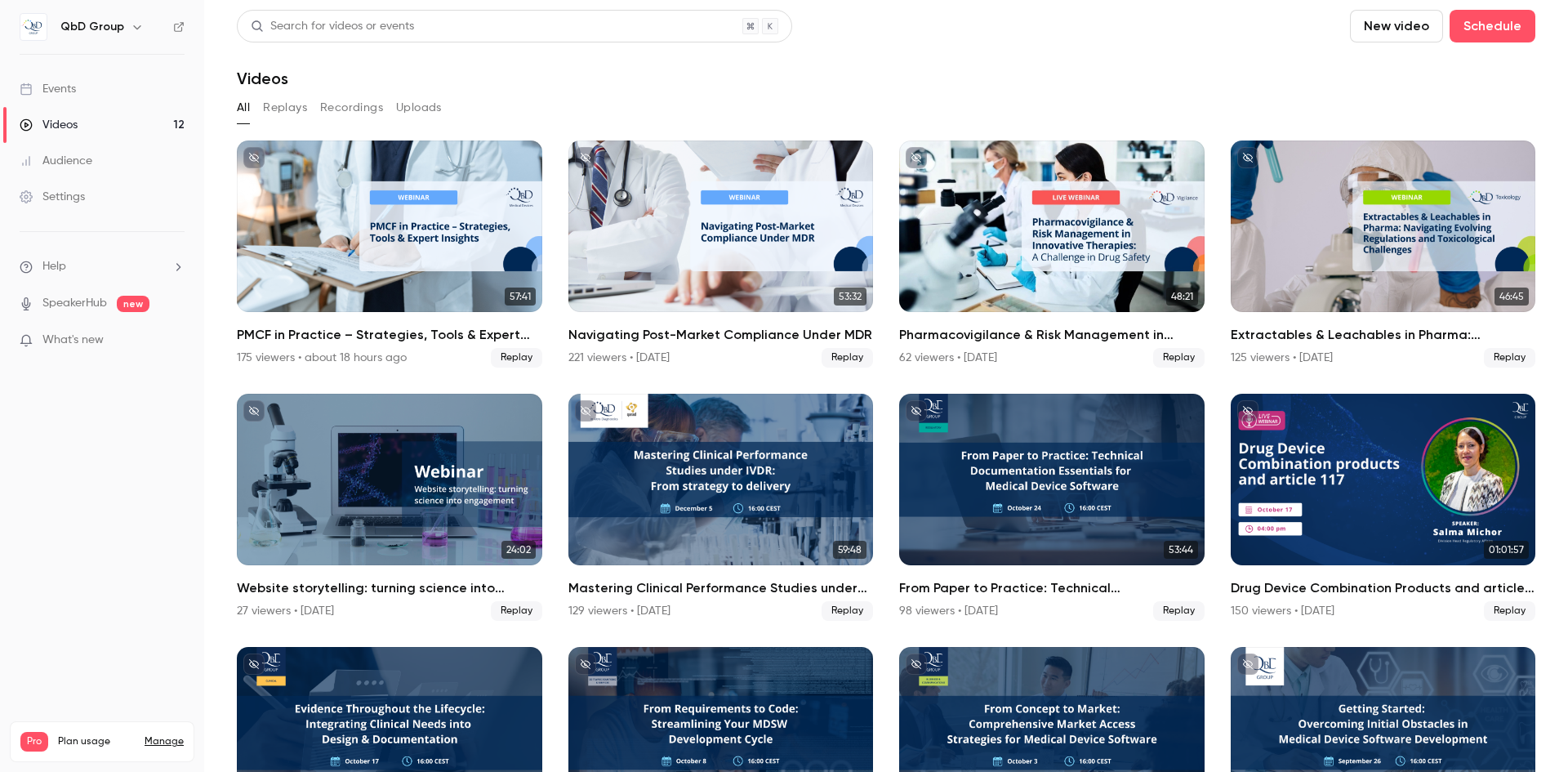
click at [1352, 32] on button "New video" at bounding box center [1396, 26] width 94 height 33
click at [1464, 33] on div at bounding box center [784, 386] width 1568 height 772
click at [1465, 33] on button "Schedule" at bounding box center [1493, 26] width 86 height 33
click at [1438, 76] on div "One time event" at bounding box center [1447, 70] width 124 height 16
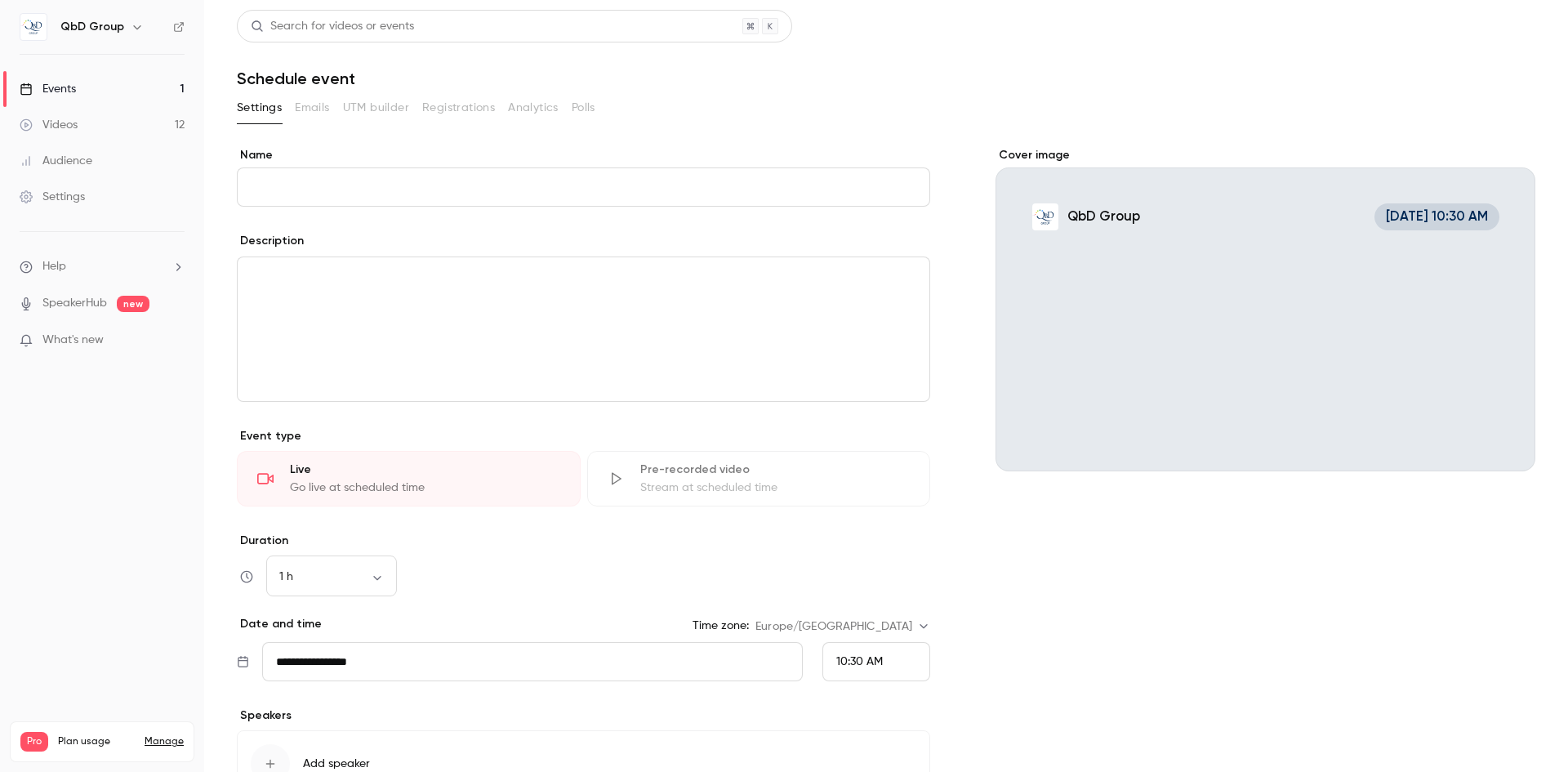
click at [363, 180] on input "Name" at bounding box center [583, 187] width 693 height 40
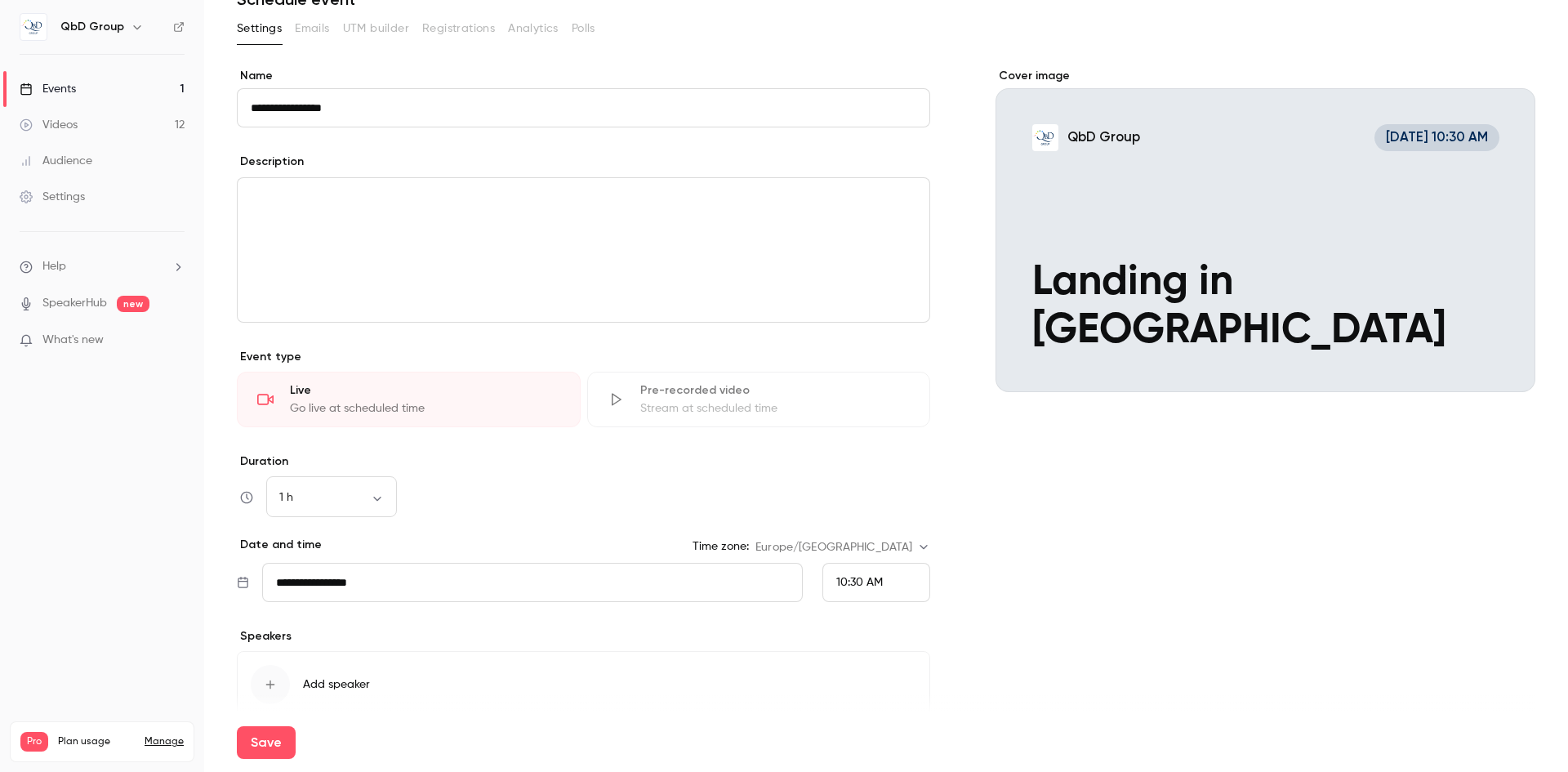
scroll to position [156, 0]
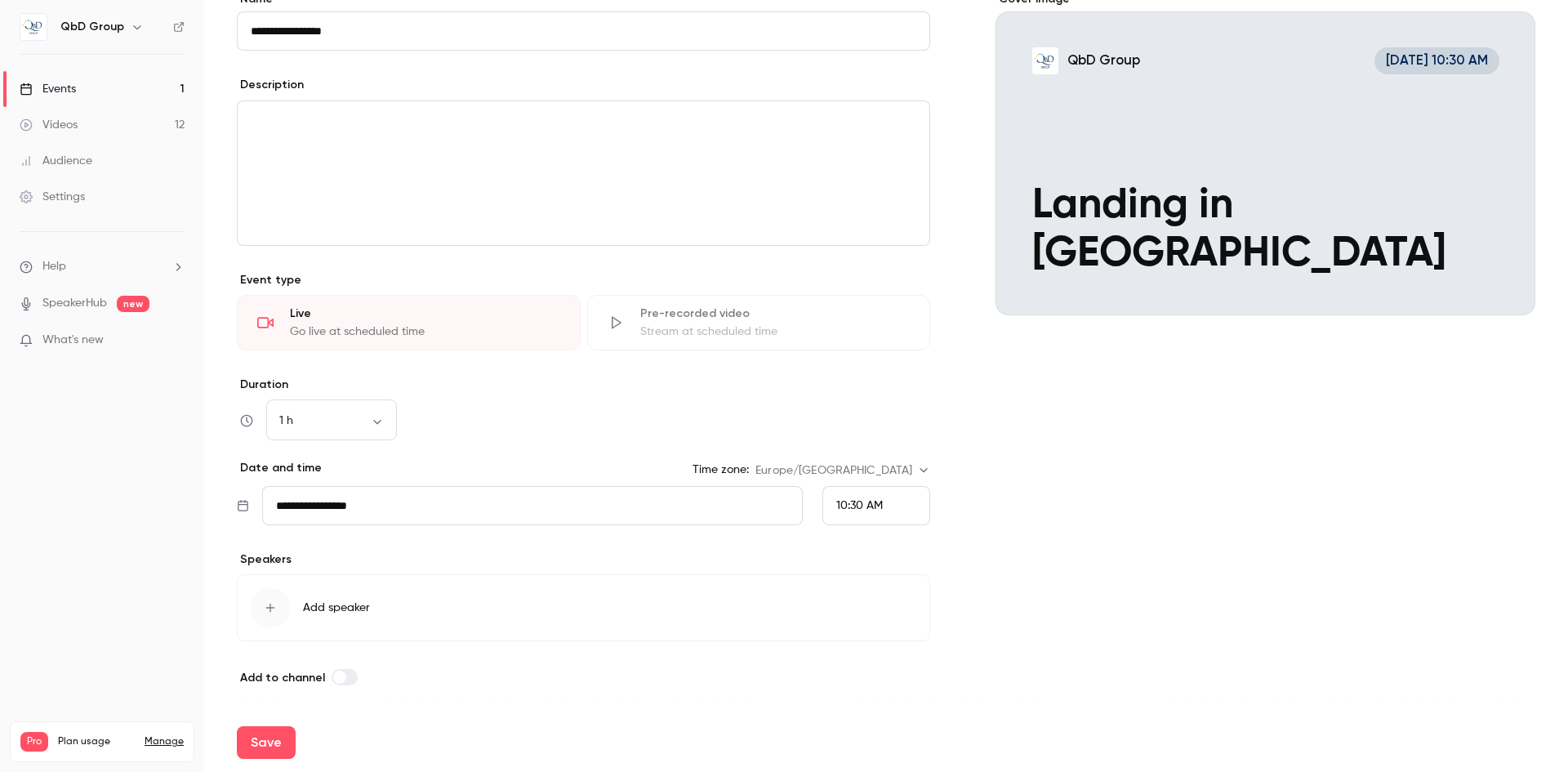
type input "**********"
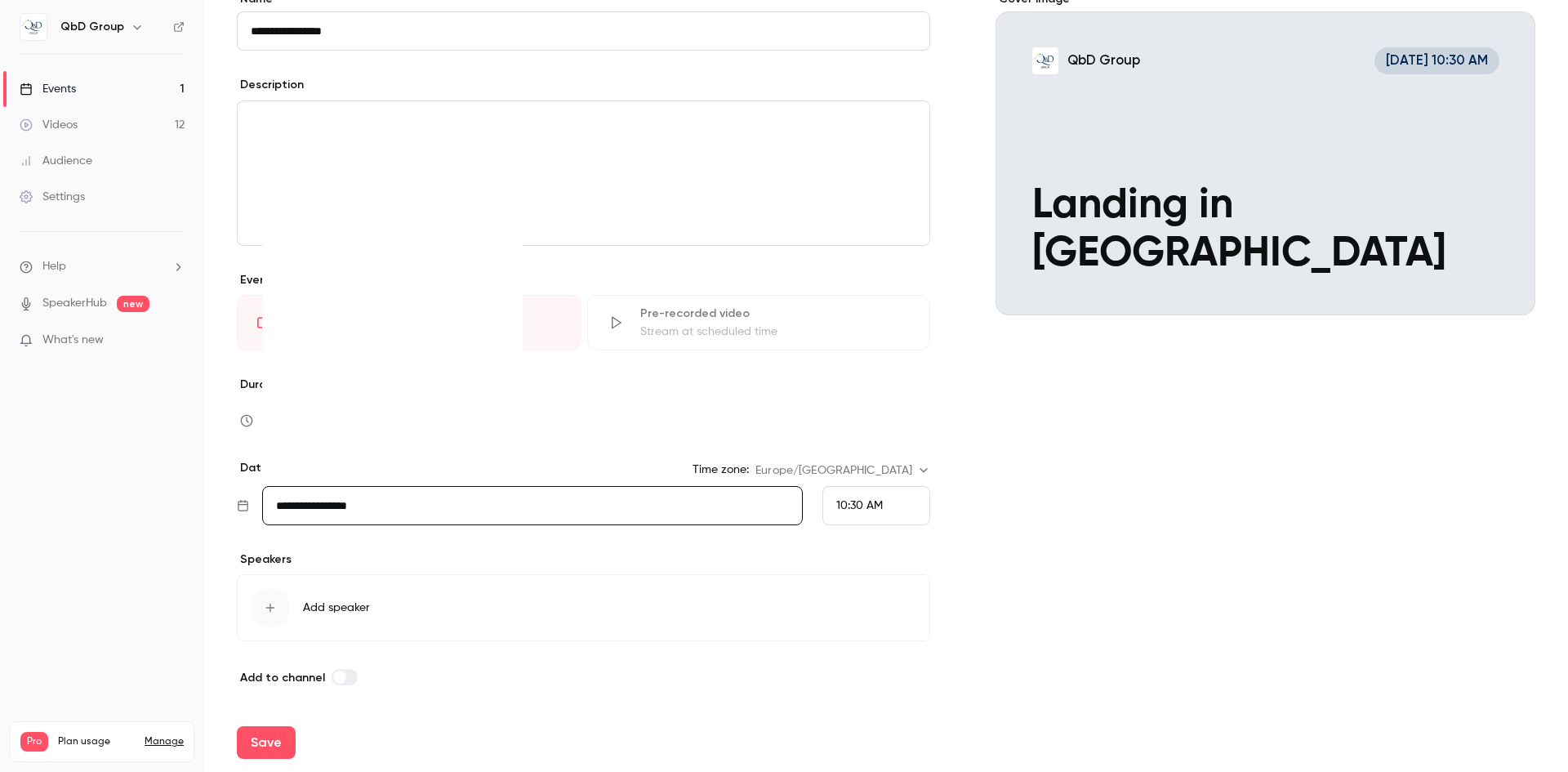
click at [381, 518] on input "**********" at bounding box center [532, 505] width 541 height 40
click at [500, 246] on icon "Move forward to switch to the next month." at bounding box center [499, 249] width 19 height 19
click at [309, 344] on div "6" at bounding box center [299, 338] width 25 height 24
type input "**********"
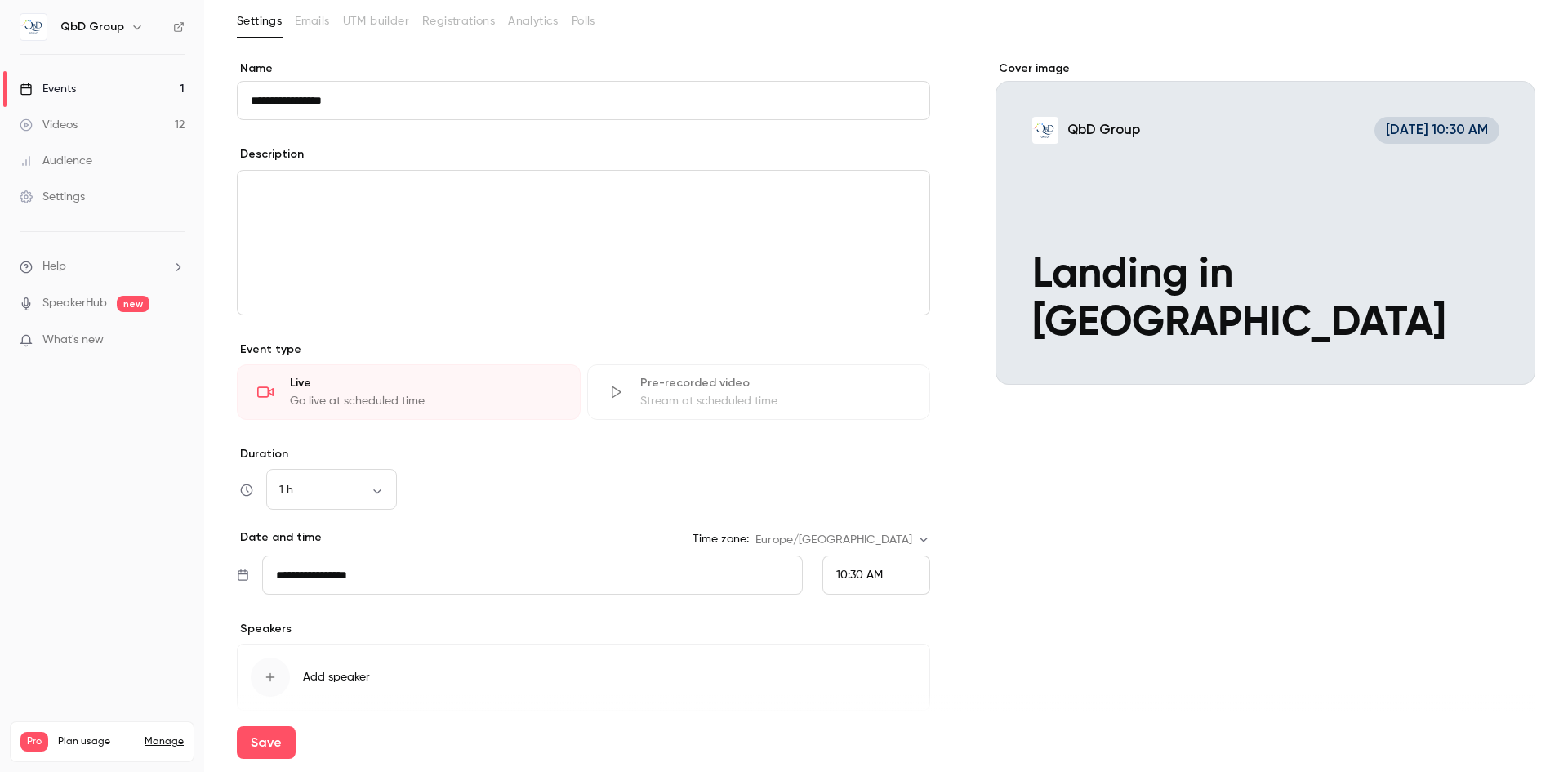
scroll to position [0, 0]
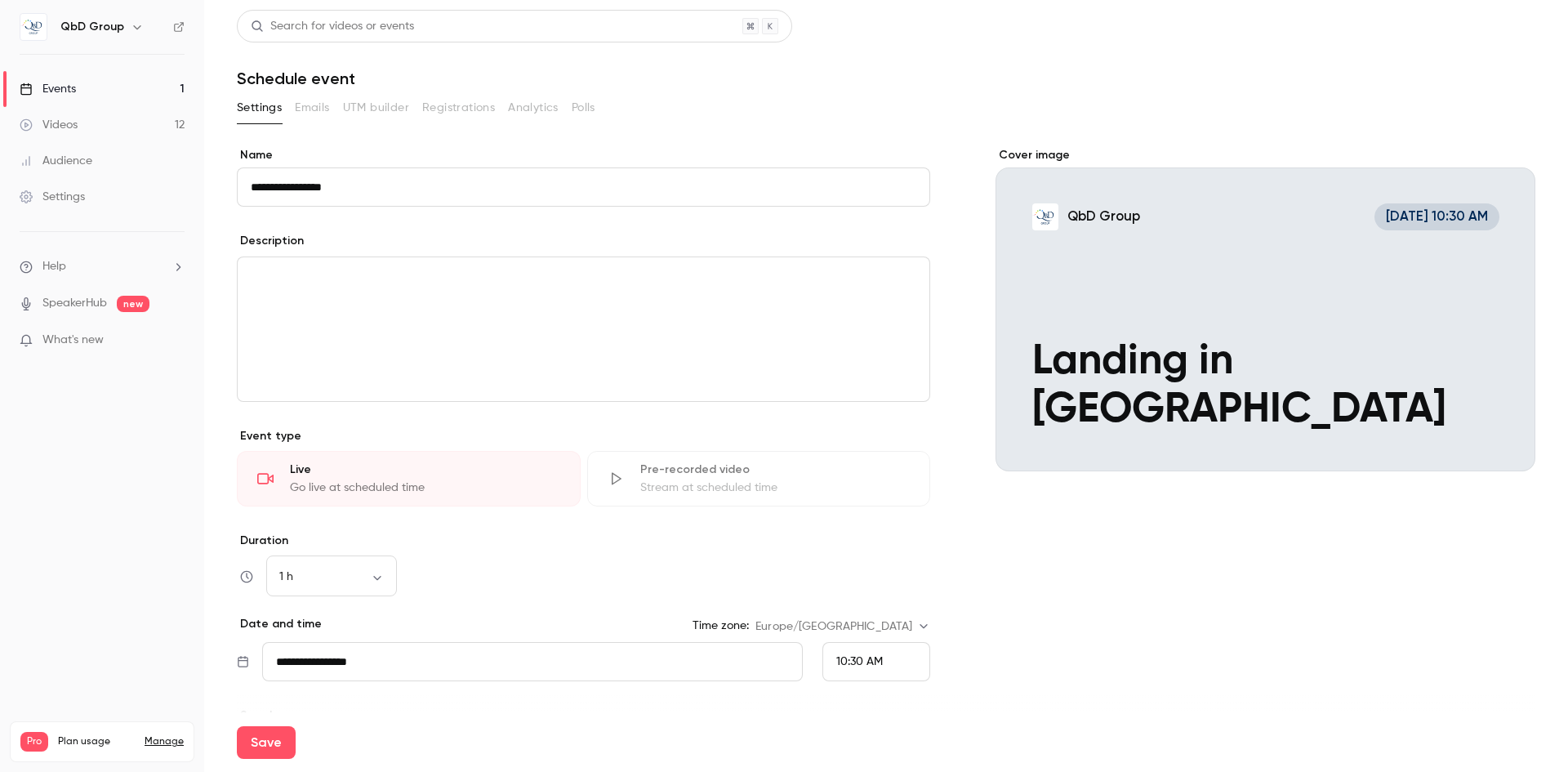
click at [427, 182] on input "**********" at bounding box center [583, 187] width 693 height 40
type input "**********"
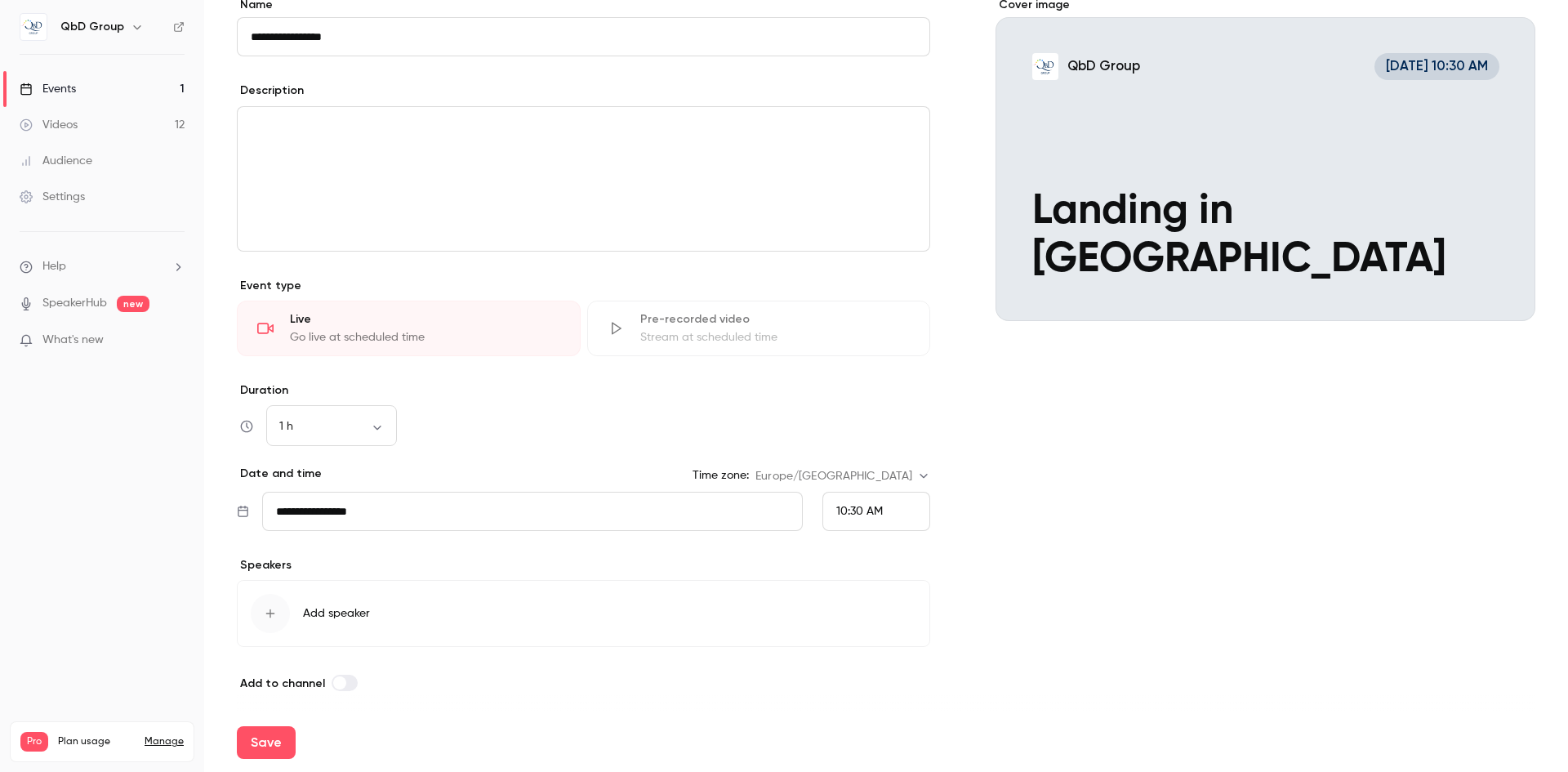
scroll to position [156, 0]
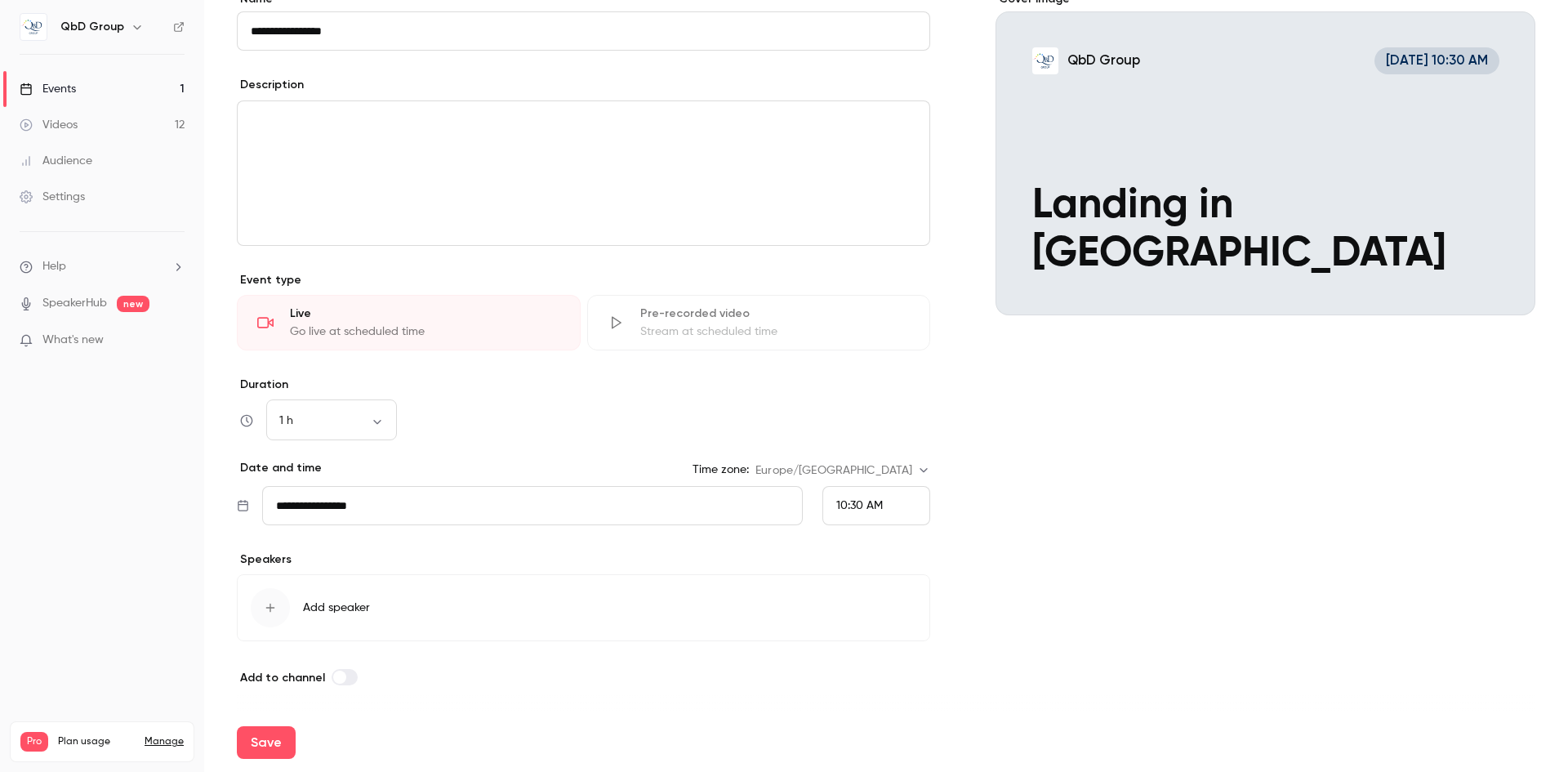
click at [854, 513] on div "10:30 AM" at bounding box center [859, 506] width 46 height 17
click at [863, 398] on li "3:00 PM" at bounding box center [870, 385] width 106 height 43
click at [257, 744] on button "Save" at bounding box center [266, 742] width 59 height 33
type input "**********"
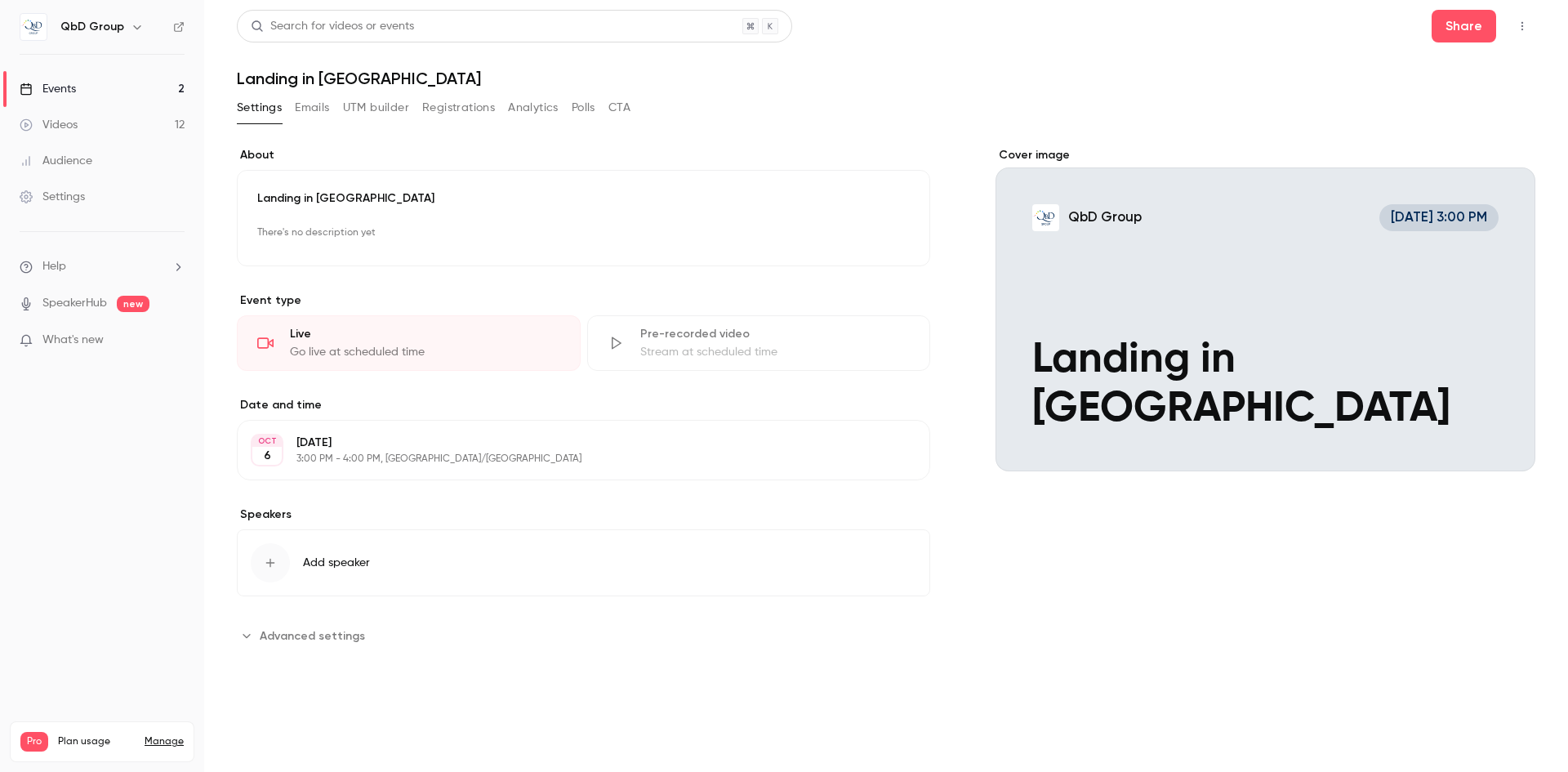
click at [1522, 13] on button "button" at bounding box center [1522, 26] width 26 height 26
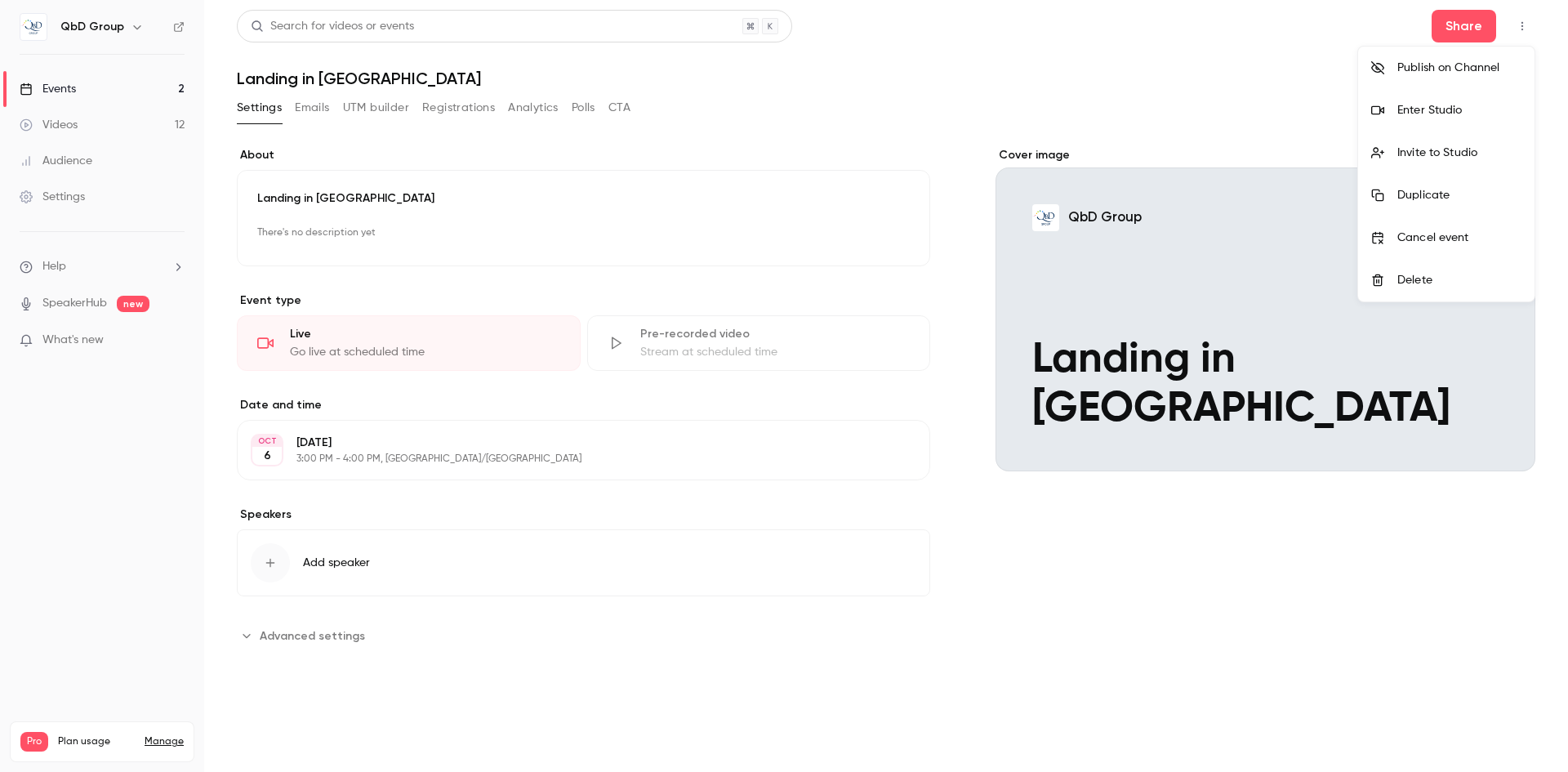
click at [1445, 143] on li "Invite to Studio" at bounding box center [1446, 152] width 176 height 42
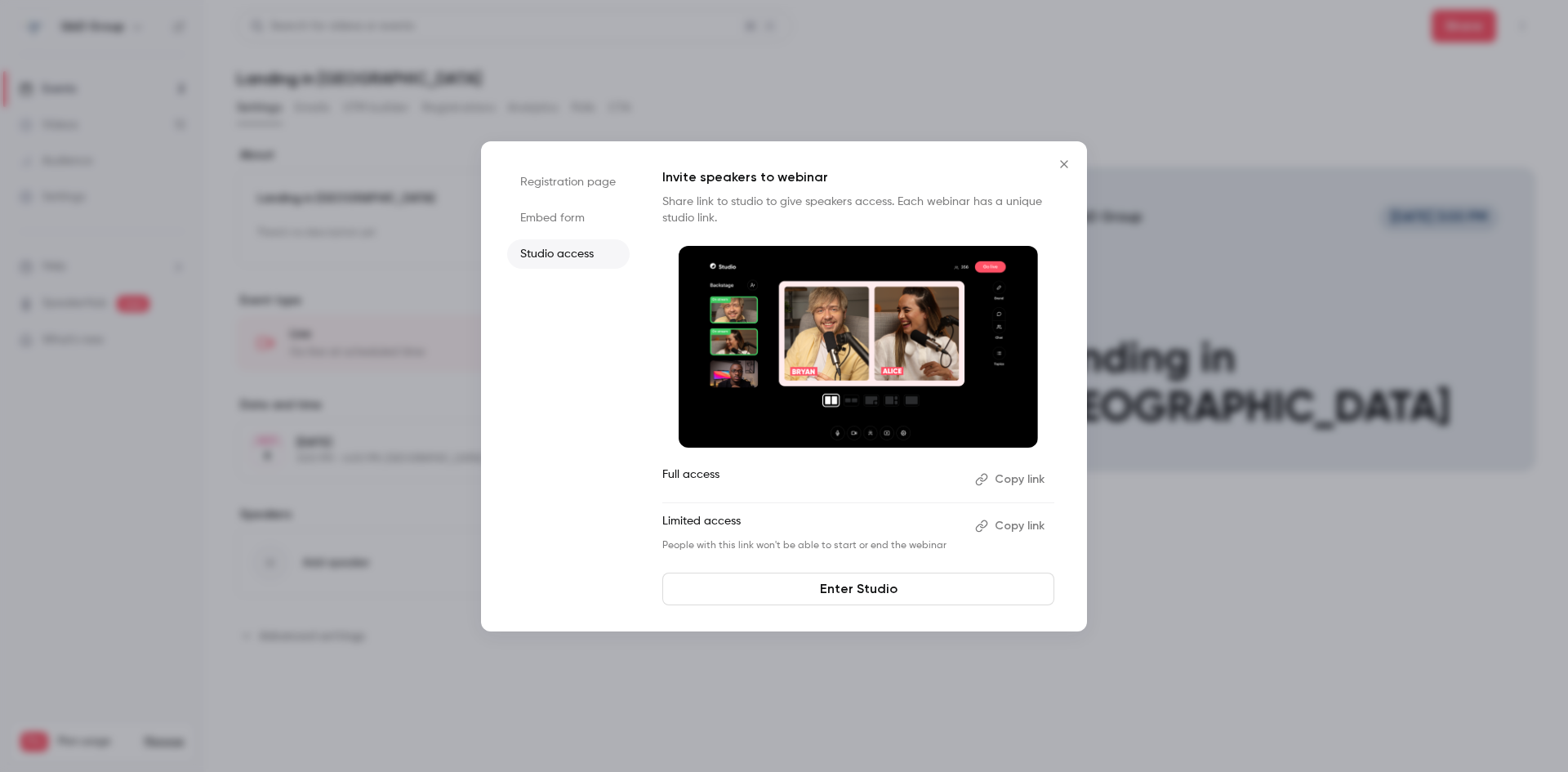
click at [1002, 526] on button "Copy link" at bounding box center [1012, 525] width 86 height 26
click at [1067, 159] on icon "Close" at bounding box center [1065, 164] width 19 height 13
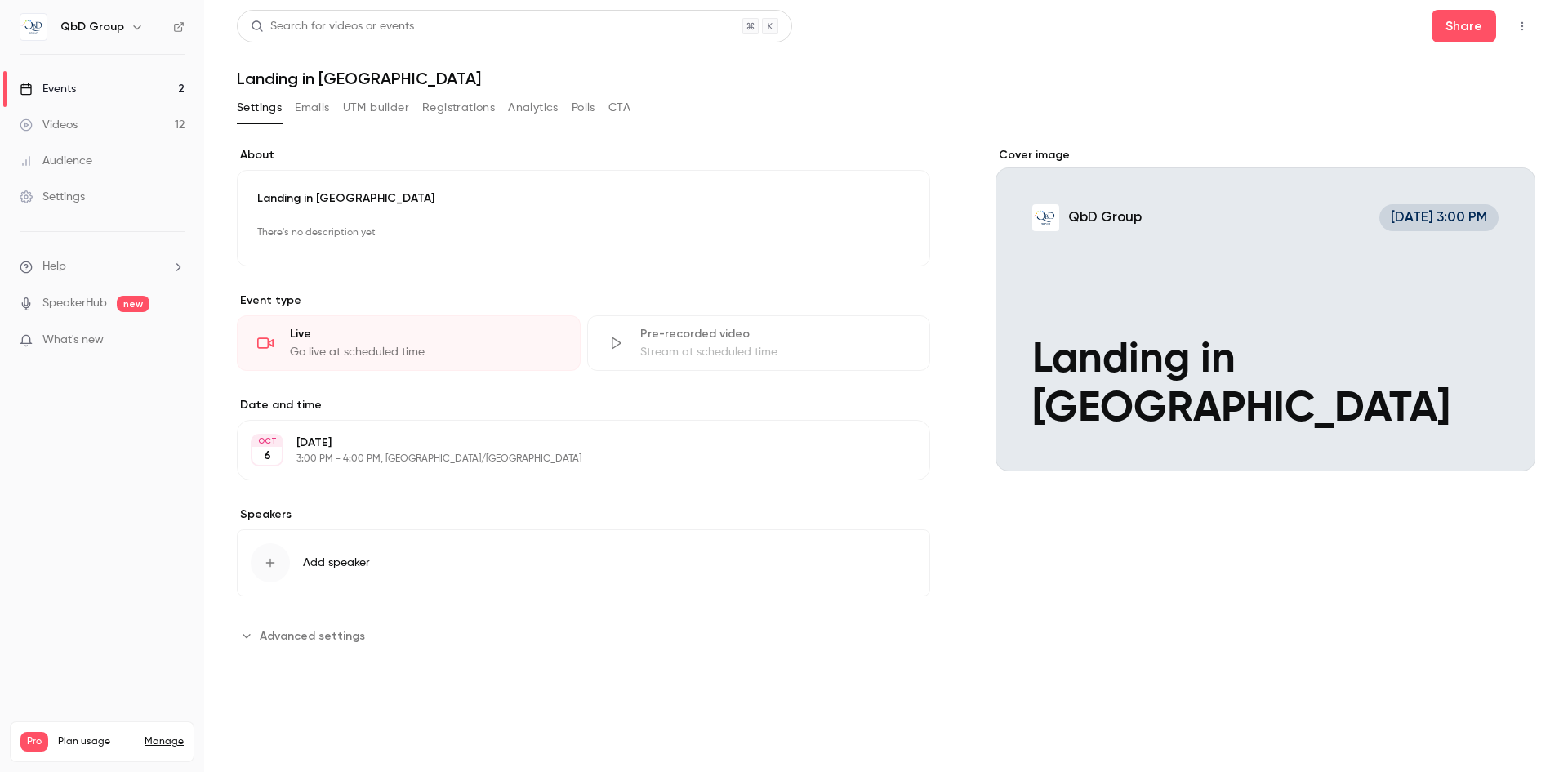
click at [125, 94] on link "Events 2" at bounding box center [102, 89] width 204 height 36
